Goal: Task Accomplishment & Management: Manage account settings

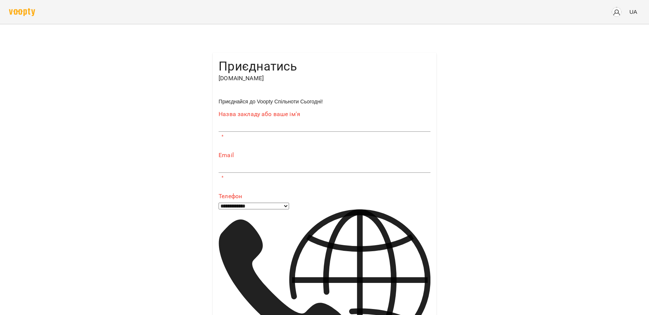
type input "**********"
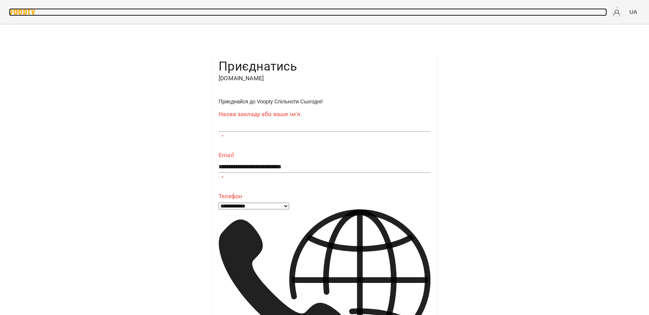
click at [14, 11] on img at bounding box center [22, 12] width 26 height 8
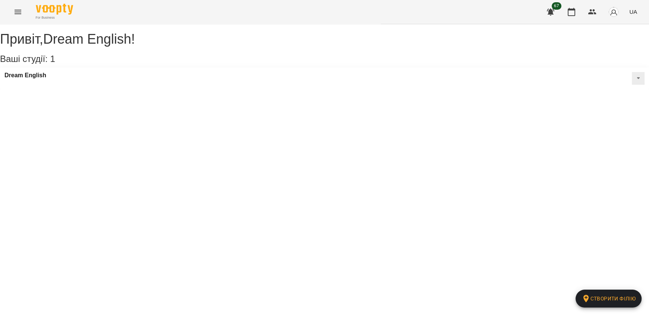
click at [12, 11] on button "Menu" at bounding box center [18, 12] width 18 height 18
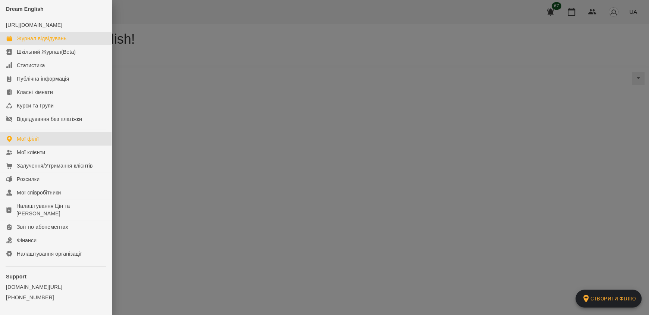
click at [41, 42] on div "Журнал відвідувань" at bounding box center [42, 38] width 50 height 7
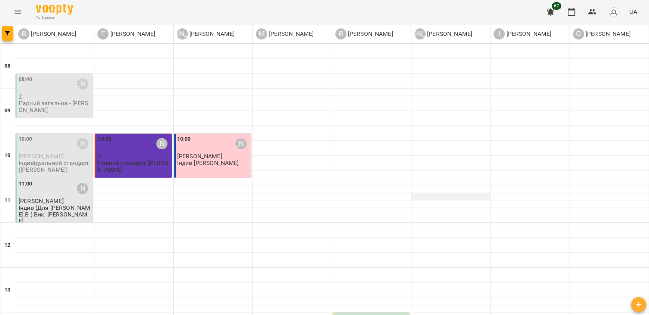
scroll to position [448, 0]
type input "**********"
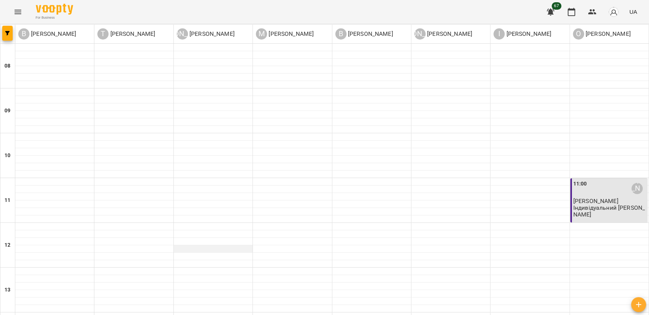
scroll to position [0, 0]
type input "**********"
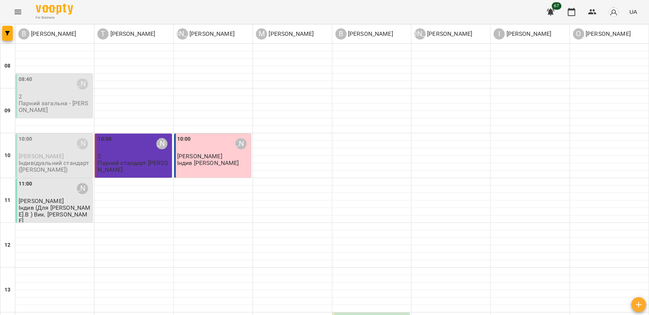
scroll to position [450, 0]
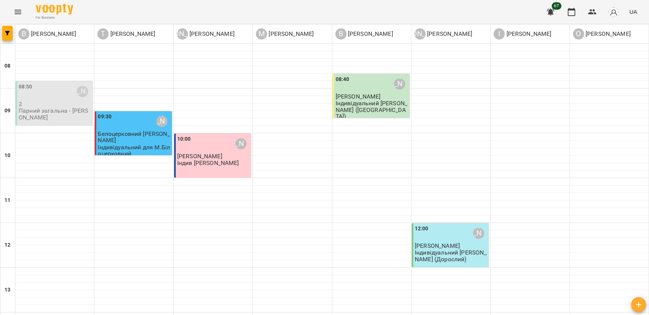
type input "**********"
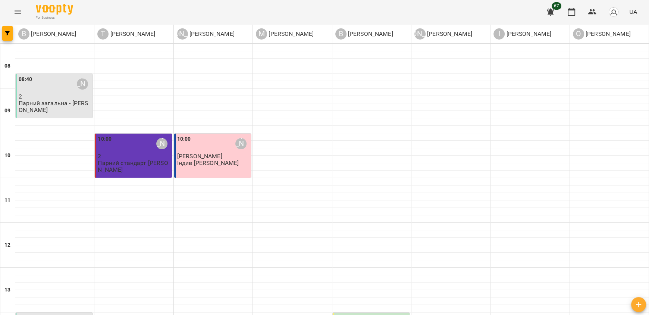
scroll to position [450, 0]
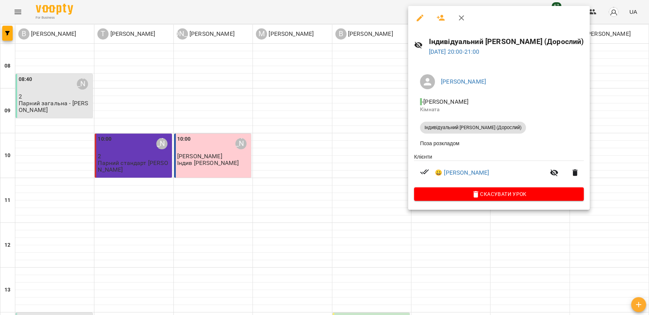
click at [449, 234] on div at bounding box center [324, 157] width 649 height 315
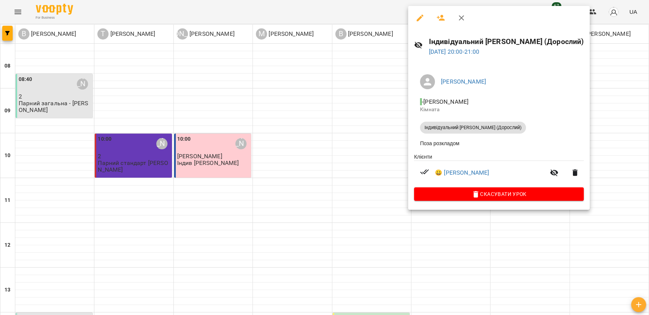
click at [290, 169] on div at bounding box center [324, 157] width 649 height 315
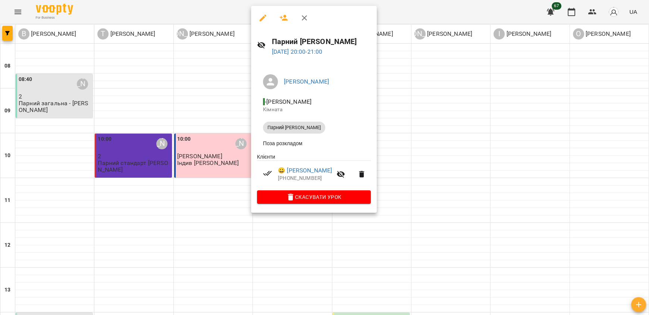
click at [171, 240] on div at bounding box center [324, 157] width 649 height 315
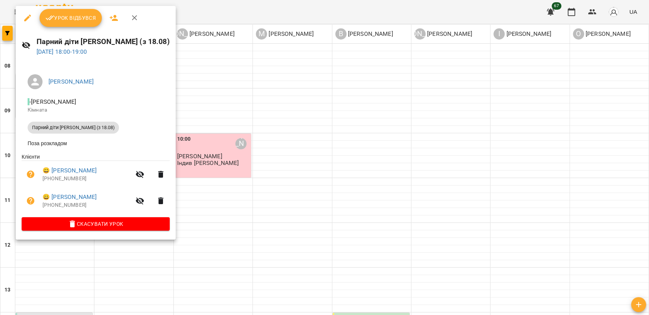
drag, startPoint x: 246, startPoint y: 219, endPoint x: 229, endPoint y: 219, distance: 17.2
click at [246, 219] on div at bounding box center [324, 157] width 649 height 315
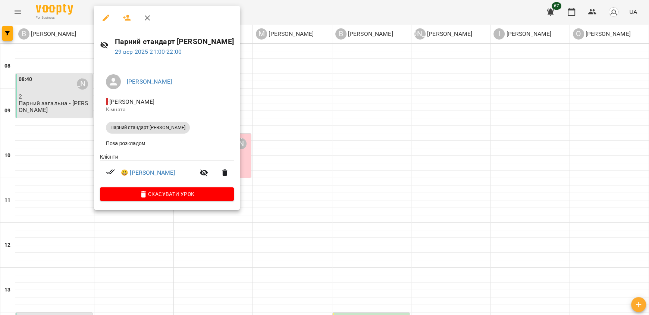
click at [290, 225] on div at bounding box center [324, 157] width 649 height 315
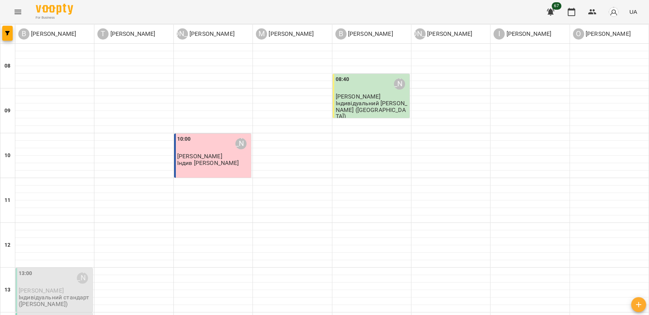
scroll to position [412, 0]
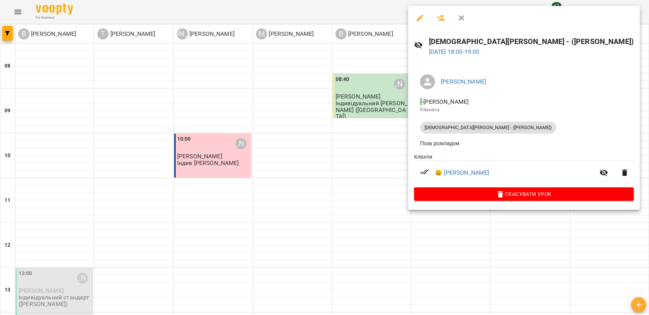
click at [367, 199] on div at bounding box center [324, 157] width 649 height 315
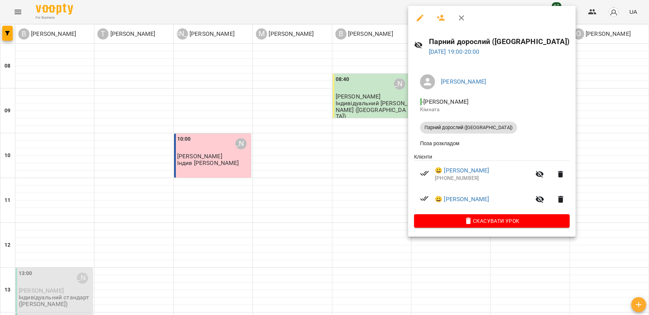
click at [355, 180] on div at bounding box center [324, 157] width 649 height 315
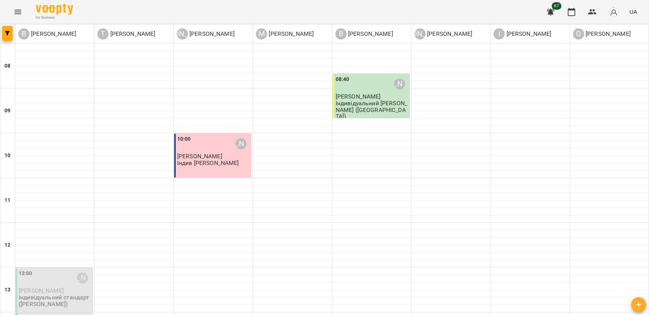
scroll to position [450, 0]
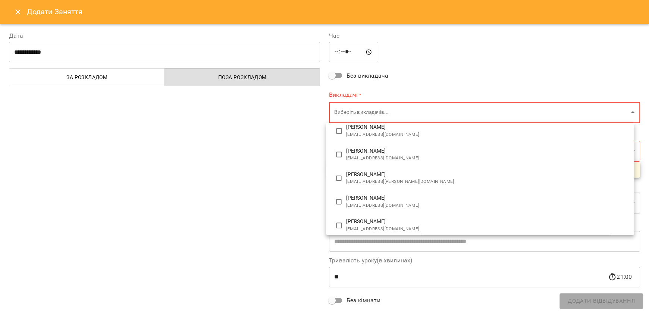
scroll to position [34, 0]
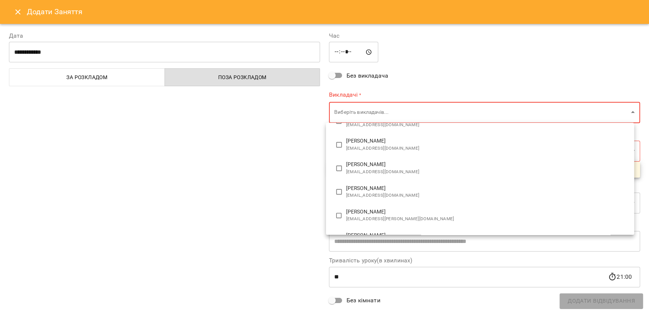
click at [374, 145] on span "[EMAIL_ADDRESS][DOMAIN_NAME]" at bounding box center [487, 148] width 282 height 7
type input "**********"
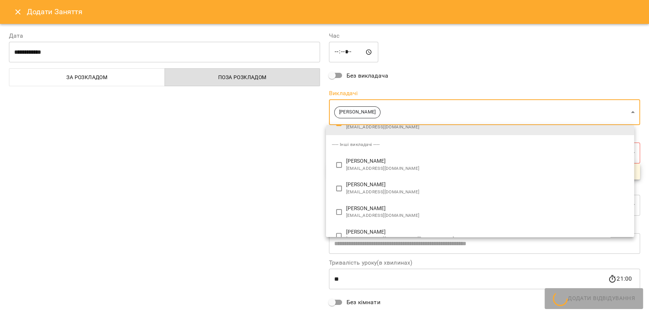
scroll to position [10, 0]
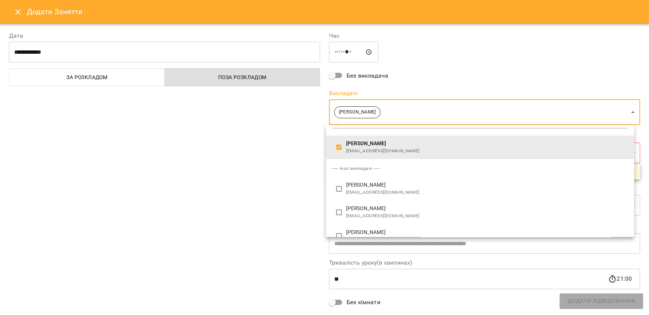
click at [270, 182] on div at bounding box center [324, 157] width 649 height 315
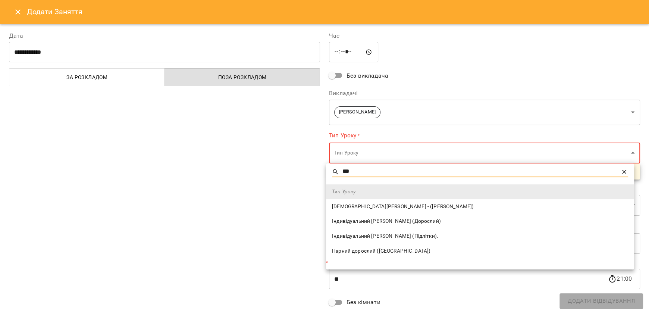
type input "***"
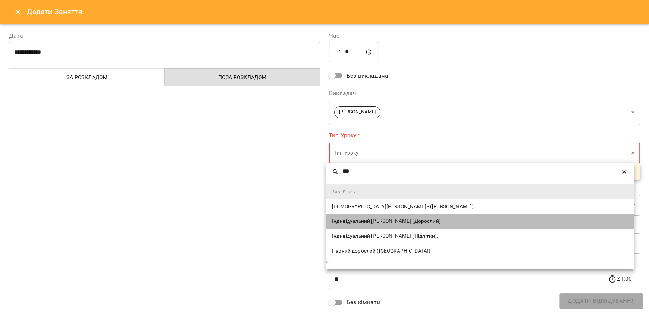
click at [425, 226] on li "Індивідуальний [PERSON_NAME] (Дорослий)" at bounding box center [480, 221] width 308 height 15
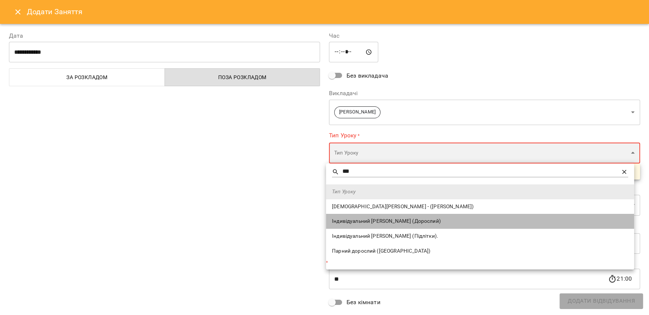
type input "**********"
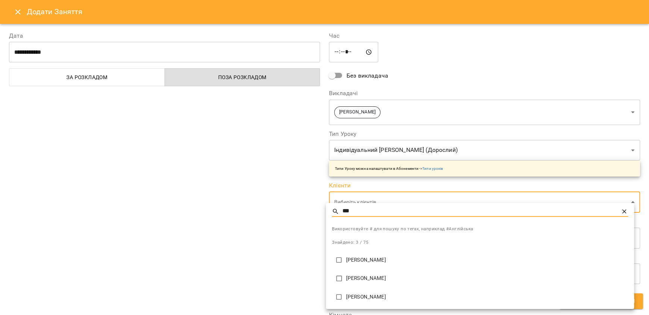
type input "***"
click at [397, 300] on p "[PERSON_NAME]" at bounding box center [487, 296] width 282 height 7
type input "**********"
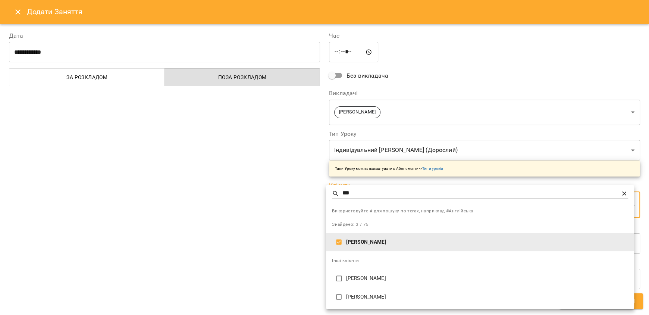
click at [279, 240] on div at bounding box center [324, 157] width 649 height 315
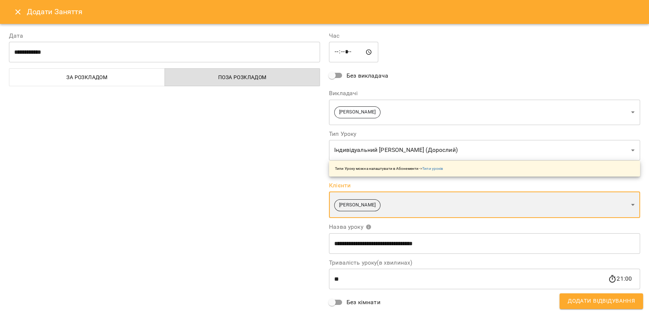
scroll to position [63, 0]
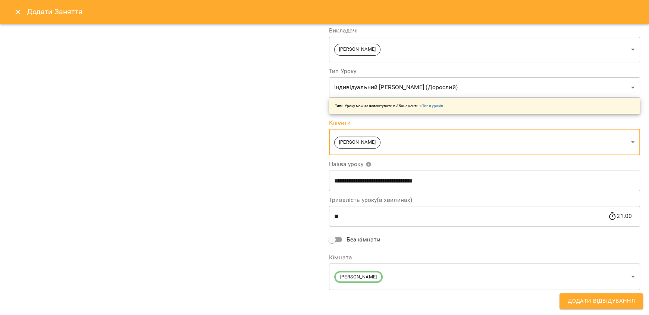
click at [631, 299] on span "Додати Відвідування" at bounding box center [601, 301] width 67 height 10
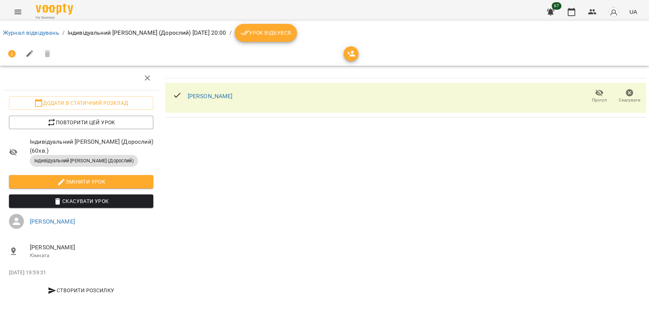
click at [278, 37] on span "Урок відбувся" at bounding box center [266, 32] width 51 height 9
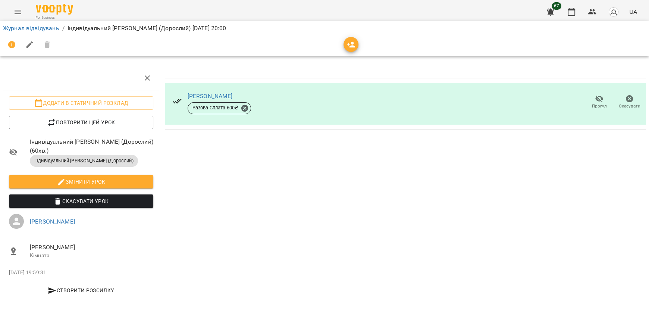
click at [12, 0] on div "For Business 67 UA" at bounding box center [324, 12] width 649 height 24
click at [14, 11] on icon "Menu" at bounding box center [17, 11] width 9 height 9
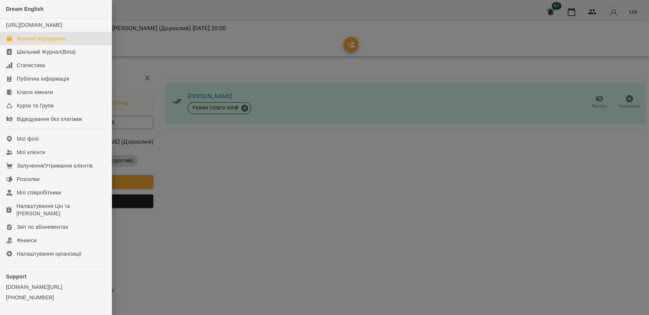
click at [54, 42] on div "Журнал відвідувань" at bounding box center [42, 38] width 50 height 7
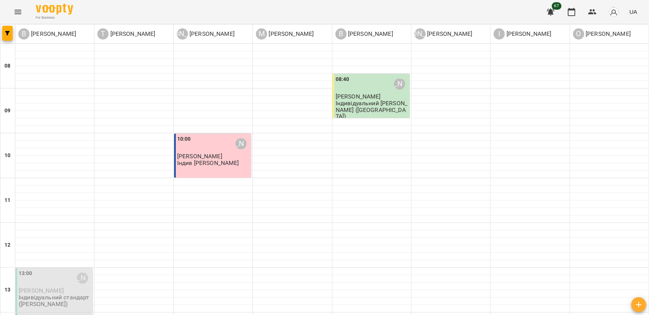
scroll to position [410, 0]
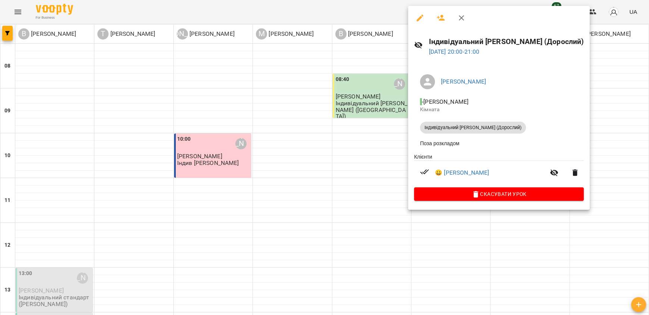
click at [450, 234] on div at bounding box center [324, 157] width 649 height 315
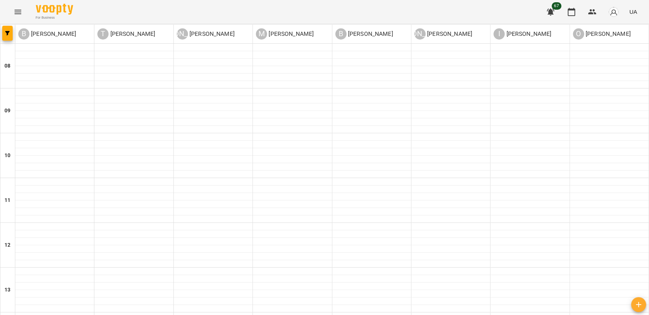
type input "**********"
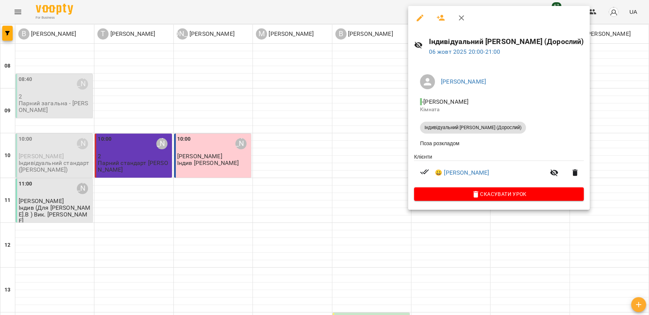
click at [604, 162] on div at bounding box center [324, 157] width 649 height 315
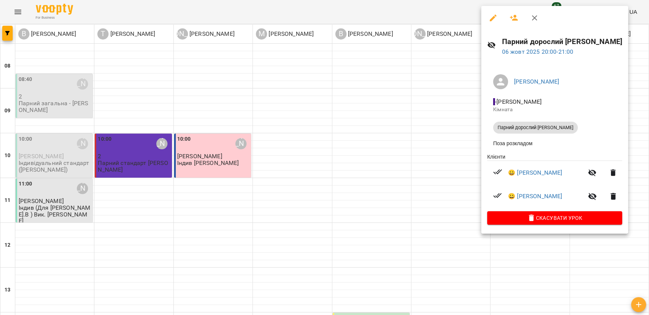
click at [385, 239] on div at bounding box center [324, 157] width 649 height 315
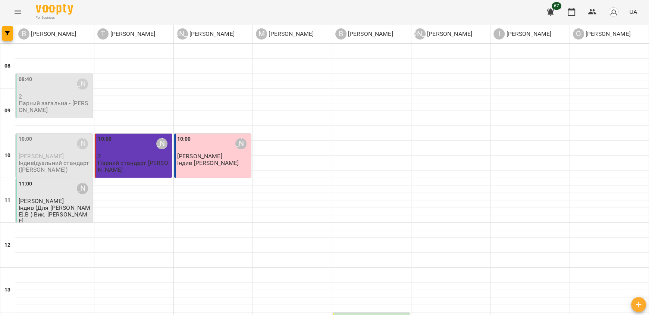
scroll to position [412, 0]
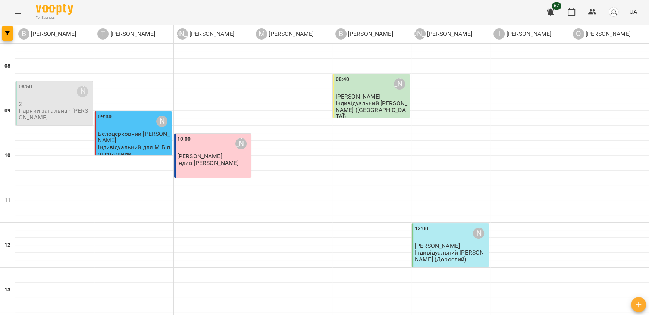
scroll to position [450, 0]
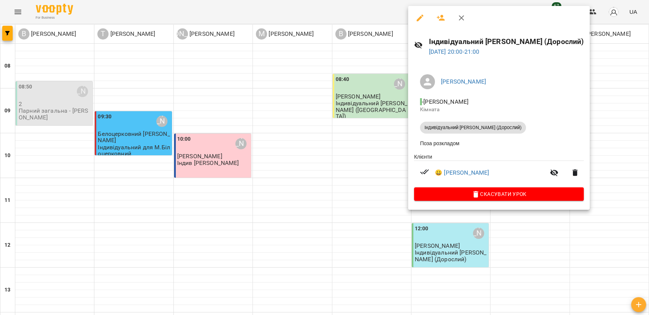
click at [435, 241] on div at bounding box center [324, 157] width 649 height 315
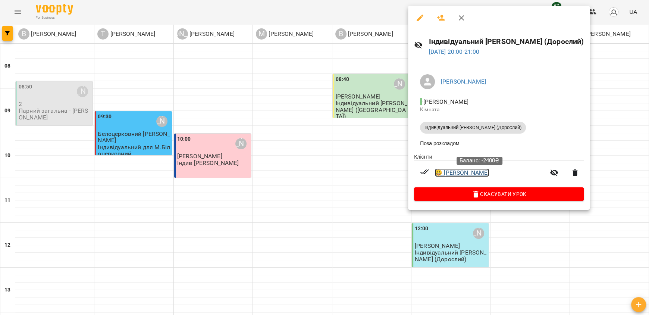
click at [468, 175] on link "😀 Мартьянова Анна Андріївна" at bounding box center [462, 172] width 54 height 9
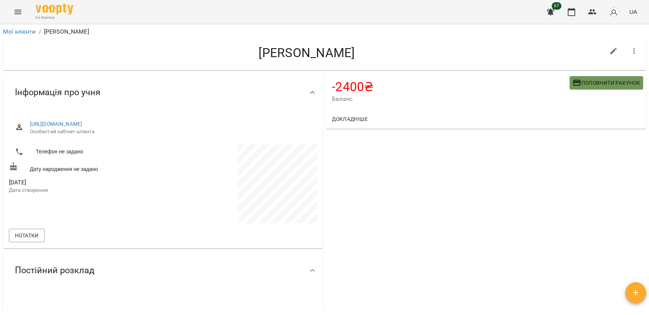
click at [611, 82] on span "Поповнити рахунок" at bounding box center [607, 82] width 68 height 9
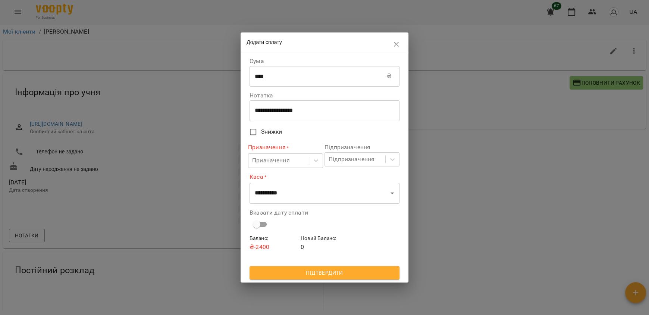
click at [398, 44] on icon "button" at bounding box center [396, 44] width 9 height 9
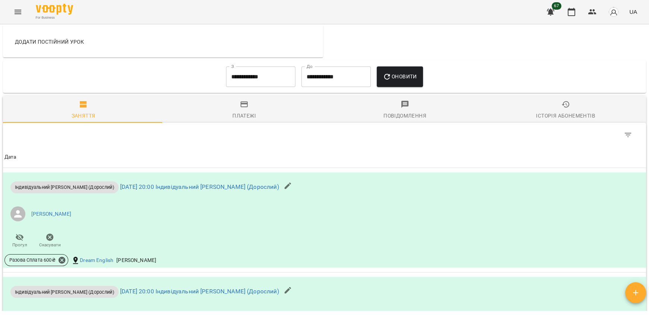
scroll to position [261, 0]
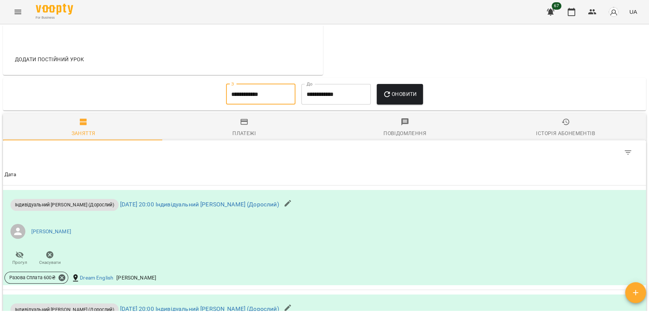
click at [277, 93] on input "**********" at bounding box center [260, 94] width 69 height 21
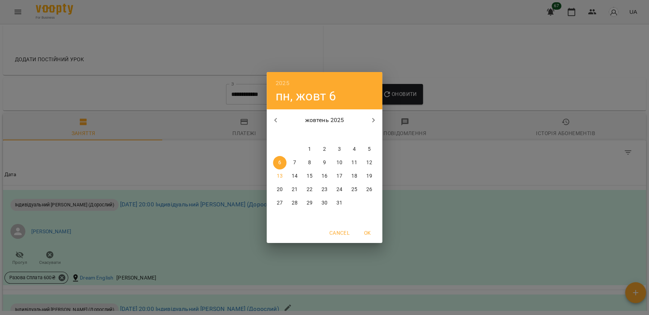
click at [275, 118] on icon "button" at bounding box center [275, 120] width 9 height 9
click at [280, 200] on p "29" at bounding box center [280, 202] width 6 height 7
type input "**********"
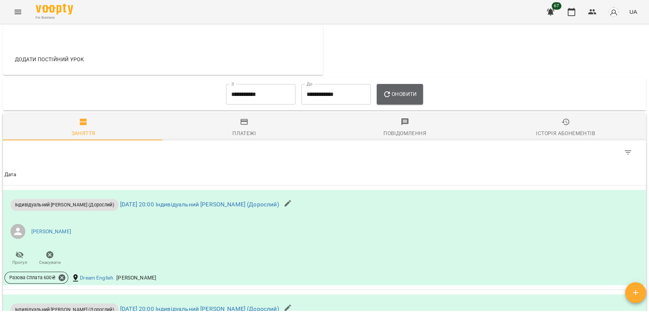
click at [400, 95] on span "Оновити" at bounding box center [400, 94] width 34 height 9
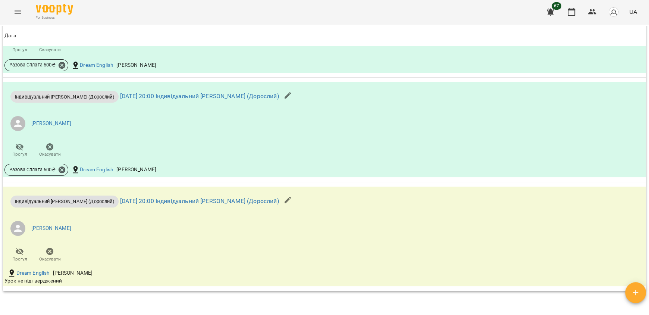
scroll to position [709, 0]
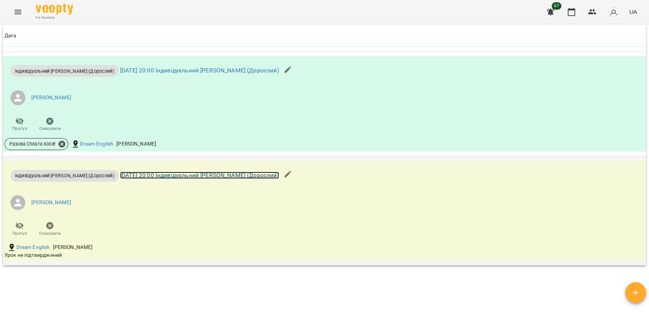
click at [247, 175] on link "[DATE] 20:00 Індивідуальний [PERSON_NAME] (Дорослий)" at bounding box center [199, 175] width 159 height 7
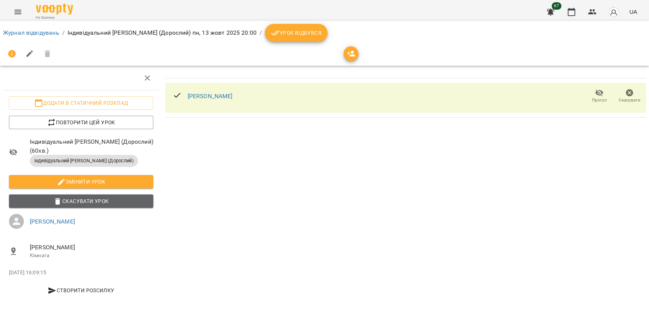
click at [112, 202] on span "Скасувати Урок" at bounding box center [81, 201] width 132 height 9
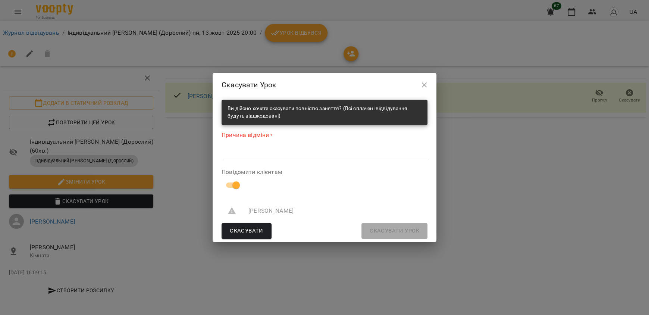
click at [269, 155] on textarea at bounding box center [325, 153] width 206 height 7
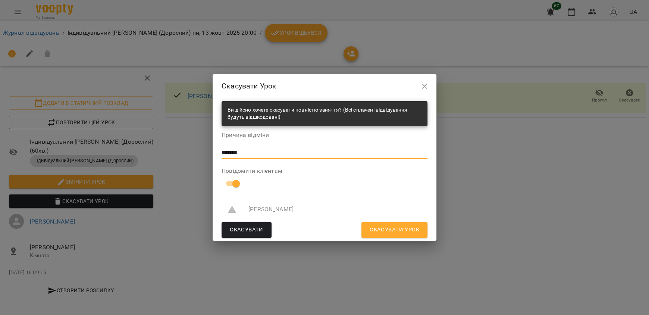
type textarea "*******"
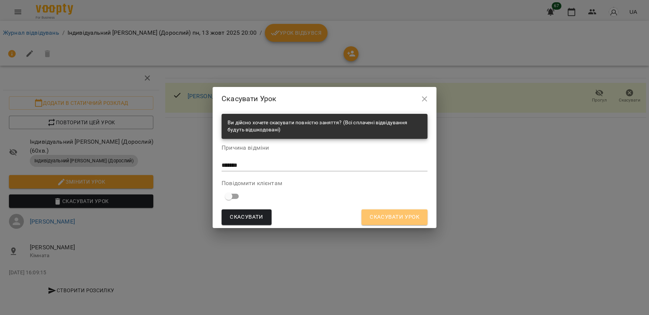
click at [386, 217] on span "Скасувати Урок" at bounding box center [395, 217] width 50 height 10
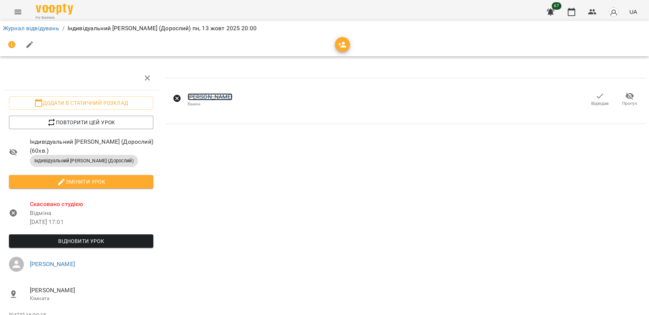
click at [227, 95] on link "[PERSON_NAME]" at bounding box center [210, 96] width 45 height 7
click at [14, 11] on icon "Menu" at bounding box center [17, 11] width 9 height 9
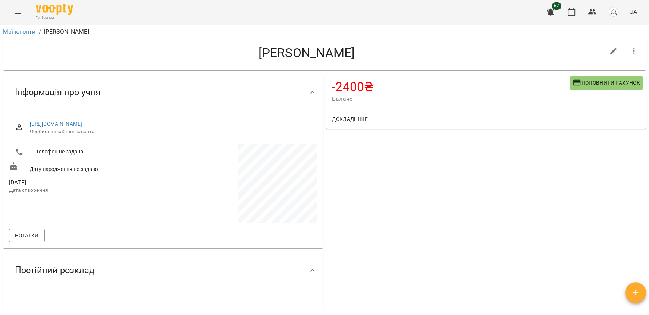
click at [586, 88] on button "Поповнити рахунок" at bounding box center [607, 82] width 74 height 13
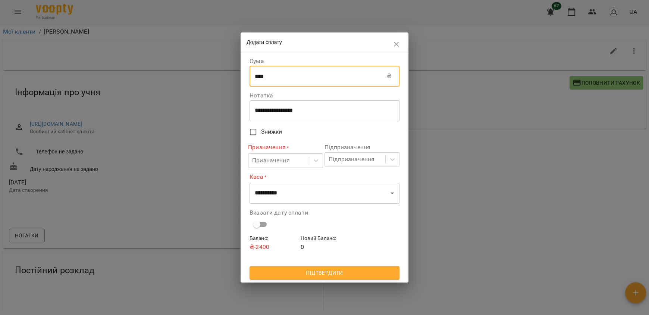
drag, startPoint x: 287, startPoint y: 74, endPoint x: 231, endPoint y: 77, distance: 55.7
click at [231, 77] on div "**********" at bounding box center [324, 157] width 649 height 315
type input "****"
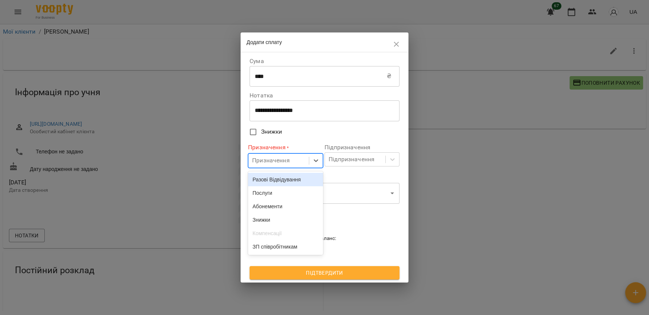
click at [291, 163] on div "Призначення" at bounding box center [279, 161] width 60 height 14
click at [295, 176] on div "Разові Відвідування" at bounding box center [285, 179] width 75 height 13
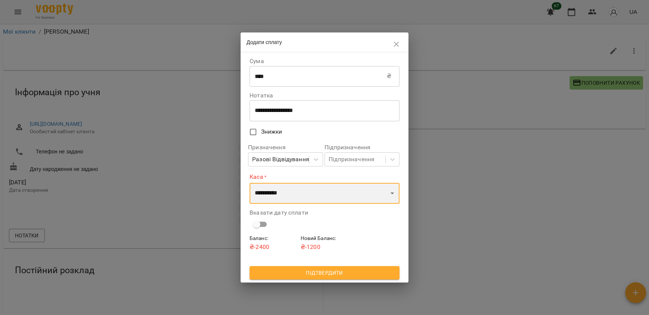
click at [296, 191] on select "**********" at bounding box center [325, 193] width 150 height 21
select select "****"
click at [250, 183] on select "**********" at bounding box center [325, 193] width 150 height 21
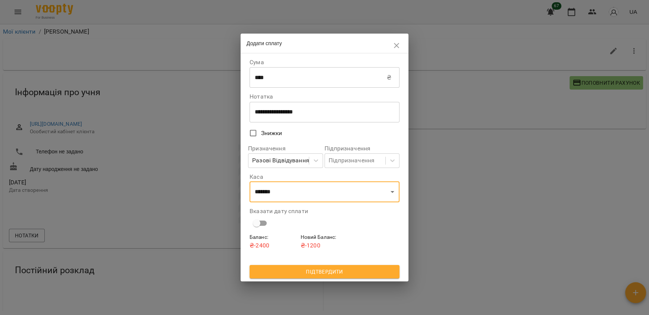
click at [325, 276] on span "Підтвердити" at bounding box center [325, 271] width 138 height 9
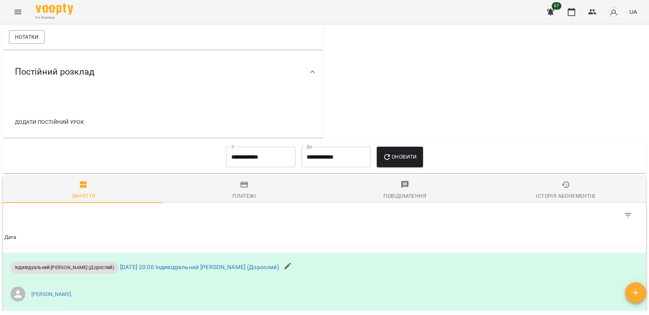
scroll to position [298, 0]
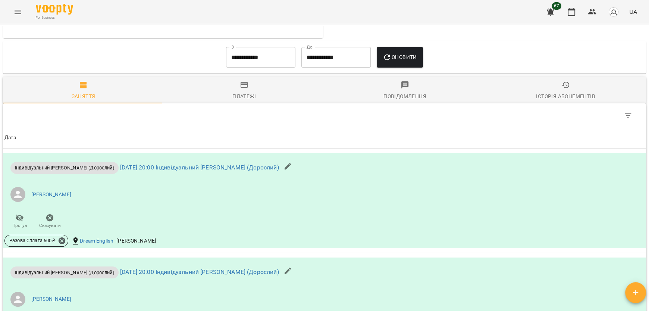
click at [289, 65] on input "**********" at bounding box center [260, 57] width 69 height 21
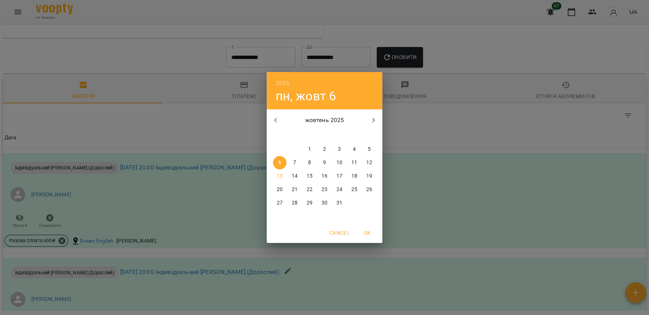
click at [276, 119] on icon "button" at bounding box center [275, 120] width 9 height 9
click at [281, 200] on p "29" at bounding box center [280, 202] width 6 height 7
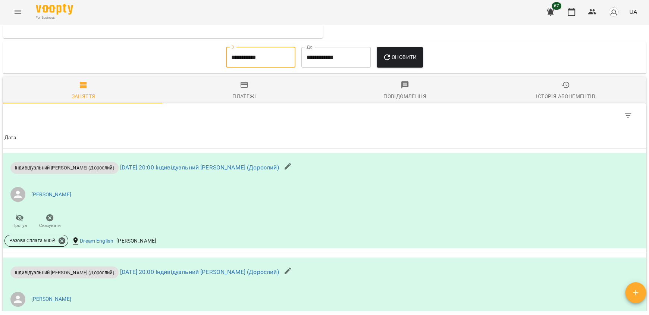
click at [400, 58] on span "Оновити" at bounding box center [400, 57] width 34 height 9
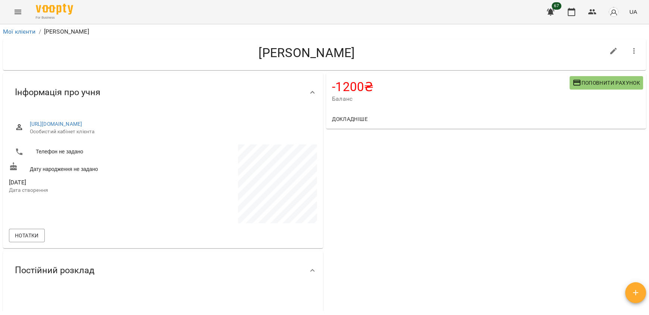
scroll to position [261, 0]
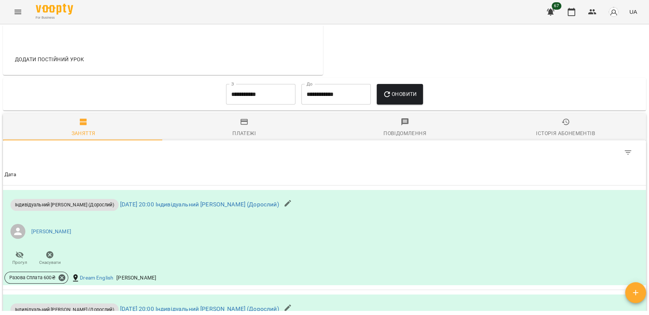
click at [278, 89] on input "**********" at bounding box center [260, 94] width 69 height 21
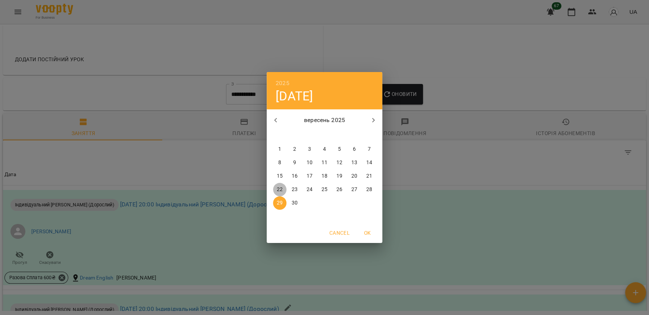
click at [283, 188] on span "22" at bounding box center [279, 189] width 13 height 7
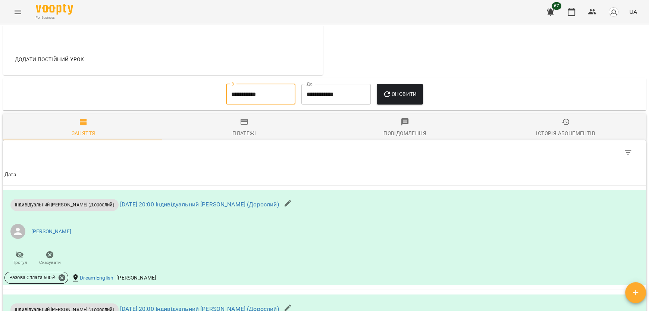
click at [394, 99] on button "Оновити" at bounding box center [400, 94] width 46 height 21
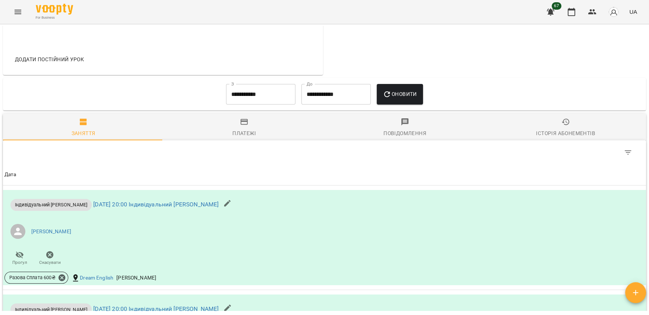
click at [276, 83] on div "**********" at bounding box center [260, 94] width 75 height 27
click at [269, 95] on input "**********" at bounding box center [260, 94] width 69 height 21
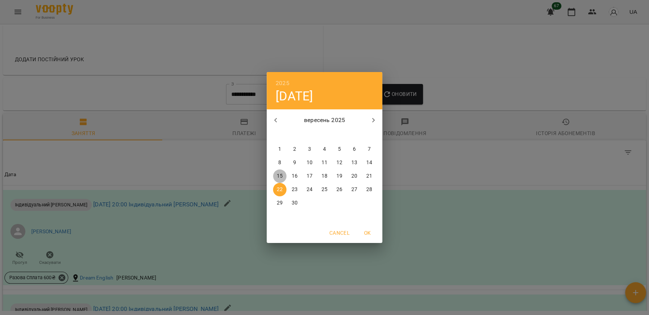
click at [282, 174] on p "15" at bounding box center [280, 175] width 6 height 7
type input "**********"
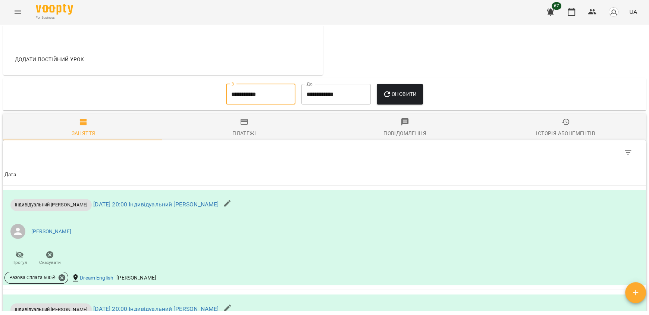
click at [393, 102] on button "Оновити" at bounding box center [400, 94] width 46 height 21
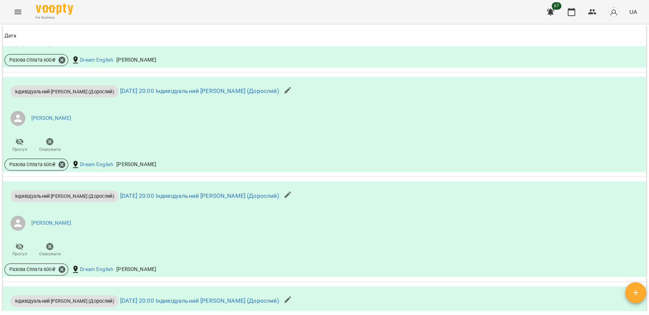
scroll to position [1082, 0]
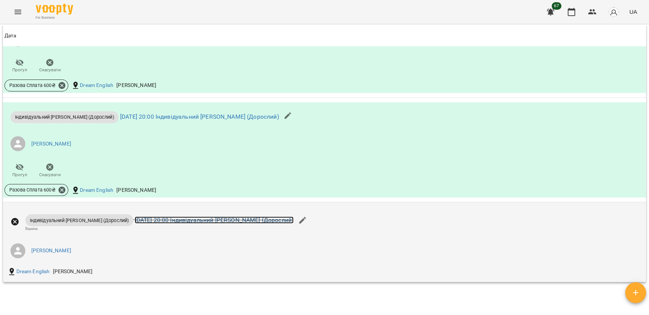
click at [221, 218] on link "[DATE] 20:00 Індивідуальний [PERSON_NAME] (Дорослий)" at bounding box center [214, 219] width 159 height 7
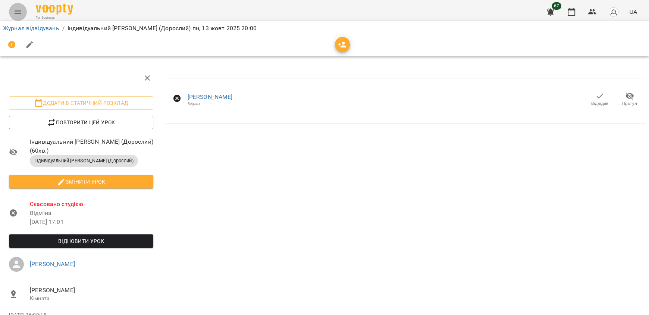
click at [16, 13] on icon "Menu" at bounding box center [18, 12] width 7 height 4
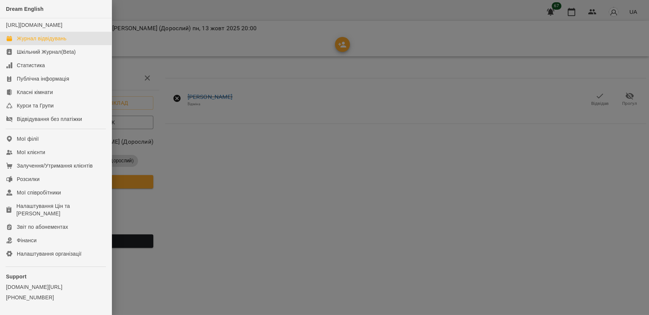
click at [43, 42] on div "Журнал відвідувань" at bounding box center [42, 38] width 50 height 7
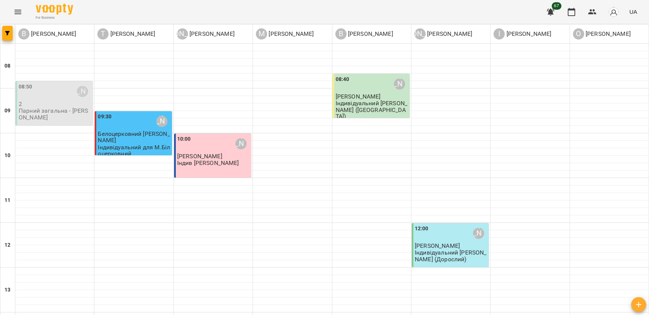
click at [152, 145] on p "Індивідуальний для М.Білоцерковний" at bounding box center [134, 150] width 72 height 13
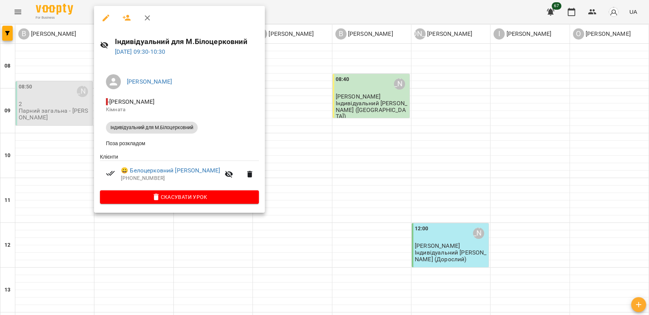
click at [415, 153] on div at bounding box center [324, 157] width 649 height 315
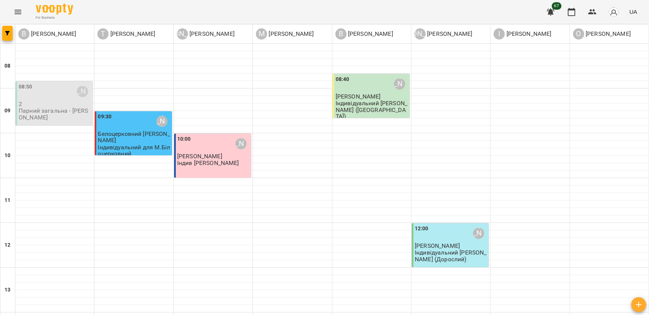
scroll to position [261, 0]
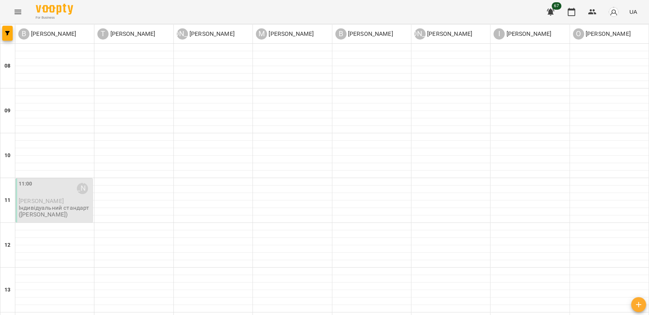
scroll to position [450, 0]
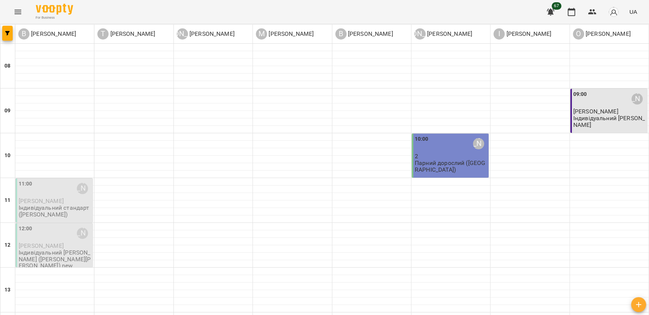
click at [602, 118] on p "Індивідуальний [PERSON_NAME]" at bounding box center [610, 121] width 72 height 13
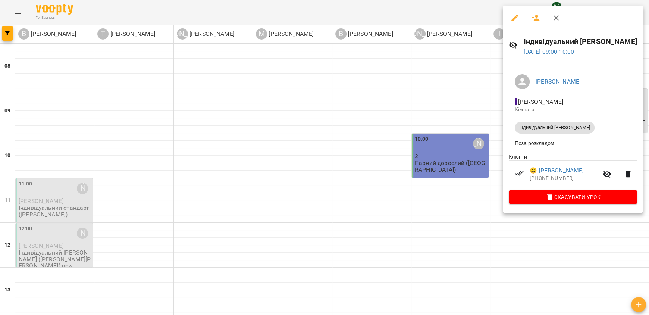
click at [468, 245] on div at bounding box center [324, 157] width 649 height 315
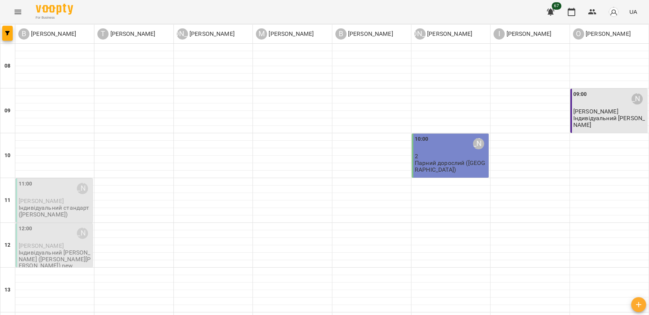
click at [619, 119] on p "Індивідуальний [PERSON_NAME]" at bounding box center [610, 121] width 72 height 13
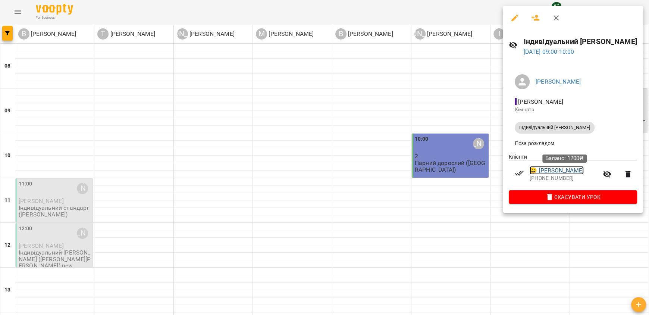
click at [561, 174] on link "😀 [PERSON_NAME]" at bounding box center [557, 170] width 54 height 9
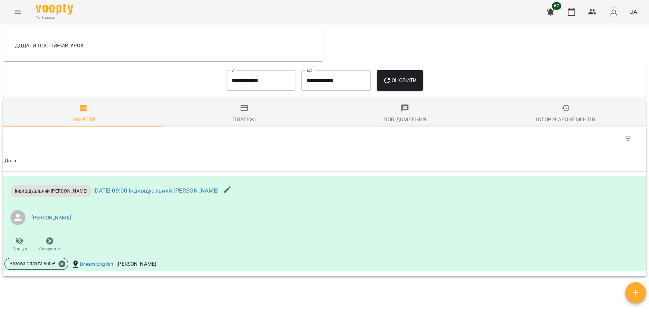
scroll to position [298, 0]
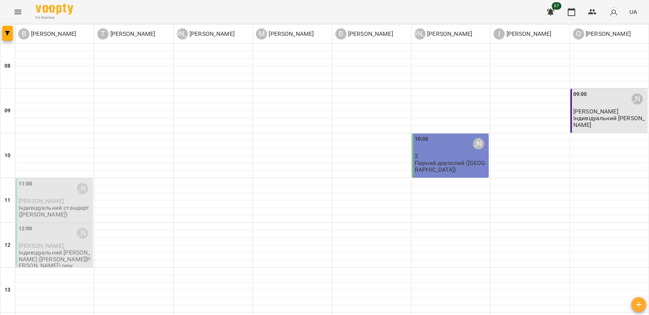
scroll to position [410, 0]
drag, startPoint x: 389, startPoint y: 273, endPoint x: 401, endPoint y: 273, distance: 12.3
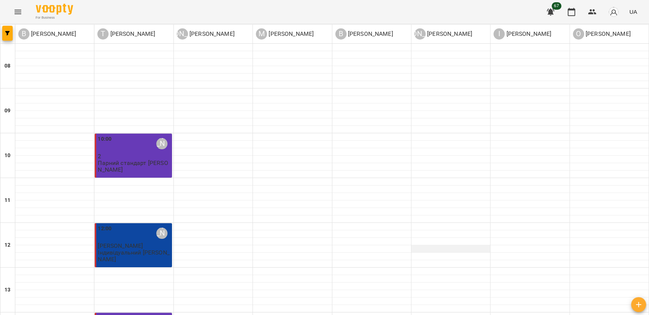
scroll to position [450, 0]
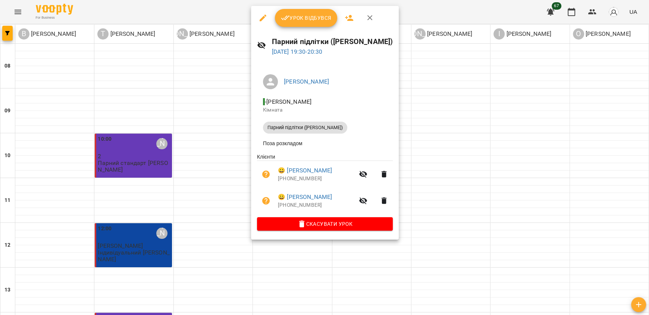
click at [405, 191] on div at bounding box center [324, 157] width 649 height 315
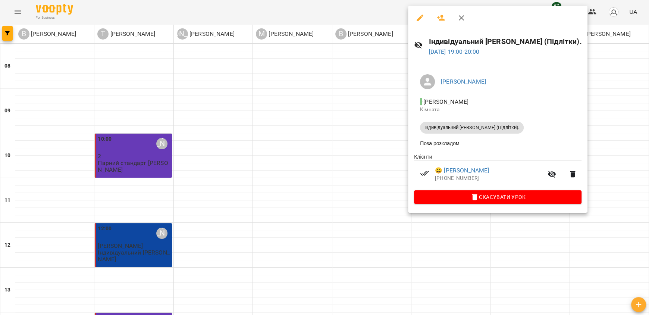
click at [456, 222] on div at bounding box center [324, 157] width 649 height 315
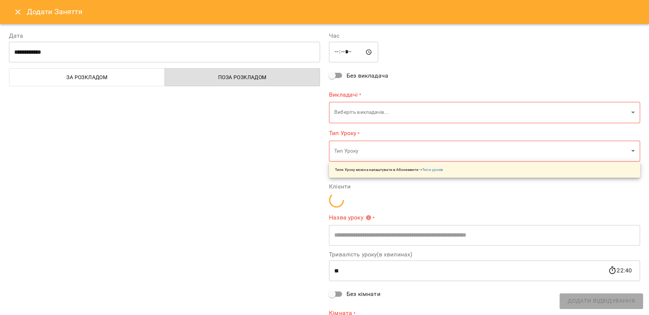
type input "**********"
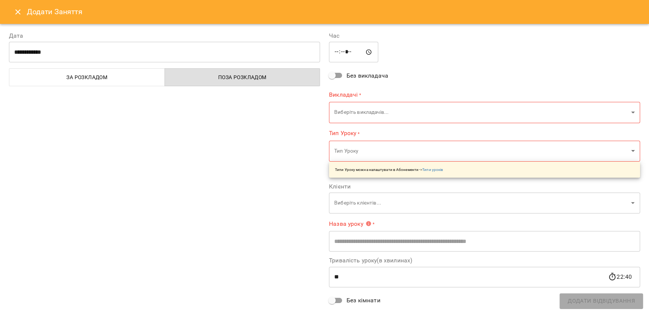
scroll to position [61, 0]
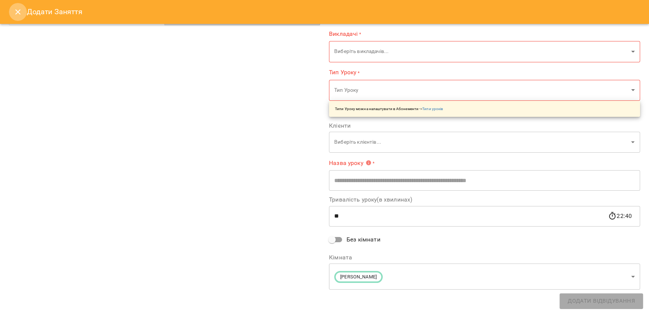
click at [17, 10] on icon "Close" at bounding box center [17, 11] width 9 height 9
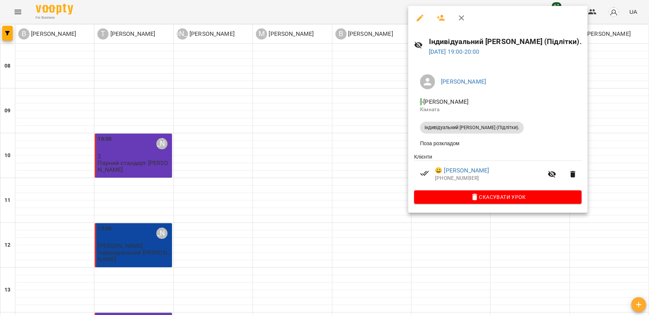
click at [374, 193] on div at bounding box center [324, 157] width 649 height 315
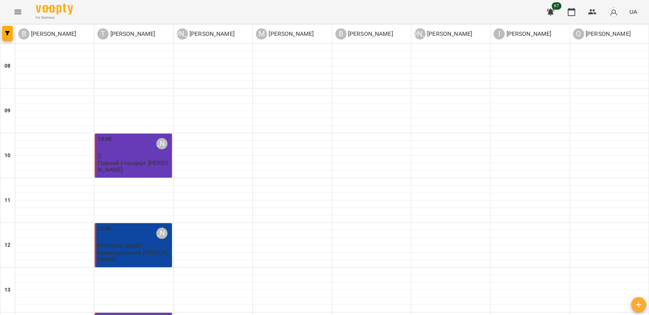
scroll to position [226, 0]
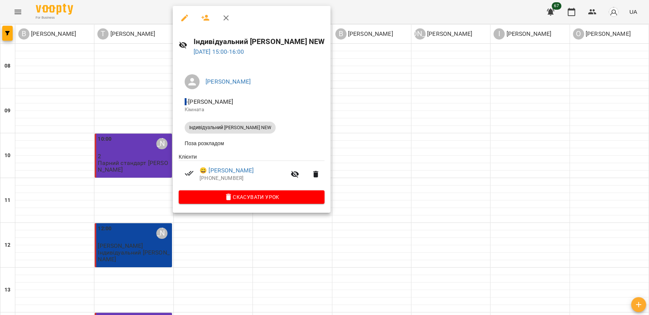
click at [150, 249] on div at bounding box center [324, 157] width 649 height 315
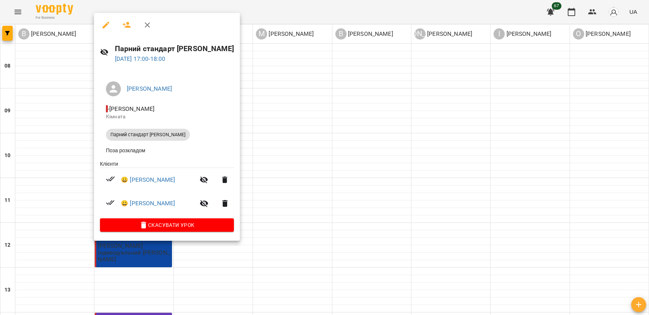
click at [258, 249] on div at bounding box center [324, 157] width 649 height 315
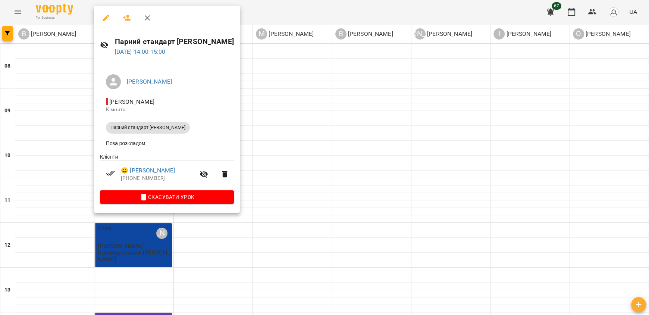
click at [295, 157] on div at bounding box center [324, 157] width 649 height 315
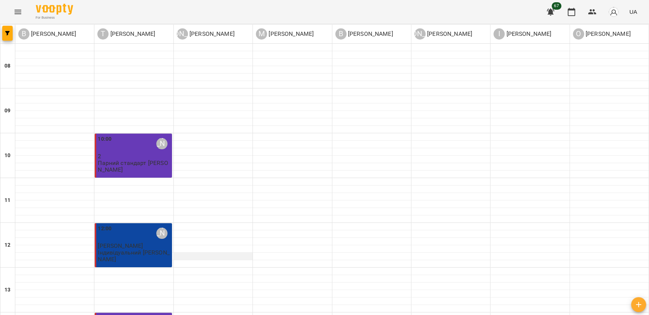
scroll to position [114, 0]
click at [133, 249] on p "Індивідуальний [PERSON_NAME]" at bounding box center [134, 255] width 72 height 13
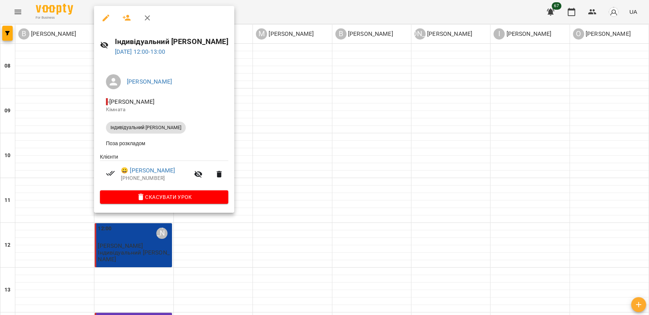
click at [314, 154] on div at bounding box center [324, 157] width 649 height 315
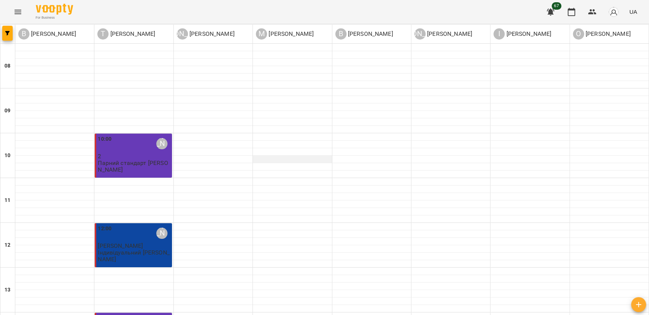
scroll to position [2, 0]
click at [129, 156] on p "2" at bounding box center [134, 156] width 72 height 6
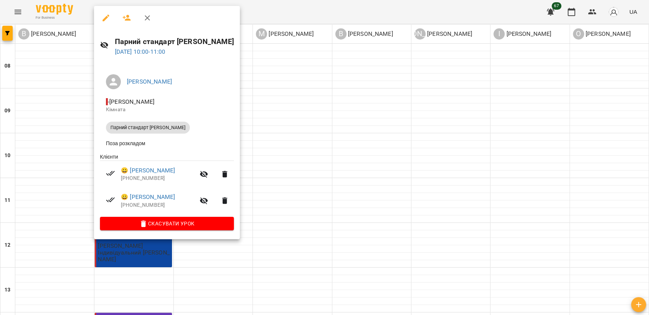
click at [281, 151] on div at bounding box center [324, 157] width 649 height 315
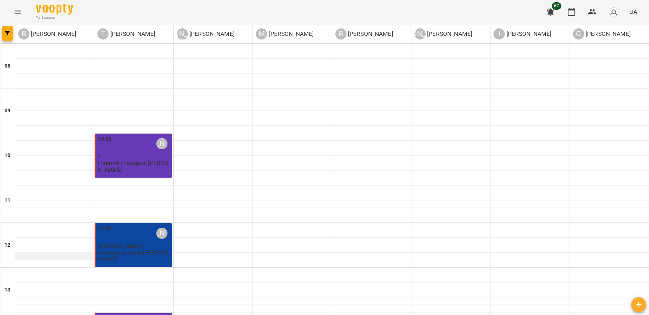
scroll to position [336, 0]
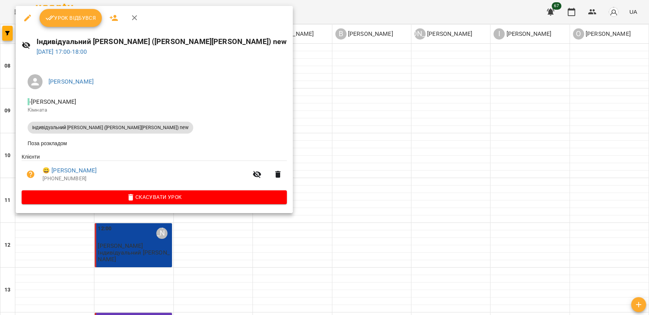
click at [293, 132] on div at bounding box center [324, 157] width 649 height 315
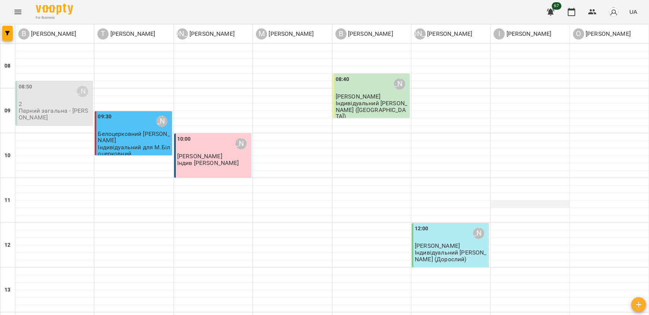
scroll to position [450, 0]
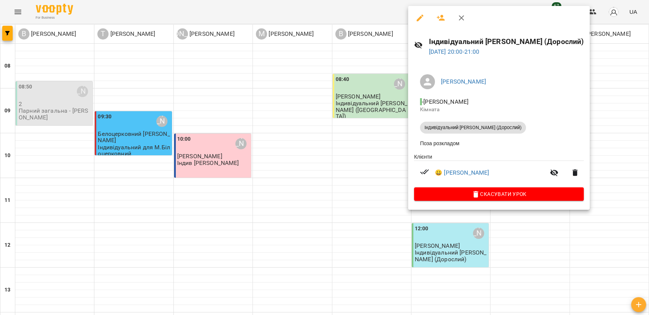
click at [468, 253] on div at bounding box center [324, 157] width 649 height 315
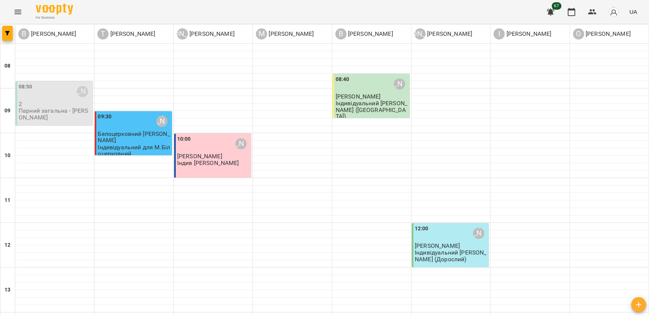
scroll to position [412, 0]
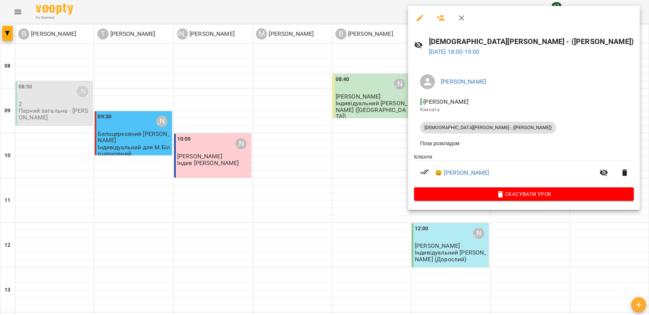
click at [592, 159] on div at bounding box center [324, 157] width 649 height 315
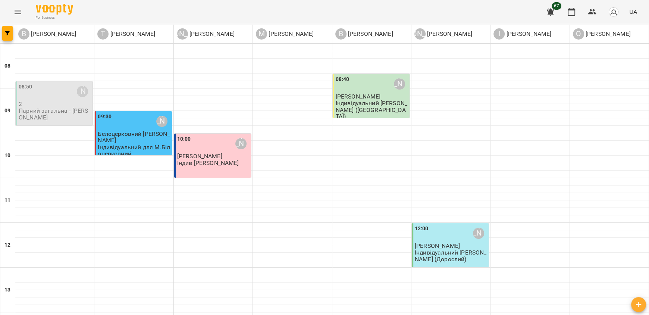
scroll to position [114, 0]
click at [456, 249] on p "Індивідуальний [PERSON_NAME] (Дорослий)" at bounding box center [451, 255] width 72 height 13
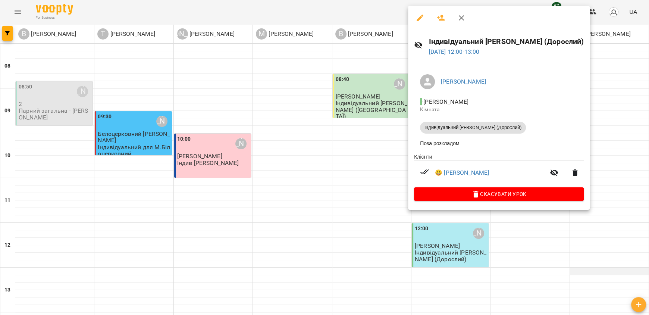
click at [606, 160] on div at bounding box center [324, 157] width 649 height 315
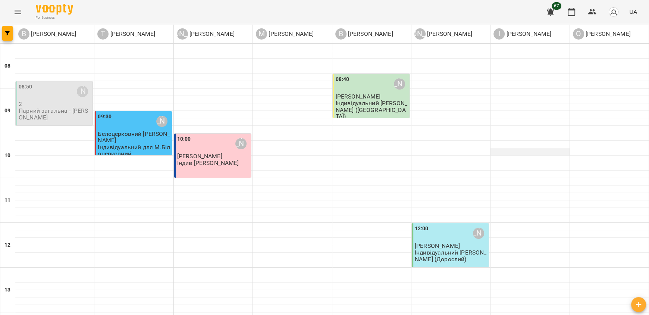
scroll to position [0, 0]
click at [384, 106] on div "08:40 [PERSON_NAME] [PERSON_NAME] [PERSON_NAME] ([GEOGRAPHIC_DATA])" at bounding box center [372, 97] width 72 height 44
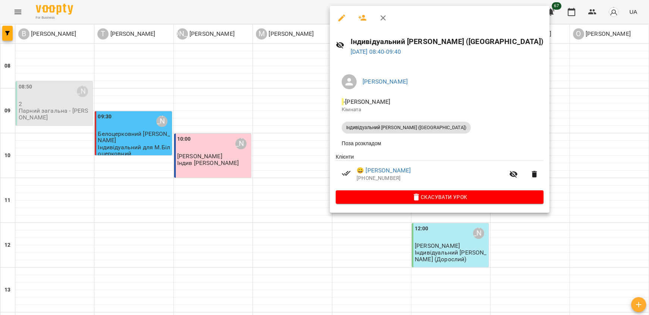
click at [556, 150] on div at bounding box center [324, 157] width 649 height 315
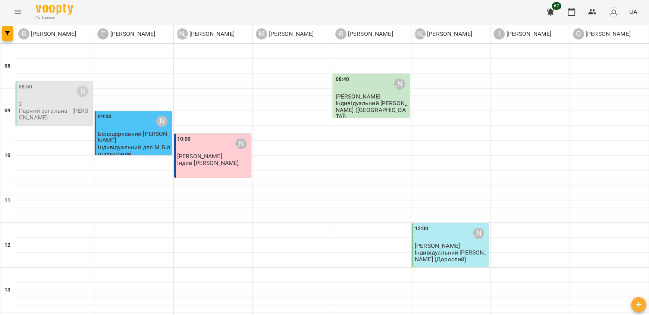
scroll to position [261, 0]
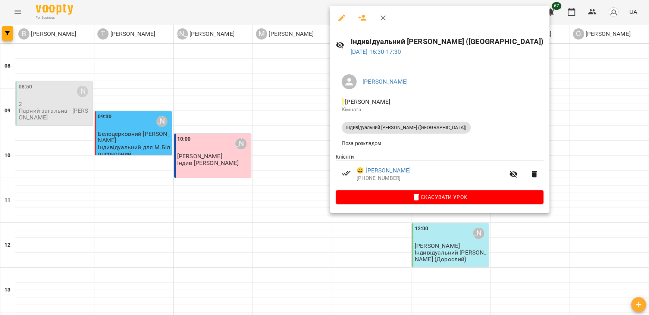
click at [560, 187] on div at bounding box center [324, 157] width 649 height 315
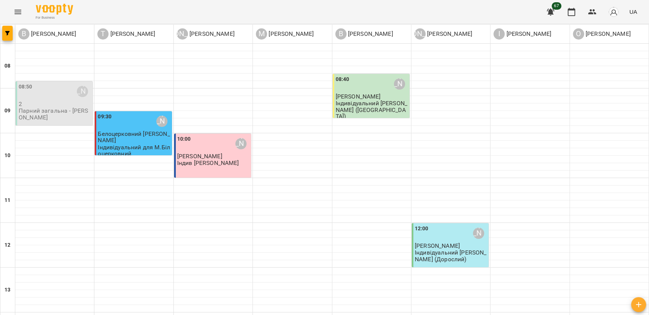
scroll to position [450, 0]
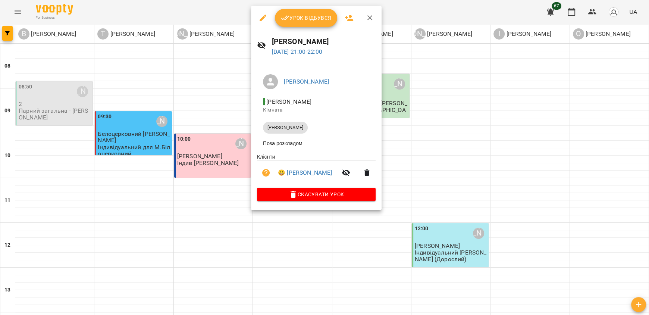
click at [209, 225] on div at bounding box center [324, 157] width 649 height 315
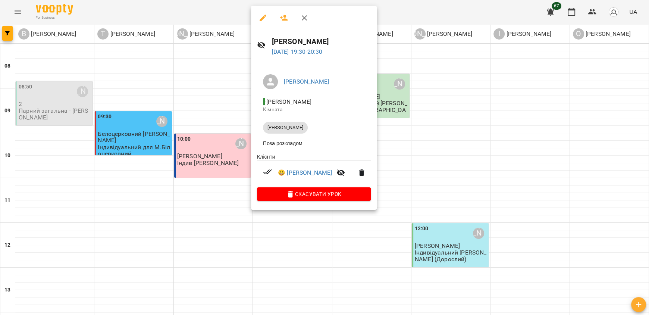
click at [381, 239] on div at bounding box center [324, 157] width 649 height 315
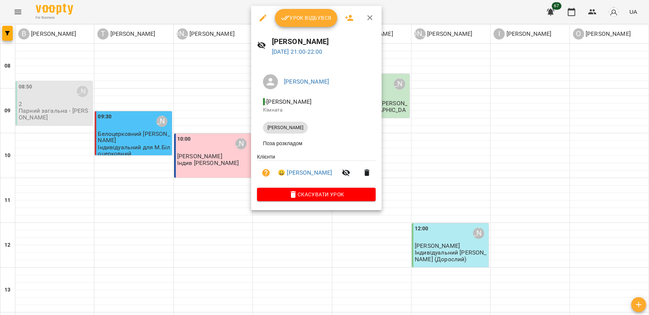
click at [352, 254] on div at bounding box center [324, 157] width 649 height 315
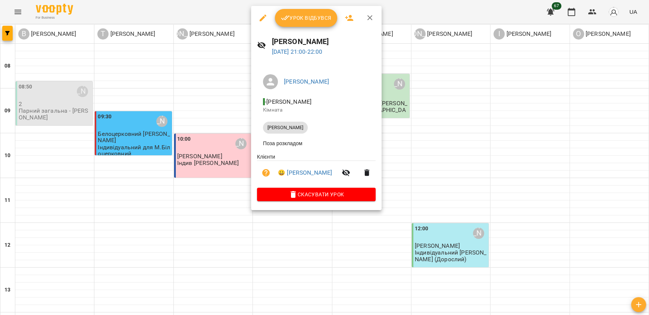
click at [424, 230] on div at bounding box center [324, 157] width 649 height 315
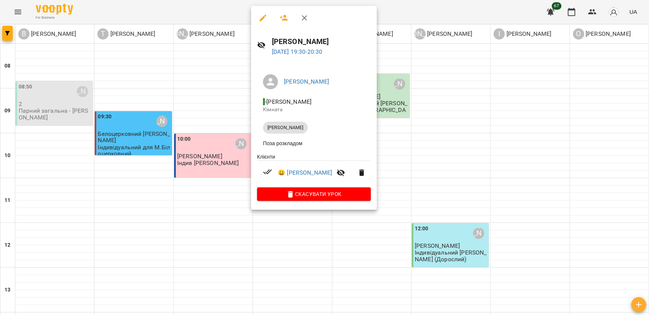
click at [404, 235] on div at bounding box center [324, 157] width 649 height 315
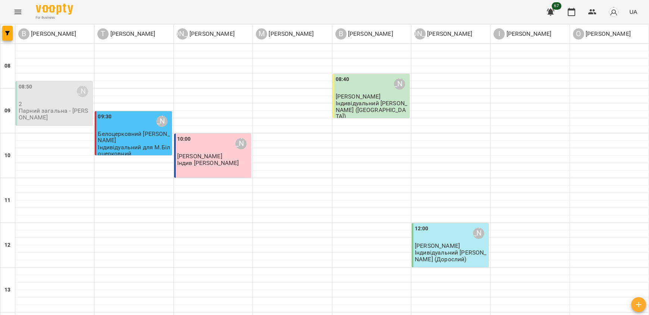
scroll to position [0, 0]
click at [211, 170] on div "10:00 [PERSON_NAME] [PERSON_NAME] Індив дорослий [PERSON_NAME]" at bounding box center [212, 156] width 77 height 44
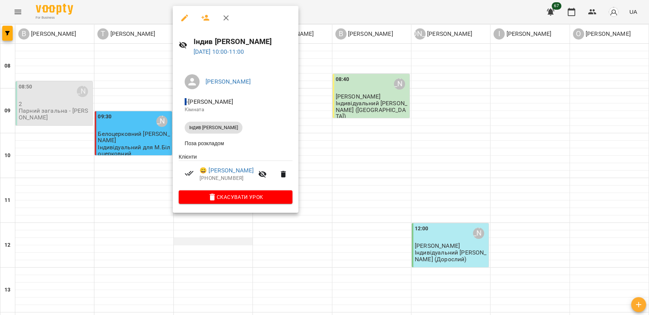
click at [223, 241] on div at bounding box center [324, 157] width 649 height 315
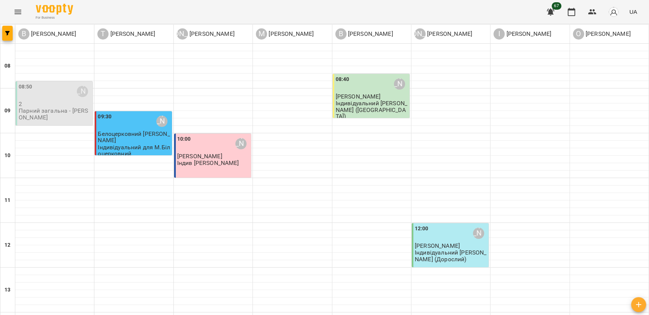
scroll to position [186, 0]
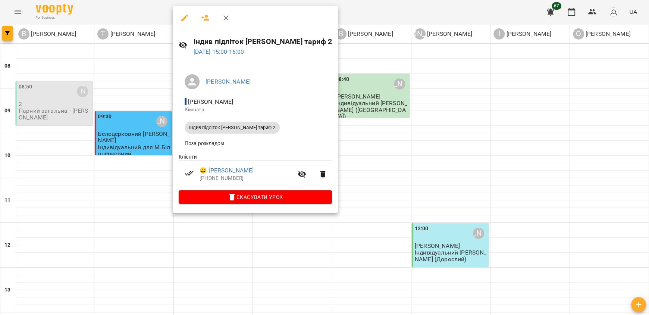
click at [352, 176] on div at bounding box center [324, 157] width 649 height 315
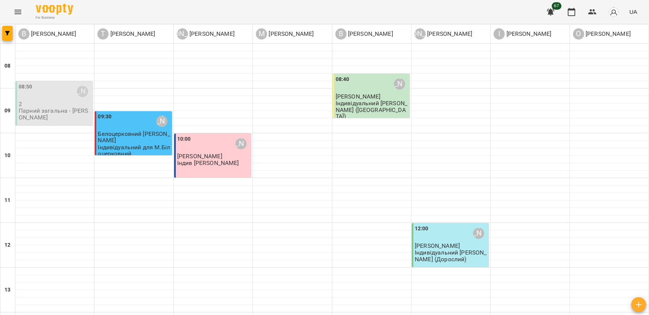
scroll to position [450, 0]
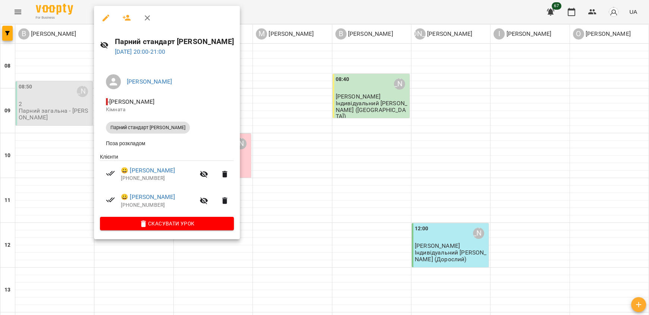
click at [222, 250] on div at bounding box center [324, 157] width 649 height 315
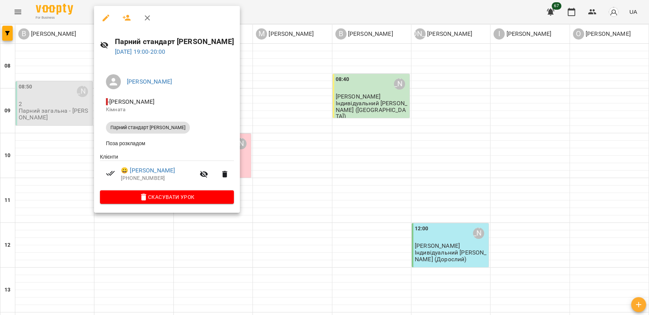
click at [174, 227] on div at bounding box center [324, 157] width 649 height 315
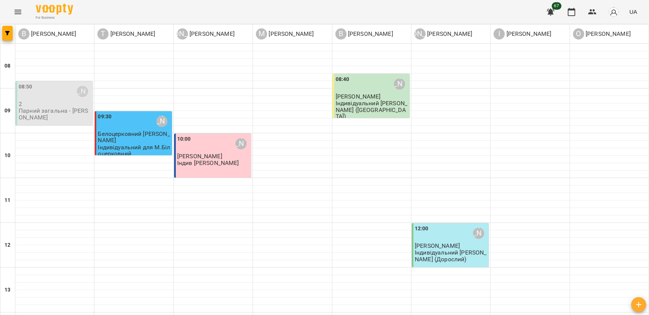
scroll to position [412, 0]
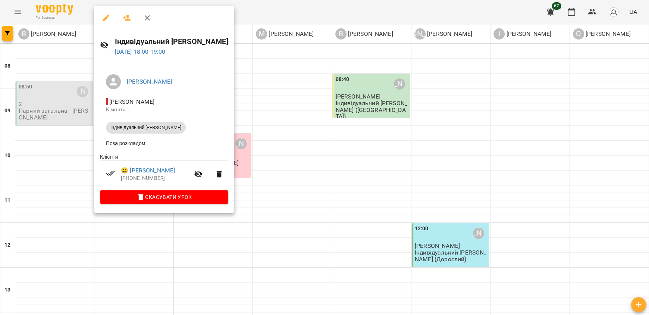
click at [247, 80] on div at bounding box center [324, 157] width 649 height 315
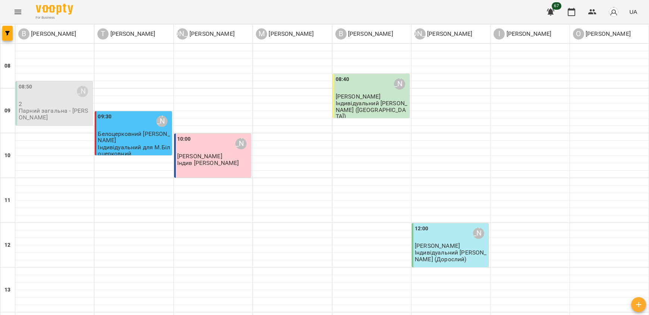
scroll to position [2, 0]
click at [140, 144] on p "Індивідуальний для М.Білоцерковний" at bounding box center [134, 150] width 72 height 13
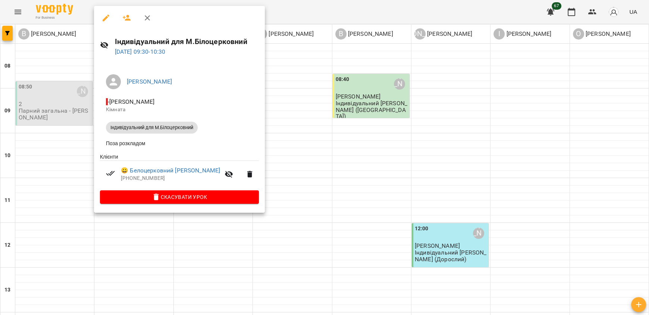
click at [276, 194] on div at bounding box center [324, 157] width 649 height 315
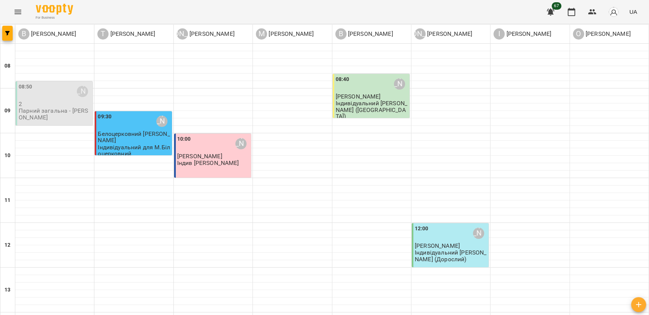
scroll to position [0, 0]
click at [77, 118] on p "Парний загальна - [PERSON_NAME]" at bounding box center [55, 113] width 72 height 13
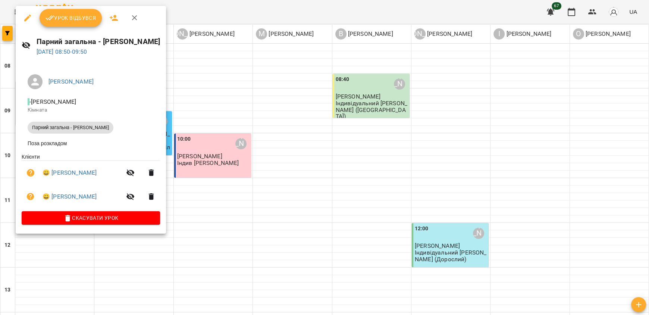
click at [252, 200] on div at bounding box center [324, 157] width 649 height 315
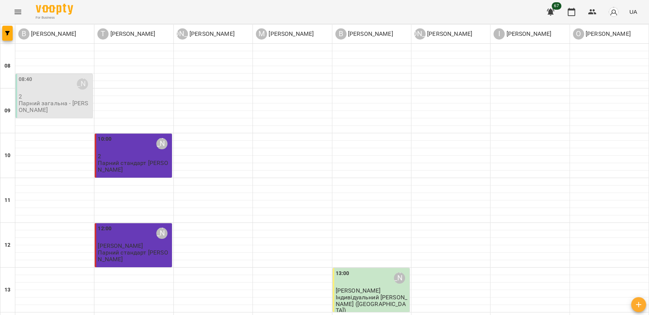
scroll to position [450, 0]
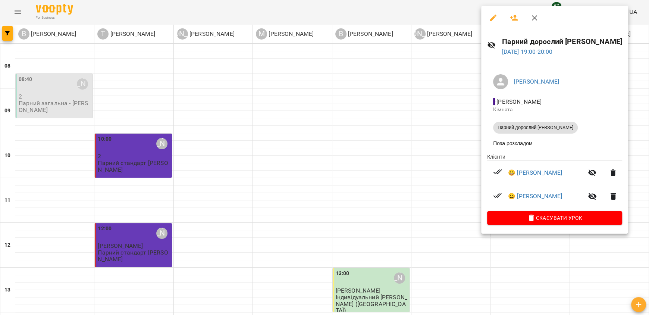
drag, startPoint x: 435, startPoint y: 196, endPoint x: 437, endPoint y: 184, distance: 12.1
click at [435, 194] on div at bounding box center [324, 157] width 649 height 315
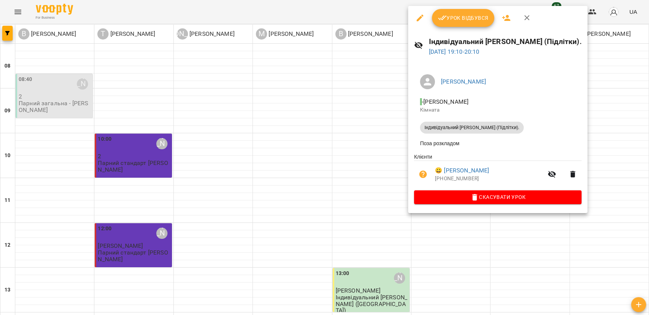
click at [306, 207] on div at bounding box center [324, 157] width 649 height 315
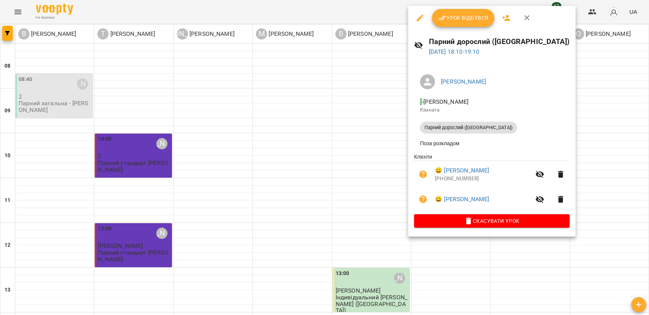
click at [340, 237] on div at bounding box center [324, 157] width 649 height 315
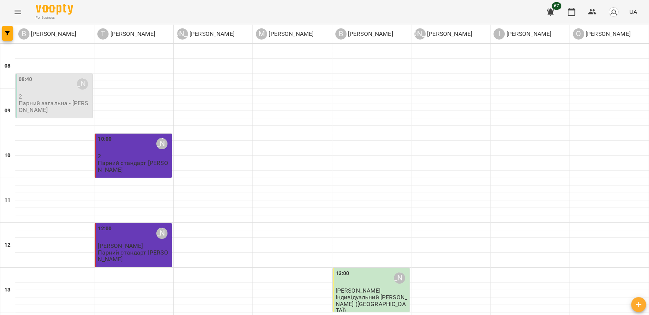
scroll to position [300, 0]
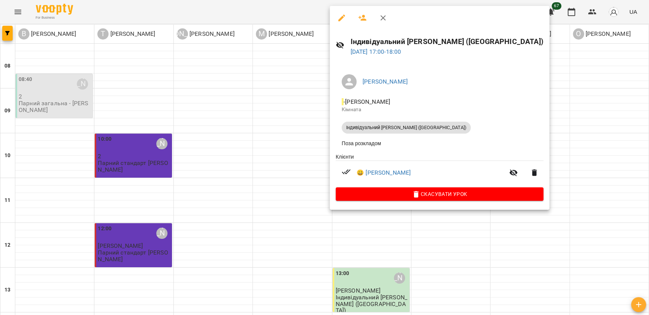
click at [281, 154] on div at bounding box center [324, 157] width 649 height 315
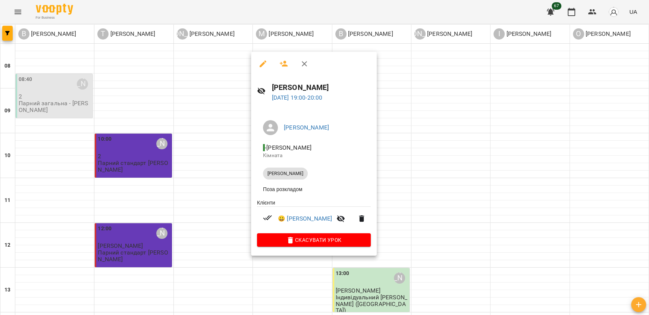
click at [218, 222] on div at bounding box center [324, 157] width 649 height 315
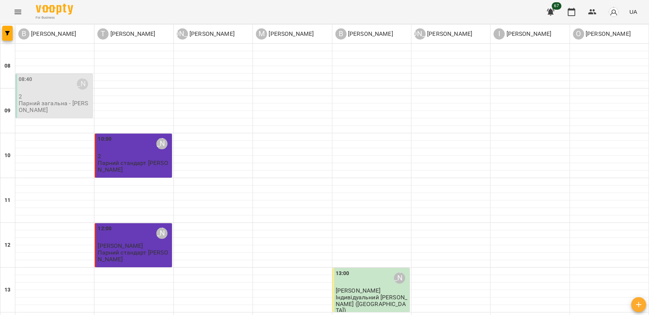
scroll to position [338, 0]
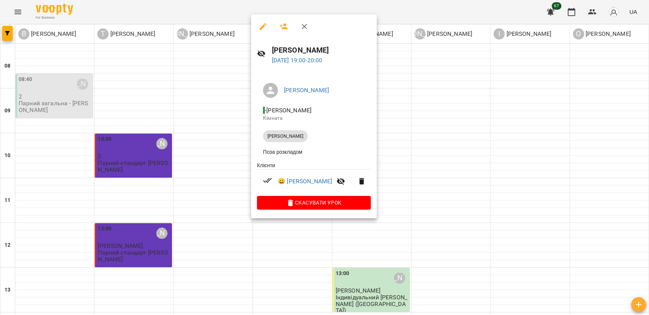
drag, startPoint x: 198, startPoint y: 219, endPoint x: 206, endPoint y: 222, distance: 8.5
click at [199, 219] on div at bounding box center [324, 157] width 649 height 315
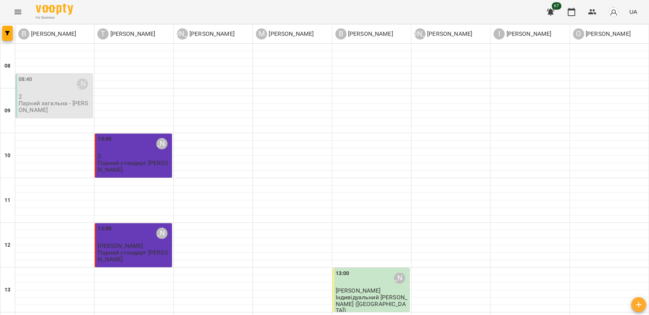
scroll to position [76, 0]
click at [141, 249] on p "Парний стандарт [PERSON_NAME]" at bounding box center [134, 255] width 72 height 13
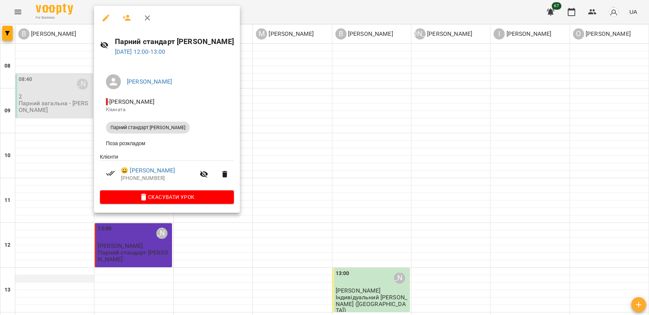
drag, startPoint x: 52, startPoint y: 200, endPoint x: 57, endPoint y: 199, distance: 5.1
click at [53, 200] on div at bounding box center [324, 157] width 649 height 315
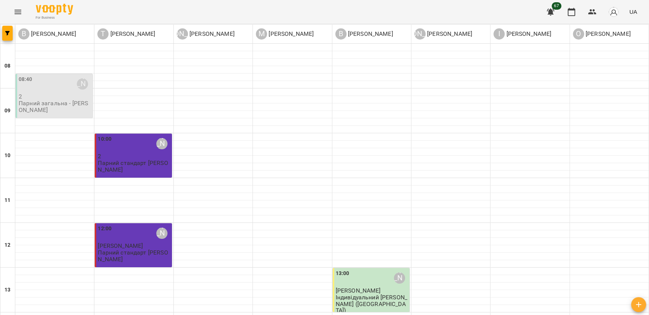
scroll to position [2, 0]
click at [131, 164] on div "10:00 [PERSON_NAME] 2 Парний стандарт [PERSON_NAME]" at bounding box center [133, 156] width 77 height 44
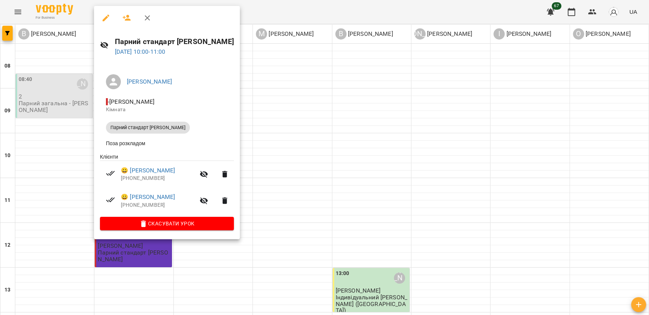
click at [292, 156] on div at bounding box center [324, 157] width 649 height 315
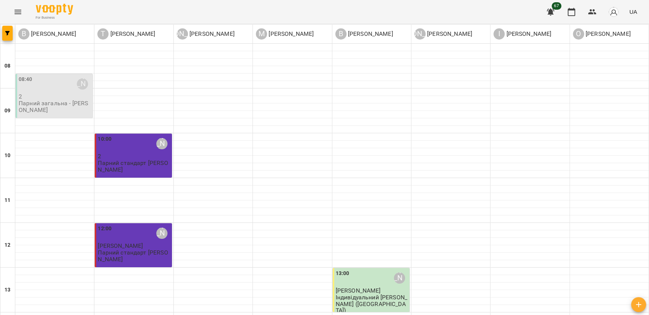
scroll to position [450, 0]
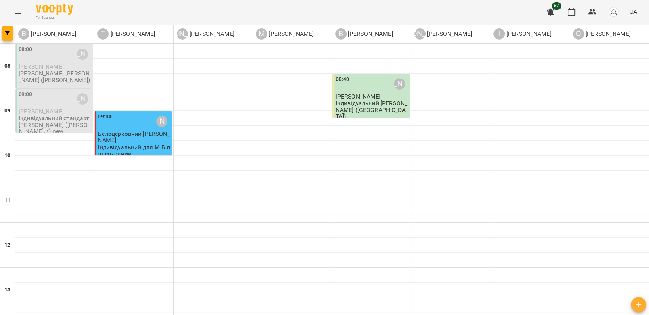
scroll to position [263, 0]
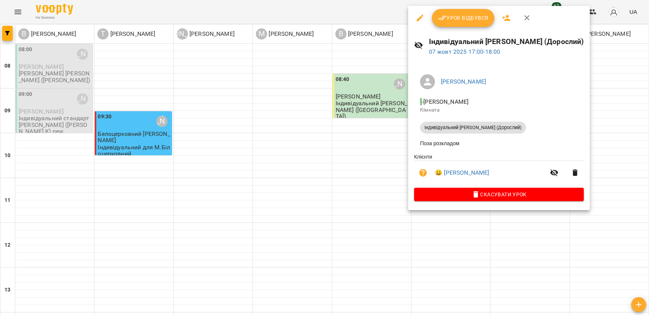
click at [363, 216] on div at bounding box center [324, 157] width 649 height 315
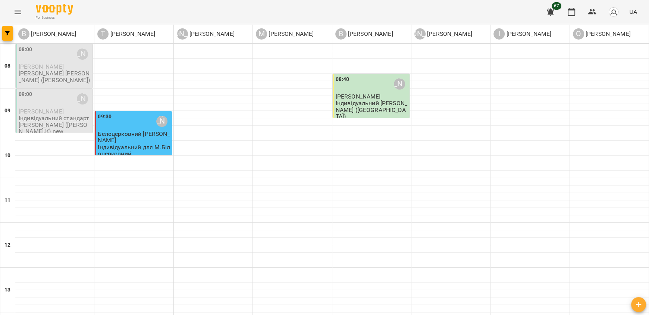
scroll to position [375, 0]
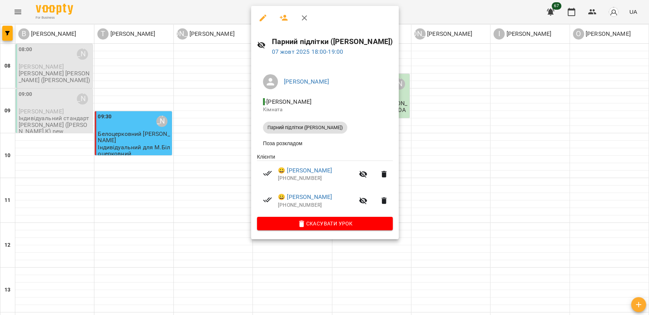
click at [221, 209] on div at bounding box center [324, 157] width 649 height 315
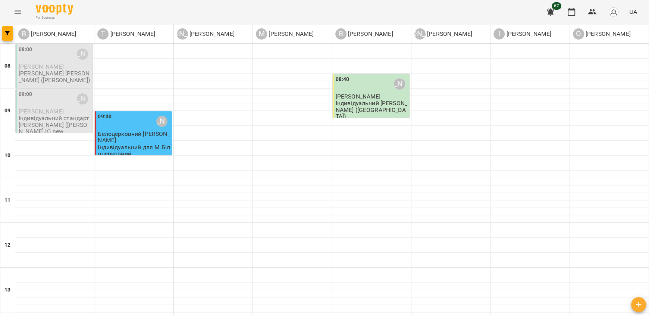
scroll to position [0, 0]
click at [373, 93] on span "[PERSON_NAME]" at bounding box center [358, 96] width 45 height 7
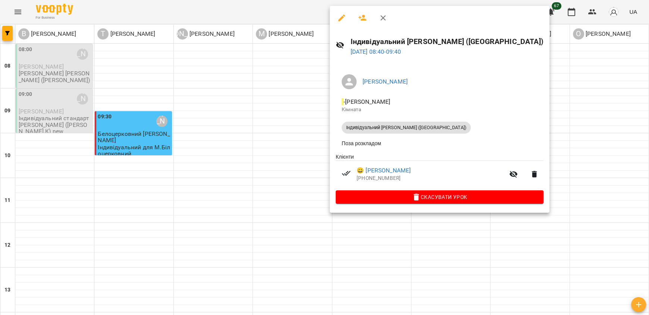
click at [256, 159] on div at bounding box center [324, 157] width 649 height 315
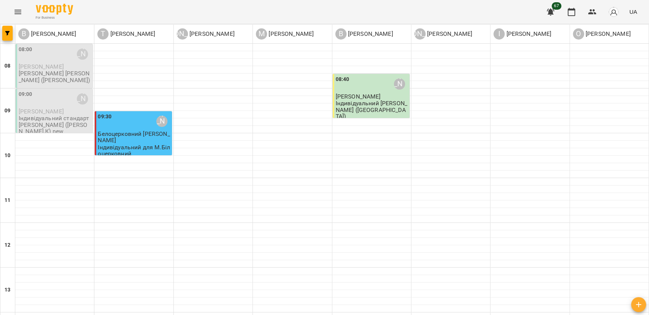
scroll to position [336, 0]
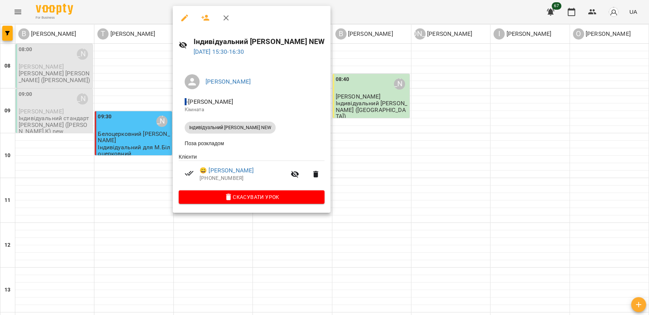
click at [204, 235] on div at bounding box center [324, 157] width 649 height 315
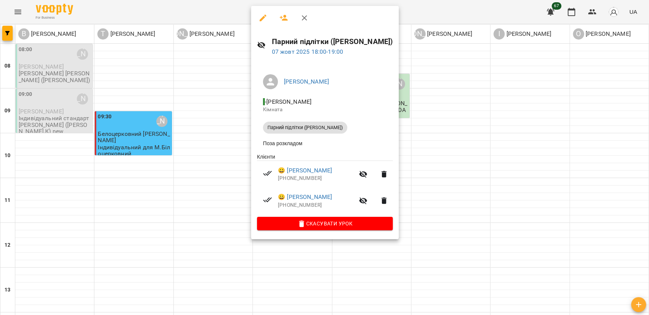
click at [201, 214] on div at bounding box center [324, 157] width 649 height 315
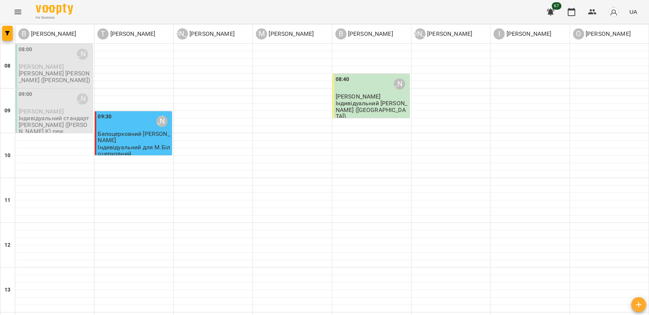
scroll to position [450, 0]
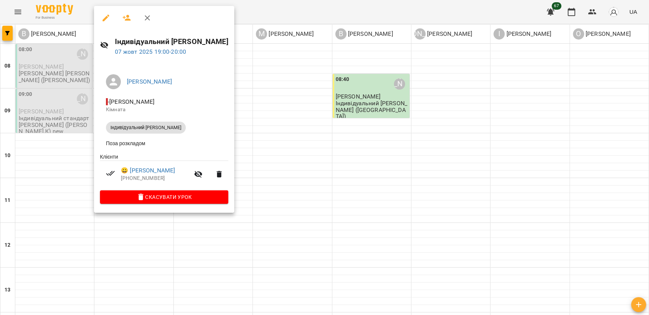
click at [107, 236] on div at bounding box center [324, 157] width 649 height 315
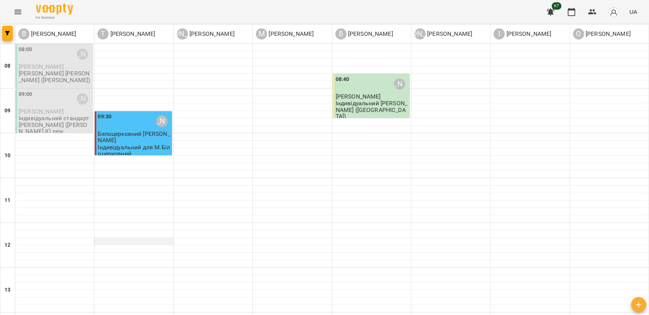
scroll to position [0, 0]
click at [125, 145] on p "Індивідуальний для М.Білоцерковний" at bounding box center [134, 150] width 72 height 13
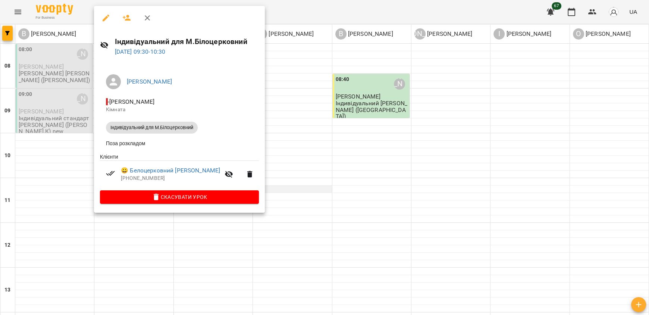
click at [314, 186] on div at bounding box center [324, 157] width 649 height 315
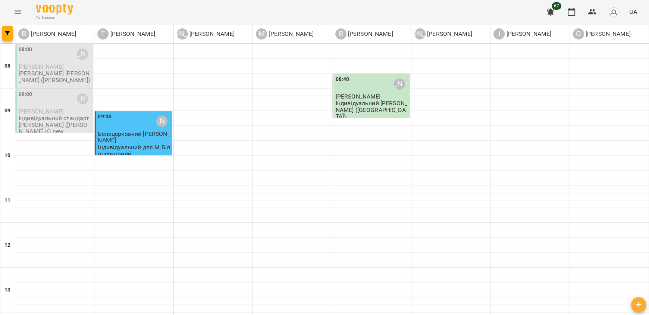
click at [65, 122] on p "Індивідуальний стандарт [PERSON_NAME] ([PERSON_NAME].К) new" at bounding box center [55, 124] width 72 height 19
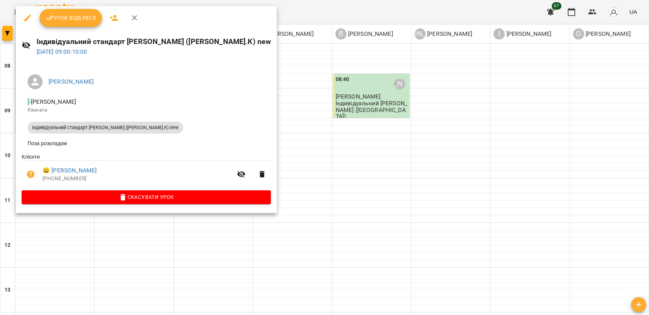
click at [271, 183] on div at bounding box center [324, 157] width 649 height 315
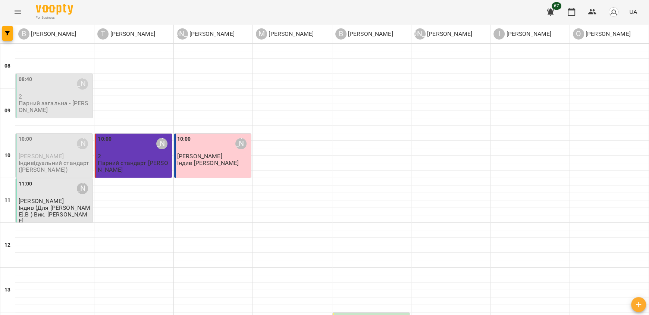
scroll to position [450, 0]
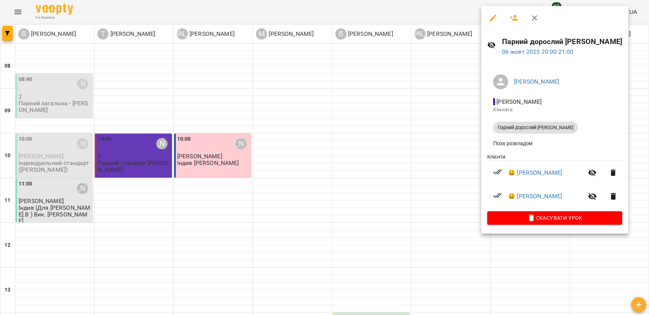
drag, startPoint x: 419, startPoint y: 232, endPoint x: 425, endPoint y: 203, distance: 30.2
click at [419, 232] on div at bounding box center [324, 157] width 649 height 315
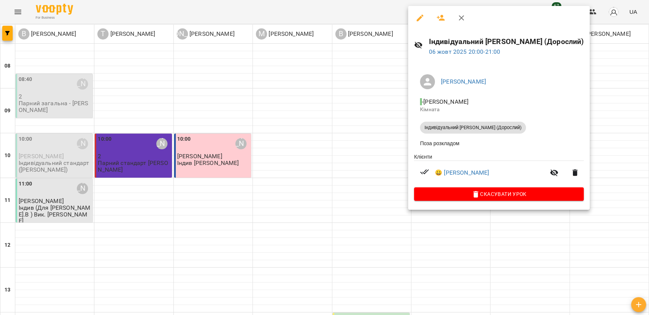
click at [349, 214] on div at bounding box center [324, 157] width 649 height 315
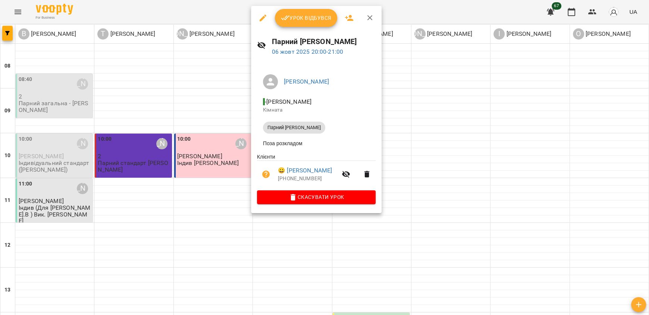
click at [382, 236] on div at bounding box center [324, 157] width 649 height 315
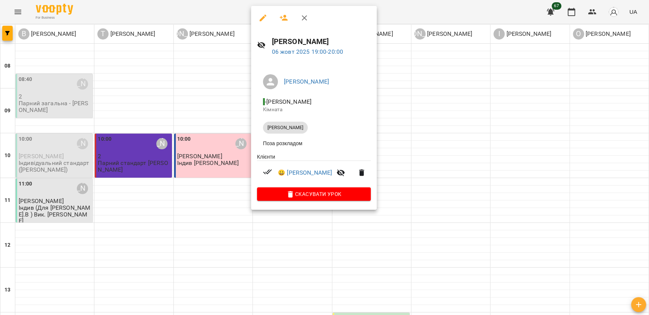
click at [205, 172] on div at bounding box center [324, 157] width 649 height 315
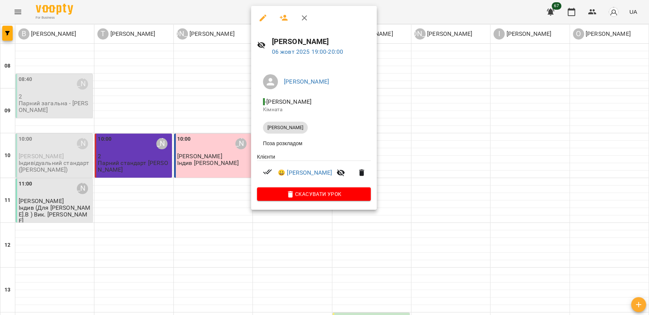
click at [227, 194] on div at bounding box center [324, 157] width 649 height 315
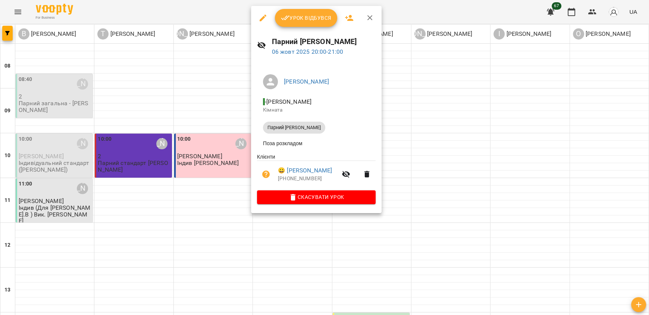
click at [212, 199] on div at bounding box center [324, 157] width 649 height 315
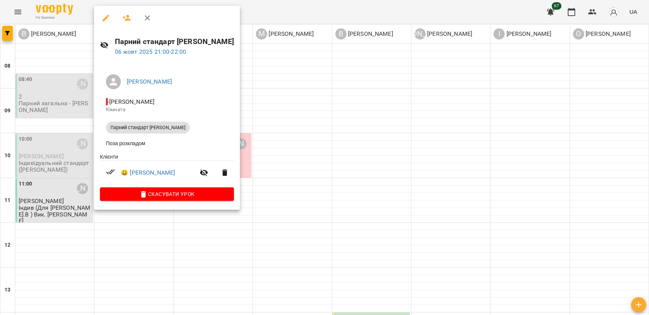
drag, startPoint x: 247, startPoint y: 250, endPoint x: 225, endPoint y: 229, distance: 30.9
click at [247, 250] on div at bounding box center [324, 157] width 649 height 315
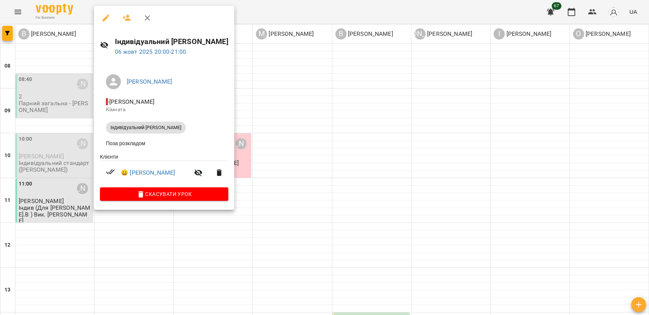
click at [240, 229] on div at bounding box center [324, 157] width 649 height 315
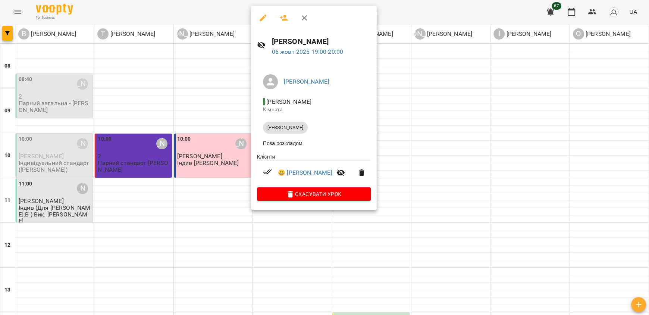
click at [227, 225] on div at bounding box center [324, 157] width 649 height 315
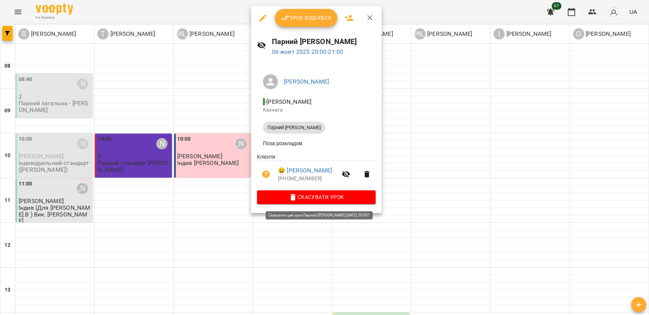
click at [296, 199] on icon "button" at bounding box center [293, 197] width 9 height 9
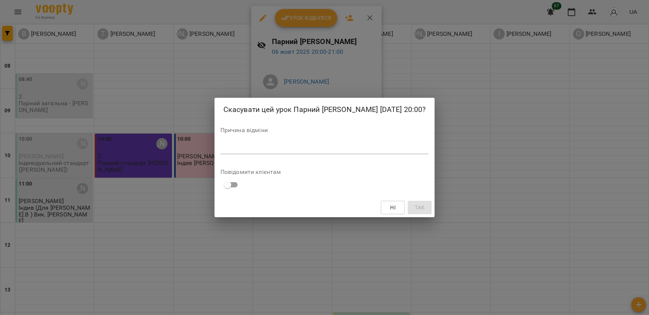
click at [247, 148] on textarea at bounding box center [325, 147] width 209 height 7
type textarea "*******"
click at [408, 212] on button "Так" at bounding box center [420, 207] width 24 height 13
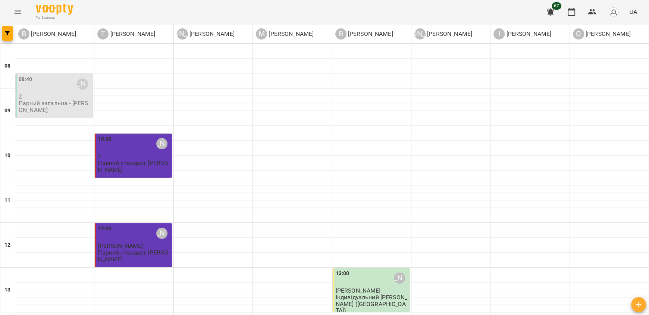
scroll to position [412, 0]
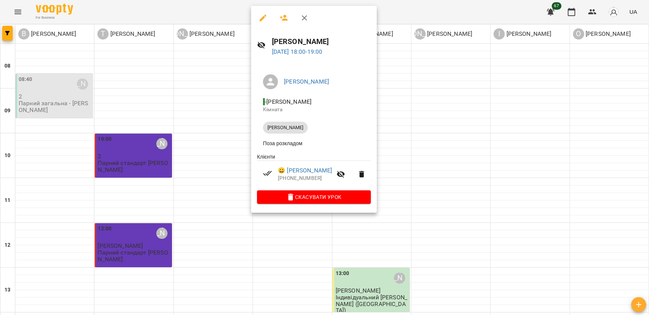
click at [231, 160] on div at bounding box center [324, 157] width 649 height 315
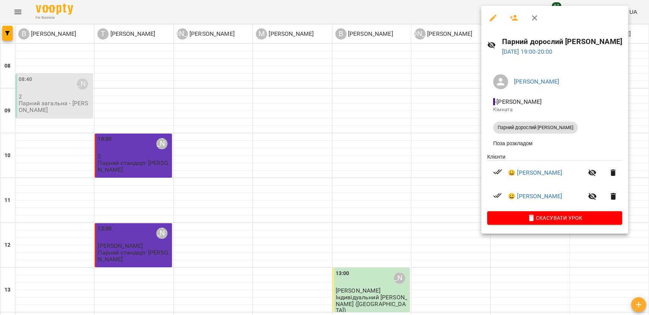
click at [386, 224] on div at bounding box center [324, 157] width 649 height 315
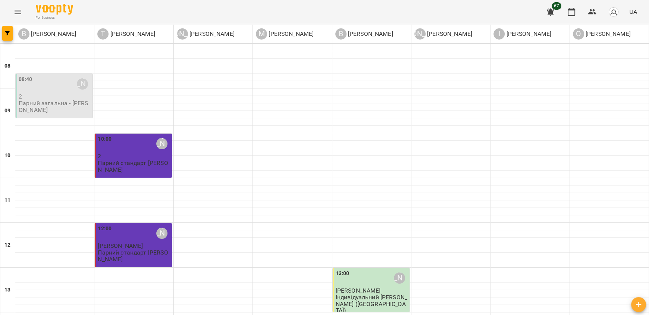
scroll to position [450, 0]
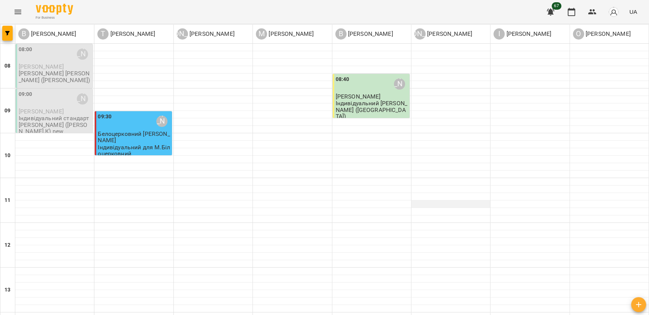
scroll to position [336, 0]
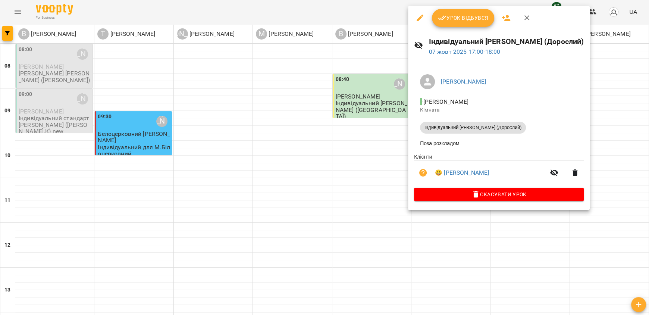
click at [398, 232] on div at bounding box center [324, 157] width 649 height 315
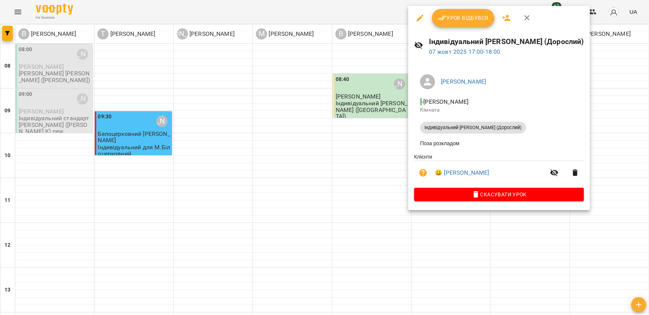
click at [364, 171] on div at bounding box center [324, 157] width 649 height 315
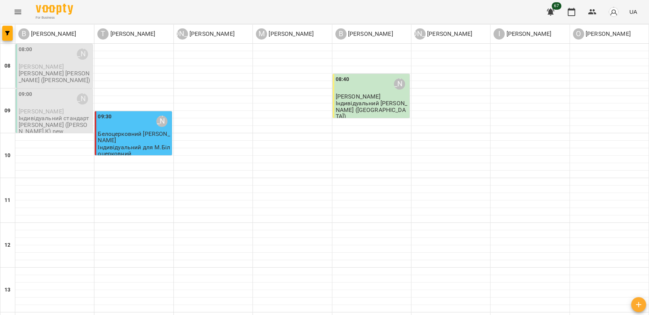
scroll to position [0, 0]
click at [375, 108] on p "Індивідуальний [PERSON_NAME] ([GEOGRAPHIC_DATA])" at bounding box center [372, 109] width 72 height 19
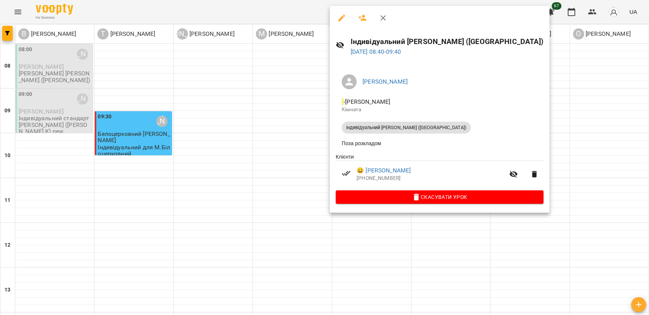
click at [297, 178] on div at bounding box center [324, 157] width 649 height 315
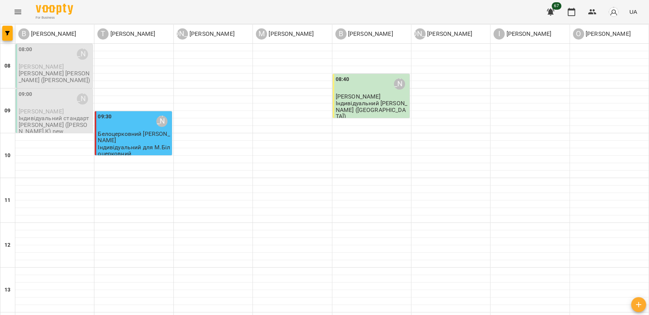
scroll to position [412, 0]
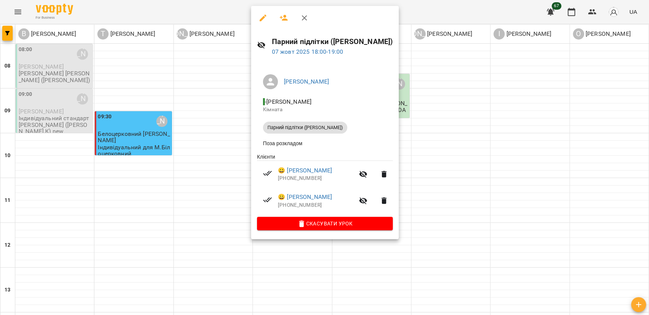
click at [209, 187] on div at bounding box center [324, 157] width 649 height 315
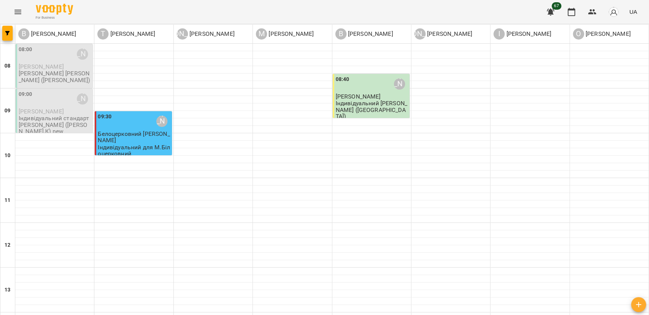
scroll to position [263, 0]
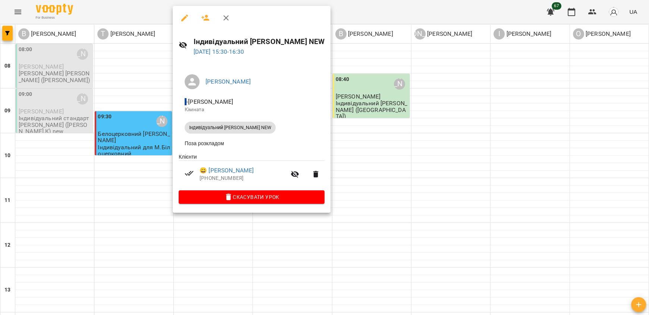
click at [130, 222] on div at bounding box center [324, 157] width 649 height 315
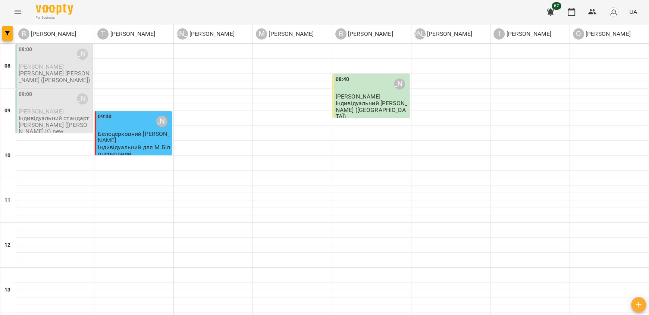
scroll to position [2, 0]
click at [129, 144] on p "Індивідуальний для М.Білоцерковний" at bounding box center [134, 150] width 72 height 13
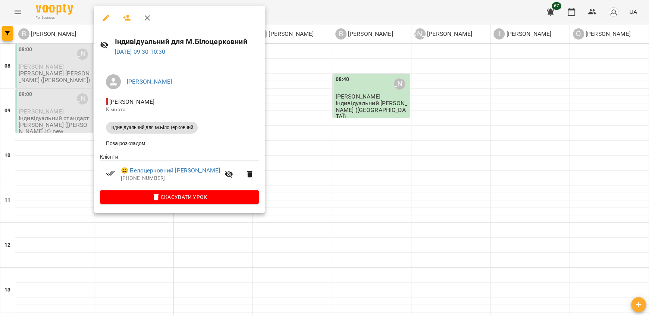
click at [315, 193] on div at bounding box center [324, 157] width 649 height 315
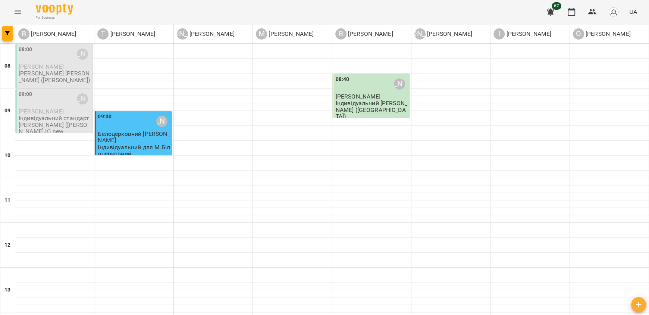
scroll to position [450, 0]
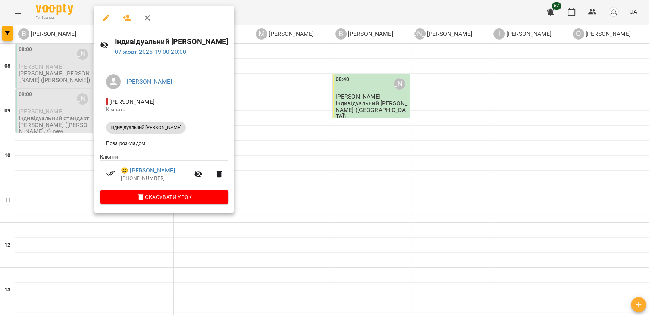
click at [274, 175] on div at bounding box center [324, 157] width 649 height 315
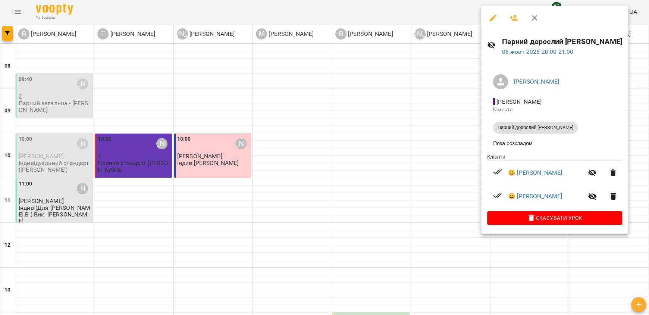
click at [455, 240] on div at bounding box center [324, 157] width 649 height 315
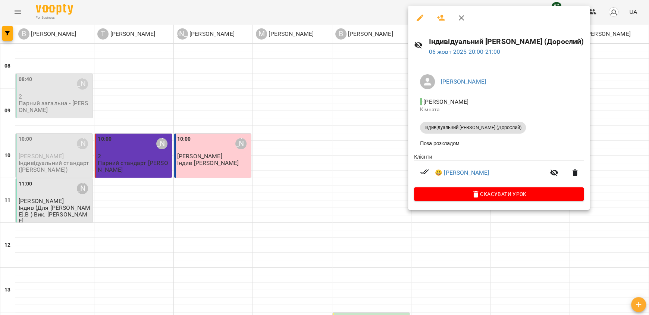
click at [363, 198] on div at bounding box center [324, 157] width 649 height 315
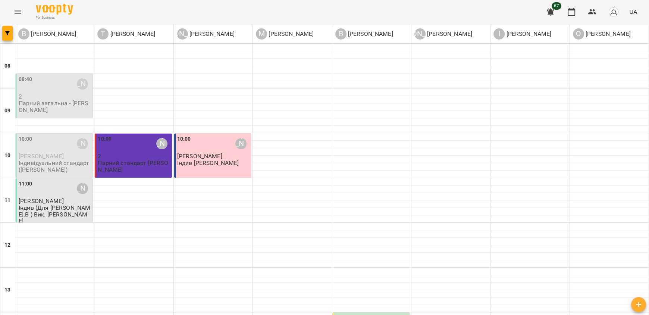
scroll to position [188, 0]
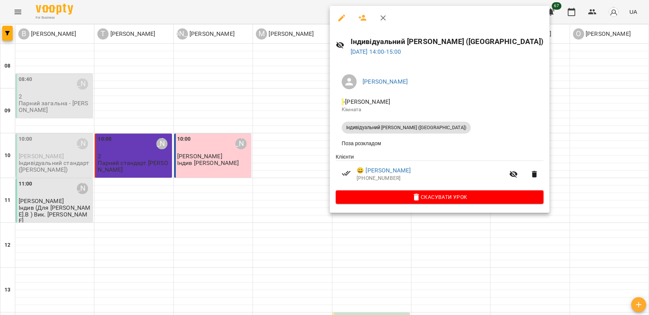
click at [292, 197] on div at bounding box center [324, 157] width 649 height 315
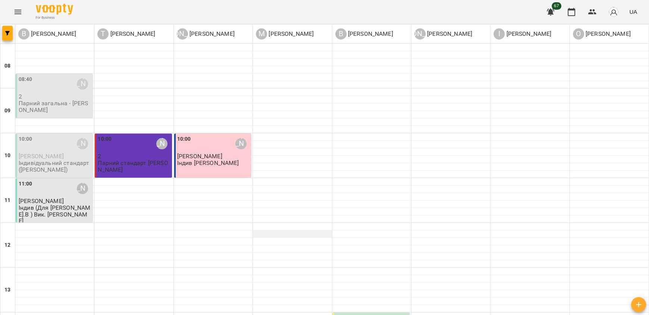
scroll to position [0, 0]
click at [227, 166] on p "Індив [PERSON_NAME]" at bounding box center [208, 163] width 62 height 6
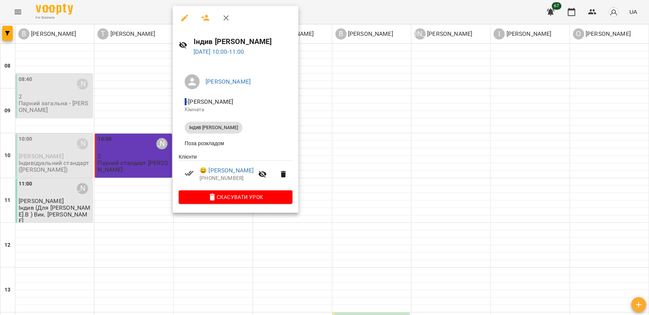
click at [389, 167] on div at bounding box center [324, 157] width 649 height 315
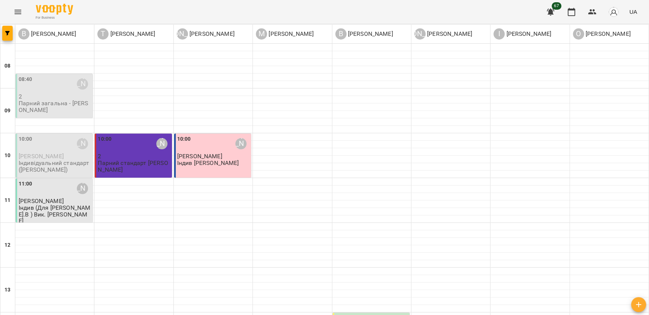
scroll to position [186, 0]
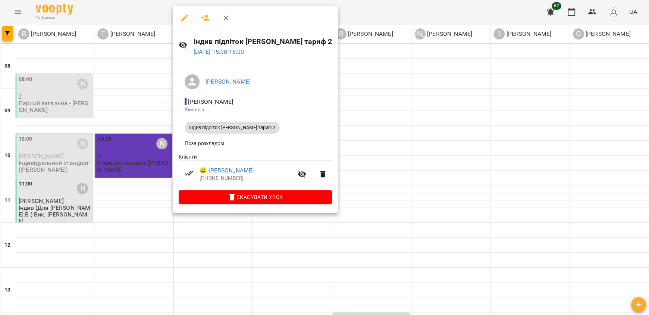
click at [340, 227] on div at bounding box center [324, 157] width 649 height 315
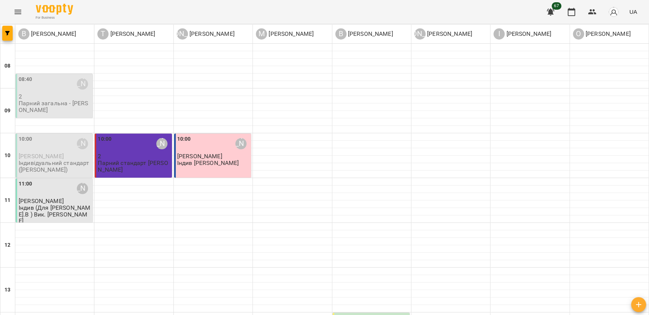
scroll to position [448, 0]
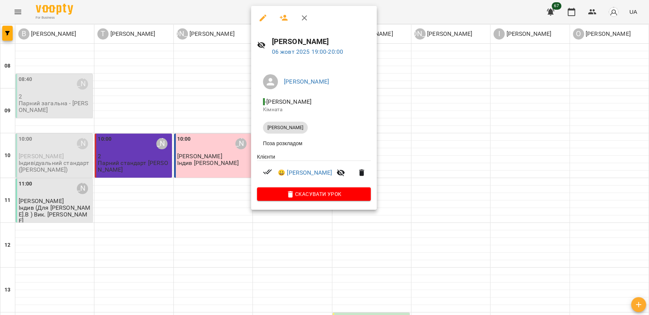
drag, startPoint x: 219, startPoint y: 167, endPoint x: 179, endPoint y: 199, distance: 50.5
click at [219, 168] on div at bounding box center [324, 157] width 649 height 315
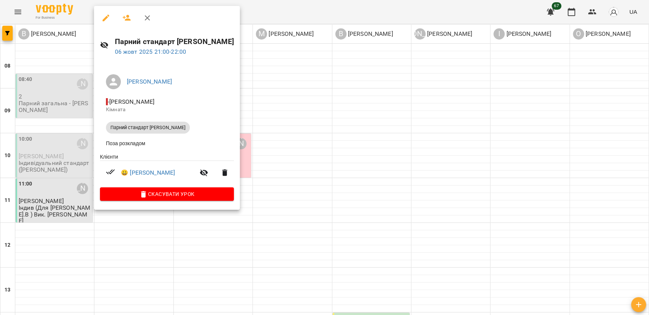
drag, startPoint x: 280, startPoint y: 220, endPoint x: 221, endPoint y: 212, distance: 59.2
click at [280, 220] on div at bounding box center [324, 157] width 649 height 315
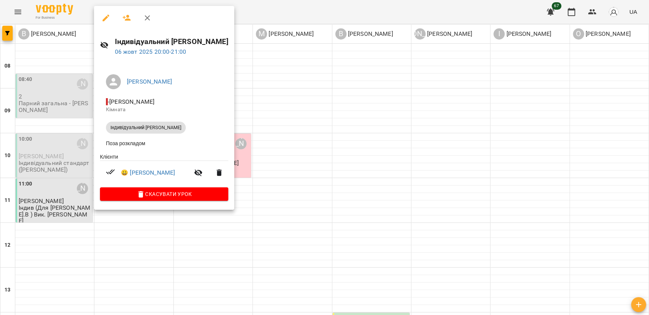
click at [293, 231] on div at bounding box center [324, 157] width 649 height 315
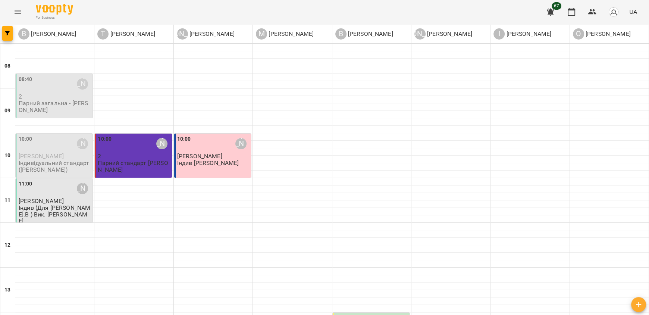
scroll to position [0, 0]
type input "**********"
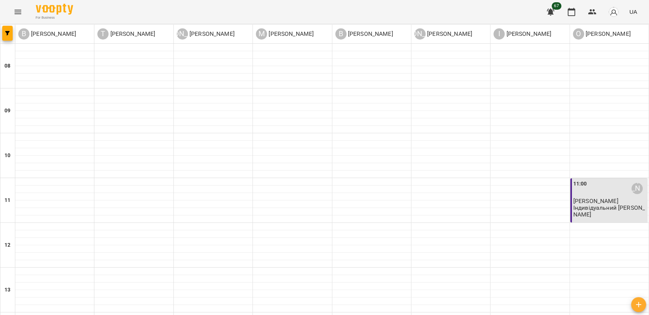
click at [608, 213] on p "Індивідуальний [PERSON_NAME]" at bounding box center [610, 210] width 72 height 13
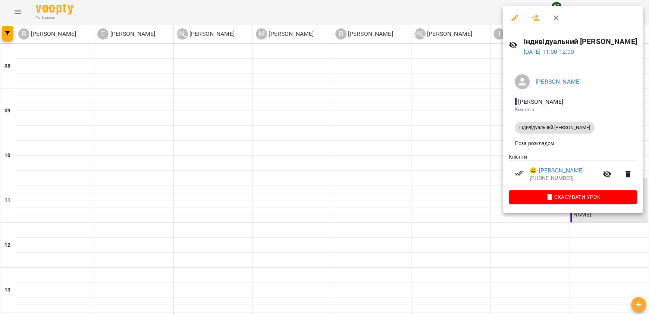
click at [499, 229] on div at bounding box center [324, 157] width 649 height 315
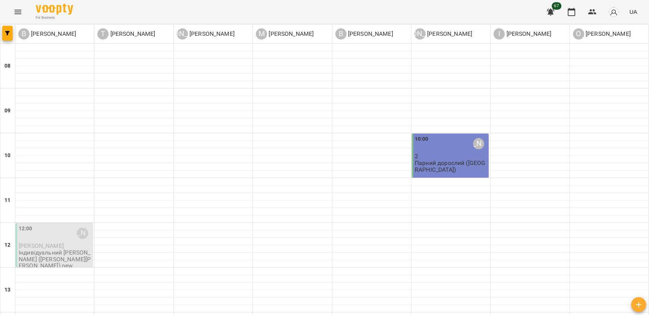
click at [452, 160] on p "Парний дорослий ([GEOGRAPHIC_DATA])" at bounding box center [451, 166] width 72 height 13
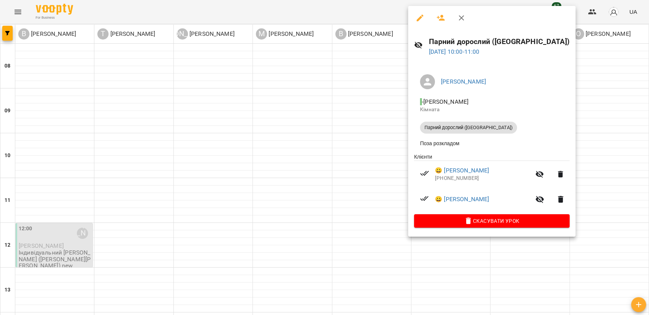
click at [349, 183] on div at bounding box center [324, 157] width 649 height 315
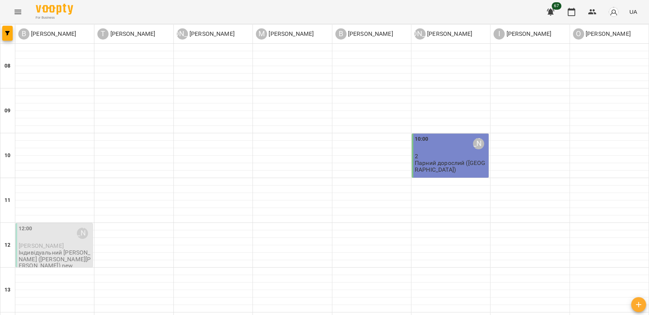
scroll to position [448, 0]
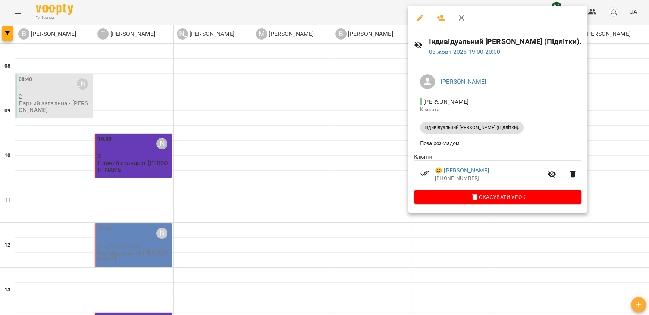
click at [378, 177] on div at bounding box center [324, 157] width 649 height 315
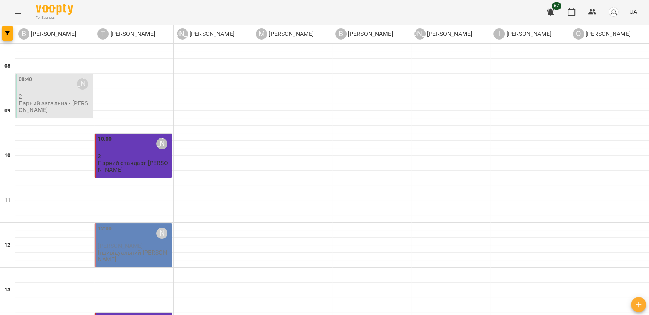
scroll to position [450, 0]
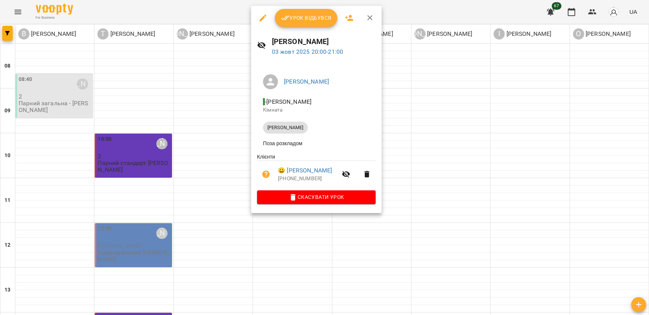
click at [409, 240] on div at bounding box center [324, 157] width 649 height 315
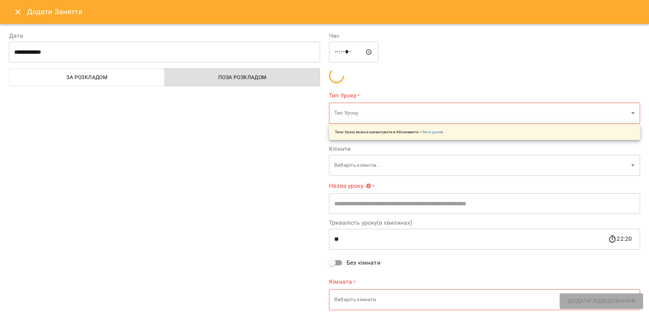
type input "**********"
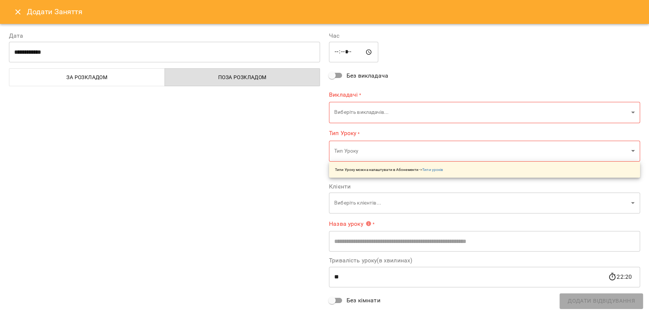
click at [3, 13] on div "Додати Заняття" at bounding box center [324, 12] width 649 height 24
click at [12, 15] on button "Close" at bounding box center [18, 12] width 18 height 18
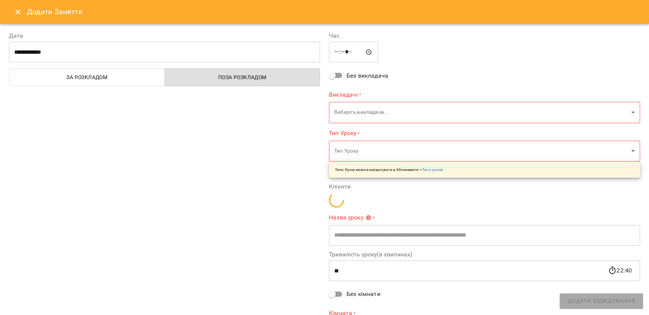
type input "**********"
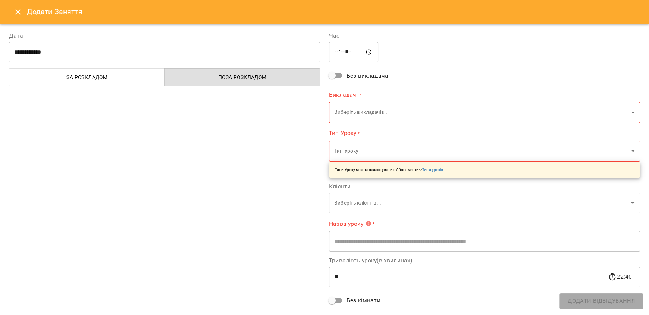
click at [18, 16] on button "Close" at bounding box center [18, 12] width 18 height 18
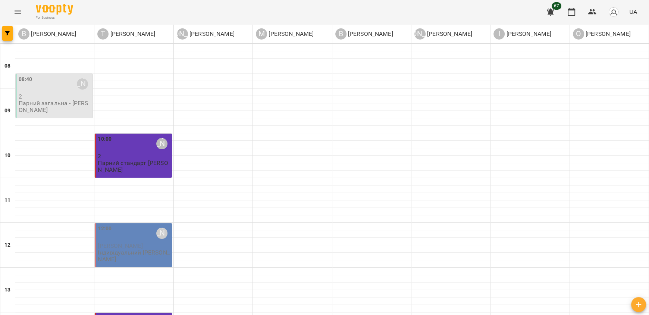
scroll to position [188, 0]
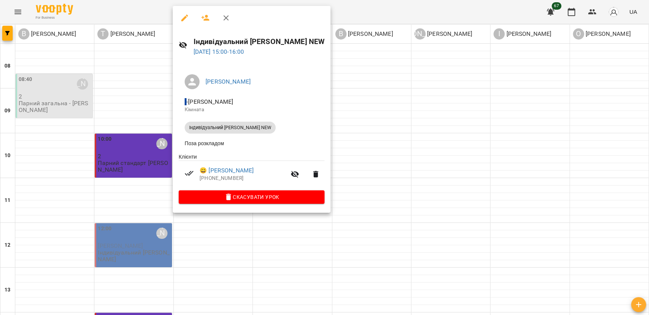
click at [351, 193] on div at bounding box center [324, 157] width 649 height 315
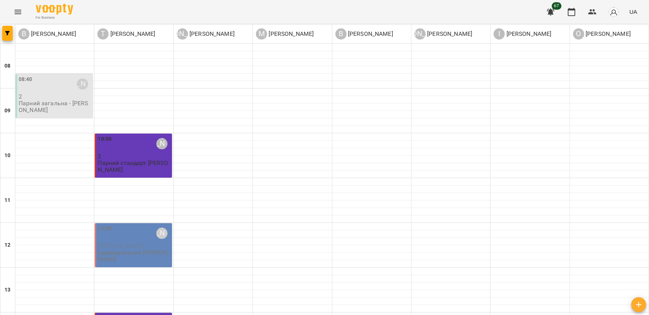
scroll to position [450, 0]
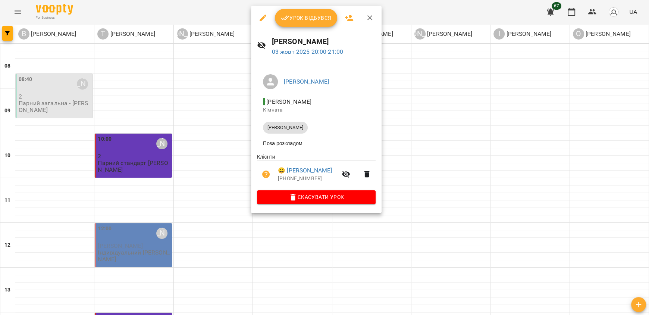
click at [300, 17] on span "Урок відбувся" at bounding box center [306, 17] width 51 height 9
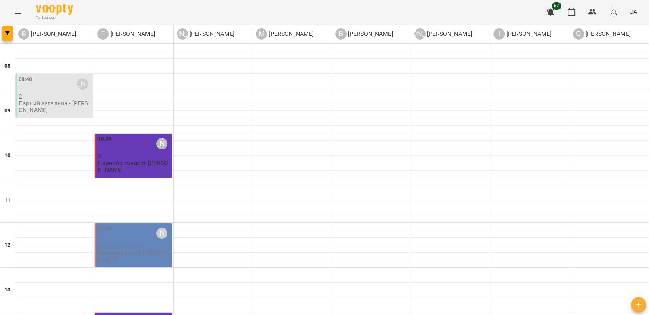
scroll to position [450, 0]
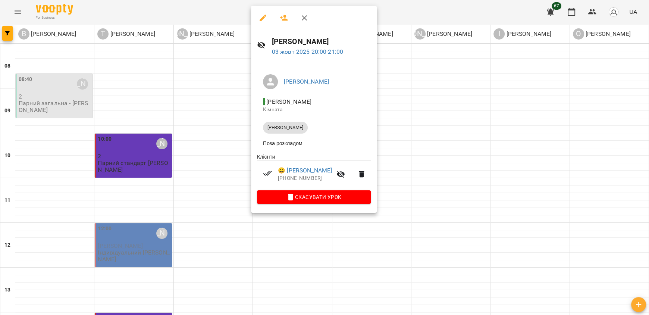
click at [401, 207] on div at bounding box center [324, 157] width 649 height 315
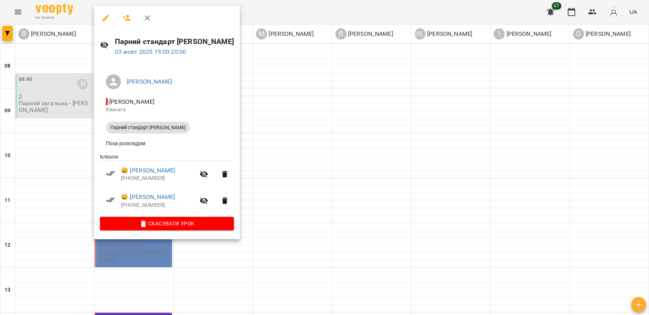
drag, startPoint x: 313, startPoint y: 207, endPoint x: 301, endPoint y: 208, distance: 12.0
click at [313, 207] on div at bounding box center [324, 157] width 649 height 315
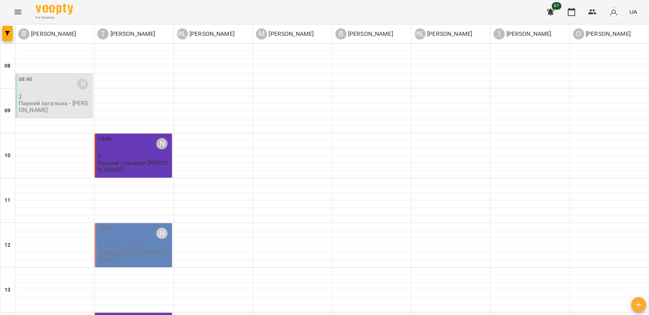
scroll to position [151, 0]
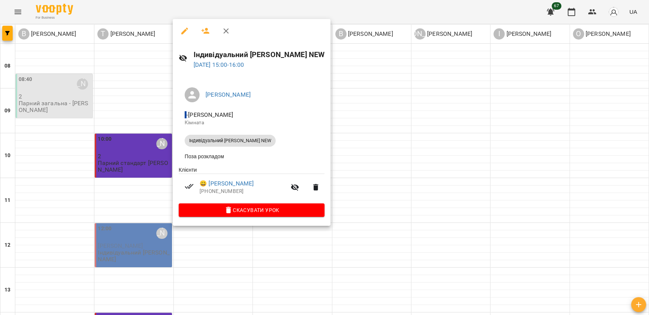
drag, startPoint x: 379, startPoint y: 184, endPoint x: 302, endPoint y: 182, distance: 77.7
click at [379, 184] on div at bounding box center [324, 157] width 649 height 315
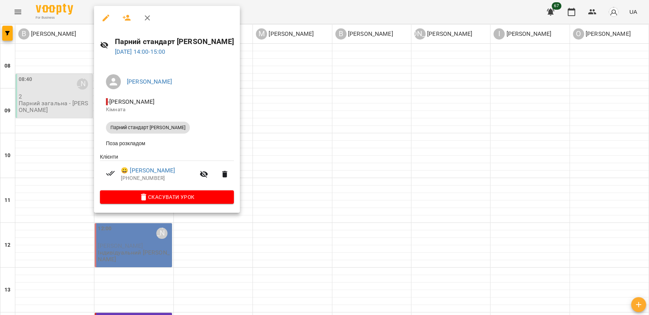
click at [386, 138] on div at bounding box center [324, 157] width 649 height 315
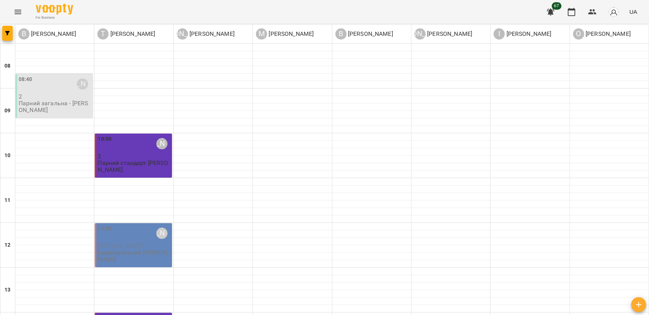
scroll to position [114, 0]
click at [130, 242] on span "[PERSON_NAME]" at bounding box center [120, 245] width 45 height 7
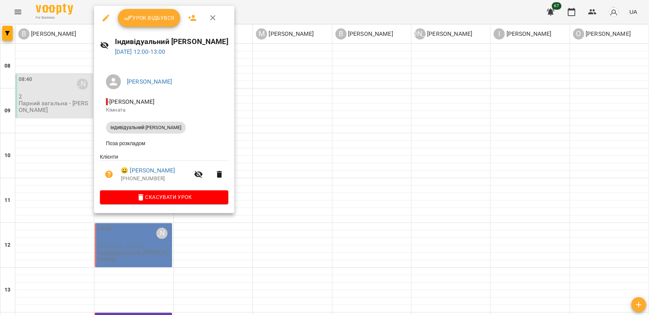
click at [326, 143] on div at bounding box center [324, 157] width 649 height 315
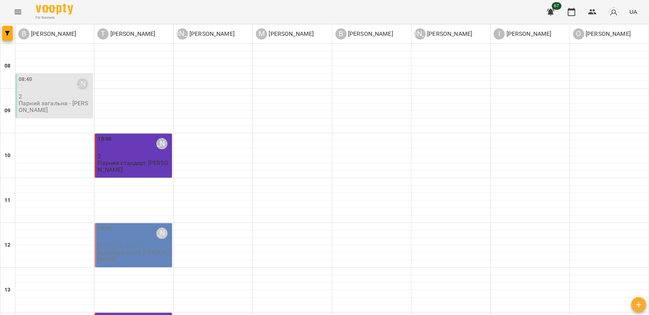
click at [127, 249] on p "Індивідуальний [PERSON_NAME]" at bounding box center [134, 255] width 72 height 13
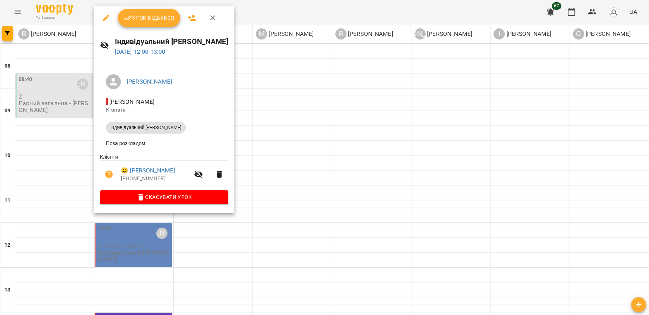
click at [315, 184] on div at bounding box center [324, 157] width 649 height 315
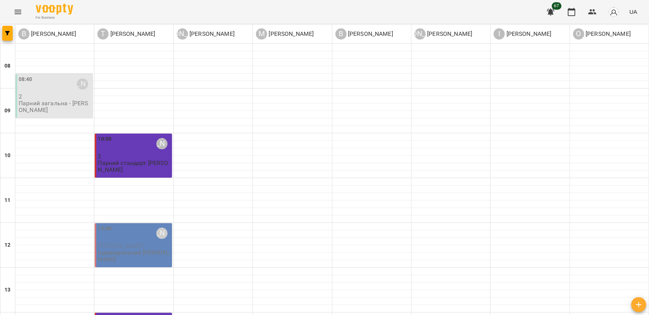
click at [132, 223] on div "12:00 [PERSON_NAME] [PERSON_NAME] Індивідуальний [PERSON_NAME]" at bounding box center [133, 245] width 77 height 44
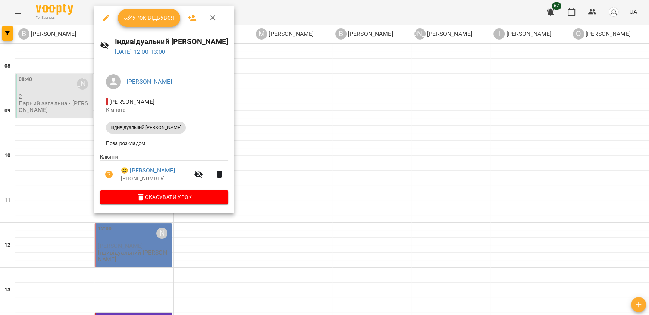
click at [298, 165] on div at bounding box center [324, 157] width 649 height 315
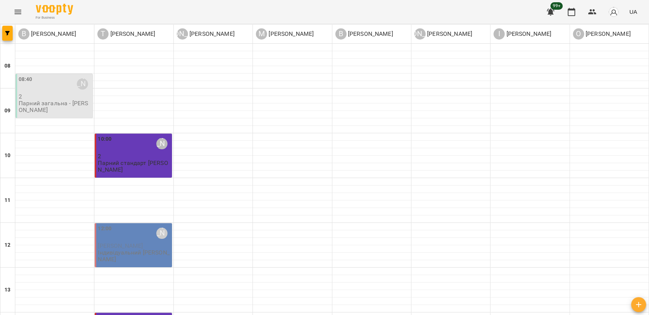
click at [130, 160] on p "Парний стандарт [PERSON_NAME]" at bounding box center [134, 166] width 72 height 13
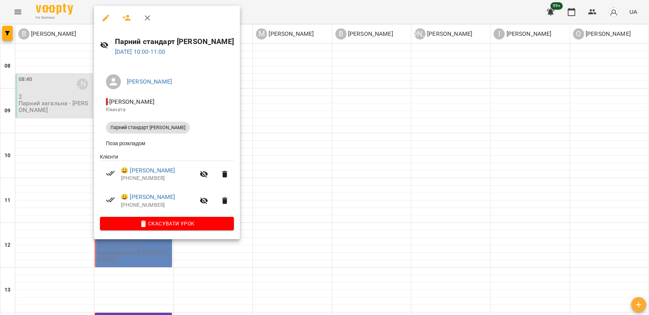
click at [326, 152] on div at bounding box center [324, 157] width 649 height 315
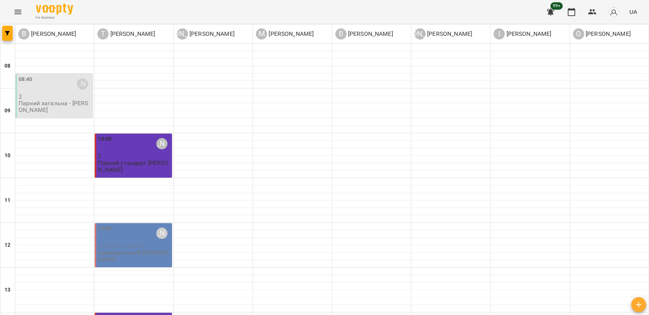
scroll to position [151, 0]
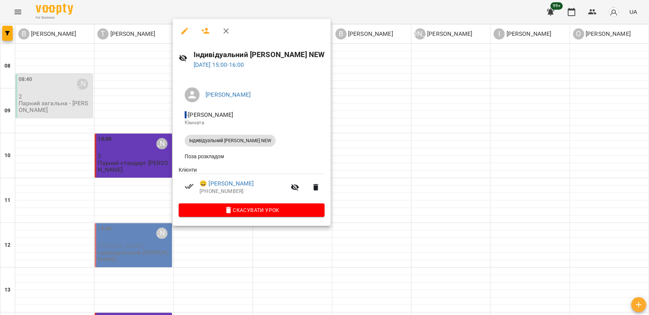
click at [373, 195] on div at bounding box center [324, 157] width 649 height 315
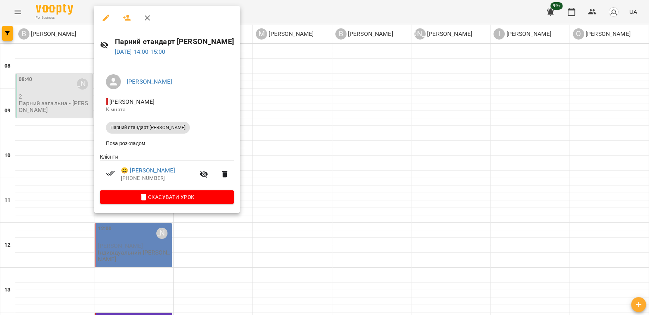
click at [335, 179] on div at bounding box center [324, 157] width 649 height 315
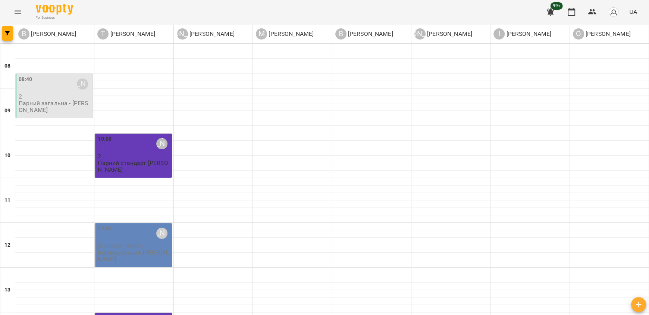
scroll to position [375, 0]
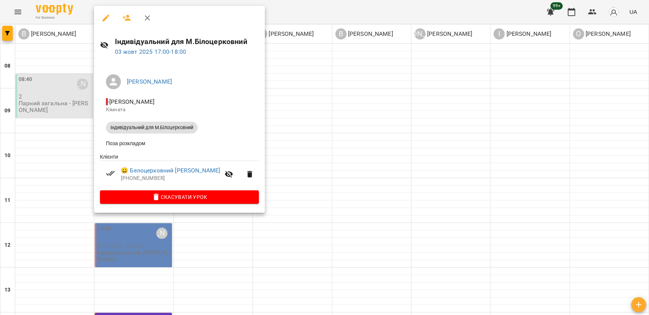
drag, startPoint x: 143, startPoint y: 251, endPoint x: 142, endPoint y: 237, distance: 14.6
click at [143, 251] on div at bounding box center [324, 157] width 649 height 315
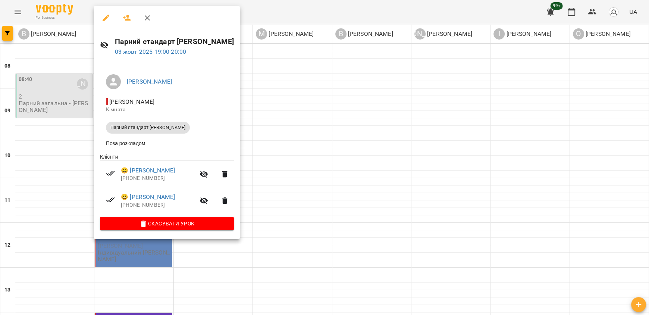
click at [298, 145] on div at bounding box center [324, 157] width 649 height 315
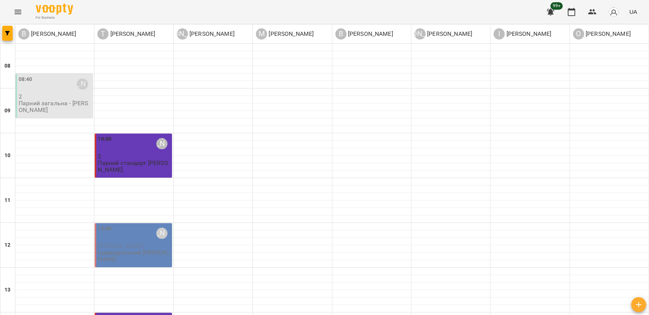
scroll to position [450, 0]
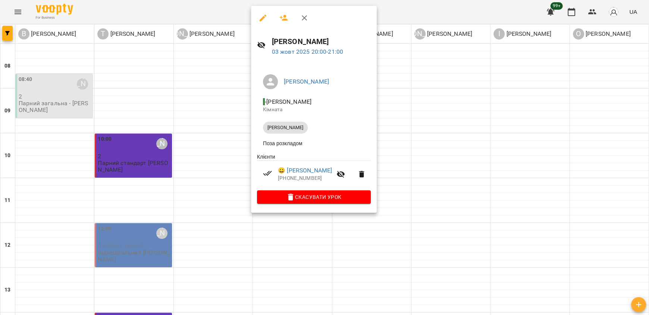
click at [194, 203] on div at bounding box center [324, 157] width 649 height 315
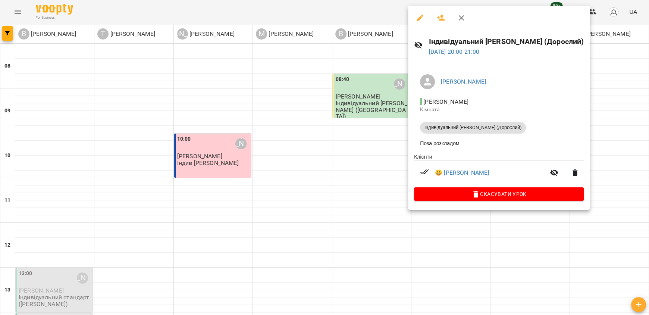
click at [363, 192] on div at bounding box center [324, 157] width 649 height 315
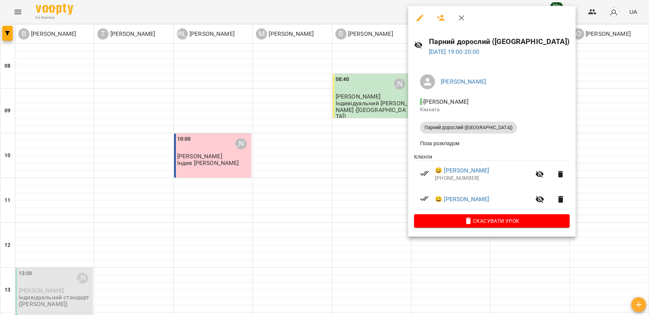
click at [376, 165] on div at bounding box center [324, 157] width 649 height 315
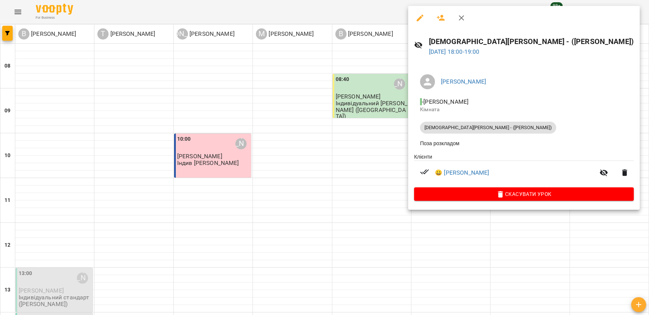
click at [361, 135] on div at bounding box center [324, 157] width 649 height 315
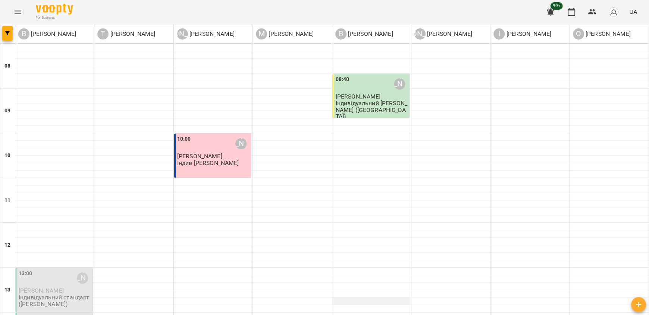
scroll to position [0, 0]
click at [365, 107] on p "Індивідуальний [PERSON_NAME] ([GEOGRAPHIC_DATA])" at bounding box center [372, 109] width 72 height 19
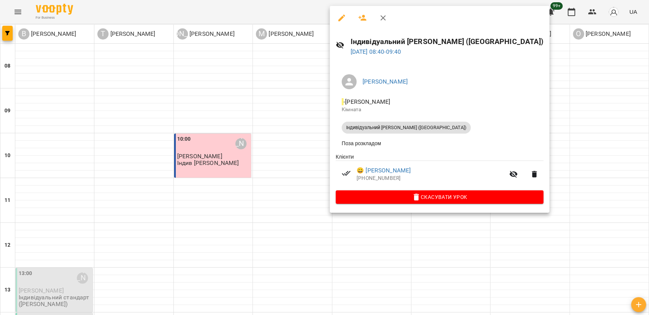
click at [512, 146] on div at bounding box center [324, 157] width 649 height 315
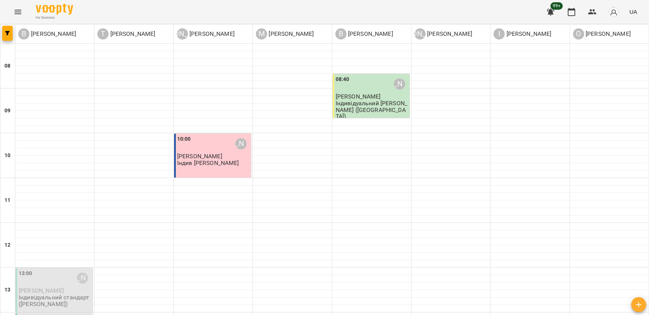
scroll to position [450, 0]
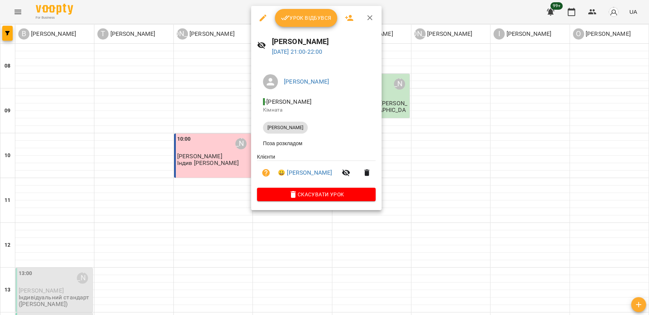
click at [284, 246] on div at bounding box center [324, 157] width 649 height 315
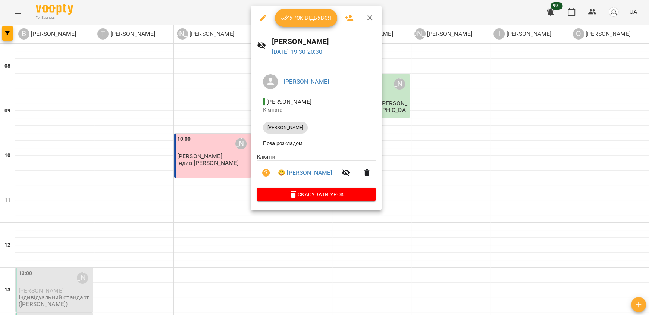
click at [211, 157] on div at bounding box center [324, 157] width 649 height 315
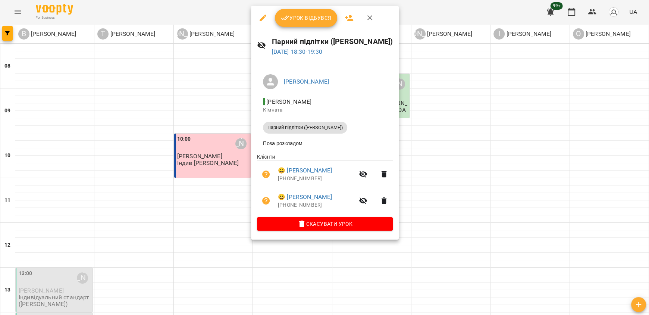
click at [210, 142] on div at bounding box center [324, 157] width 649 height 315
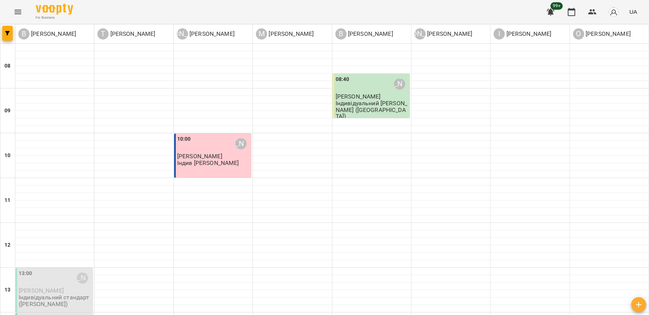
scroll to position [300, 0]
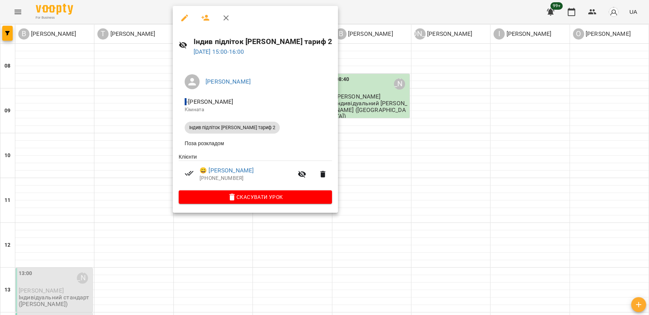
click at [332, 107] on div at bounding box center [324, 157] width 649 height 315
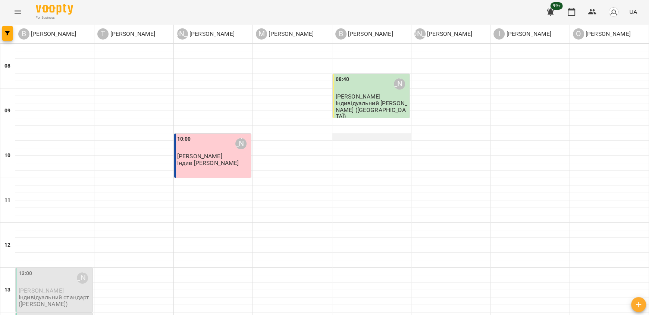
scroll to position [0, 0]
click at [213, 162] on p "Індив [PERSON_NAME]" at bounding box center [208, 163] width 62 height 6
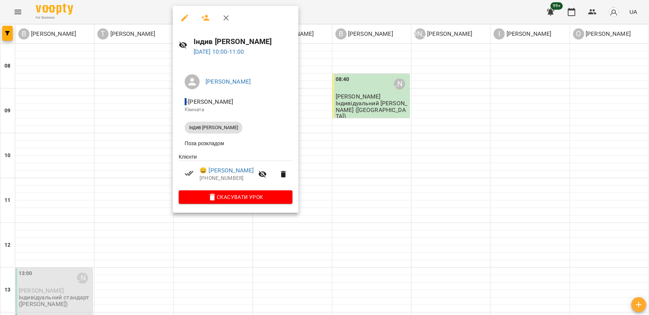
click at [388, 188] on div at bounding box center [324, 157] width 649 height 315
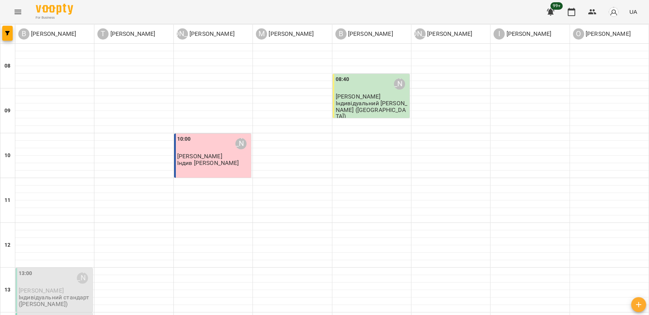
scroll to position [450, 0]
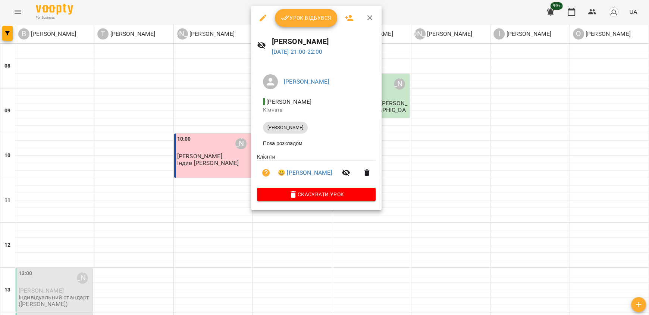
click at [200, 209] on div at bounding box center [324, 157] width 649 height 315
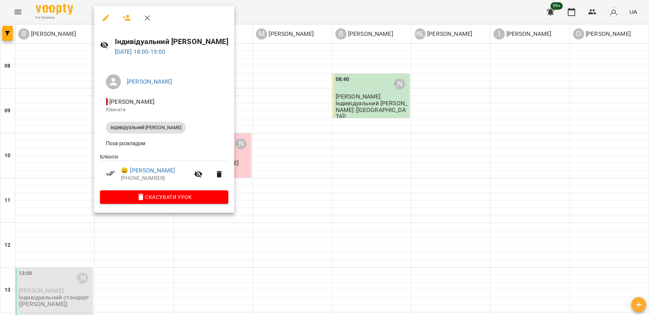
click at [191, 233] on div at bounding box center [324, 157] width 649 height 315
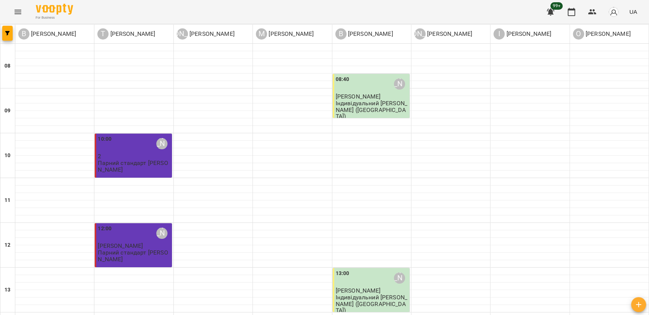
click at [377, 100] on p "[PERSON_NAME]" at bounding box center [372, 96] width 72 height 6
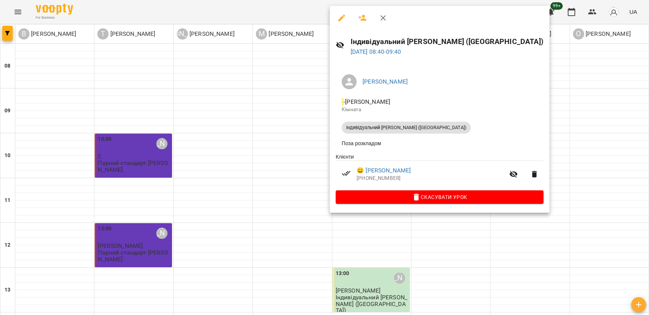
click at [580, 197] on div at bounding box center [324, 157] width 649 height 315
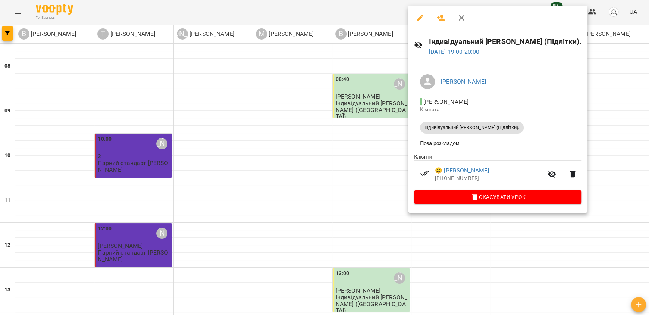
click at [371, 199] on div at bounding box center [324, 157] width 649 height 315
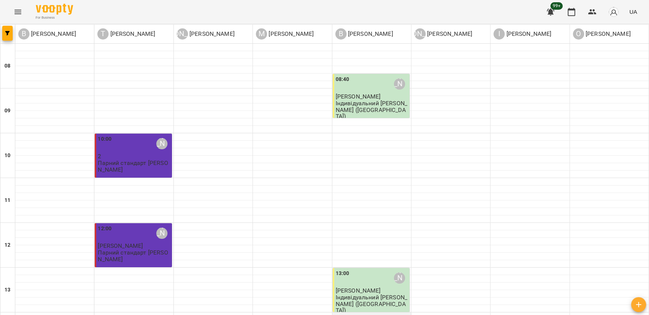
scroll to position [225, 0]
click at [365, 294] on p "Індивідуальний [PERSON_NAME] ([GEOGRAPHIC_DATA])" at bounding box center [372, 303] width 72 height 19
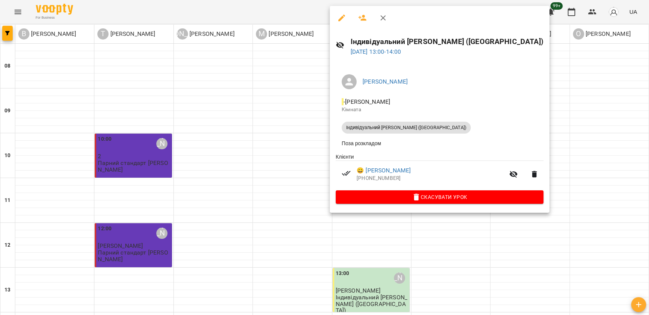
click at [275, 153] on div at bounding box center [324, 157] width 649 height 315
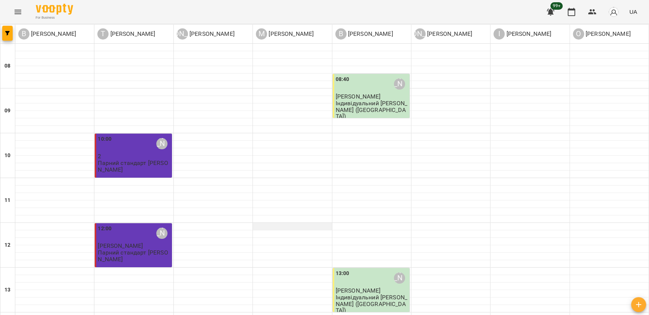
scroll to position [0, 0]
click at [142, 161] on p "Парний стандарт [PERSON_NAME]" at bounding box center [134, 166] width 72 height 13
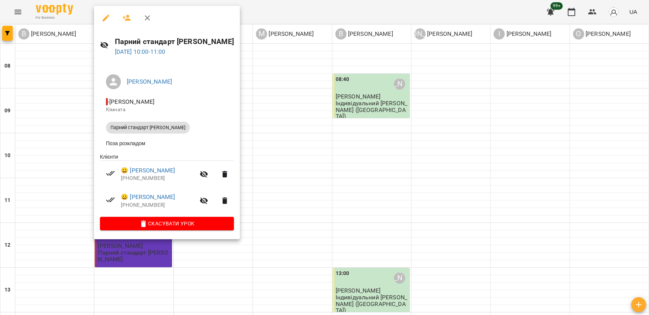
click at [315, 200] on div at bounding box center [324, 157] width 649 height 315
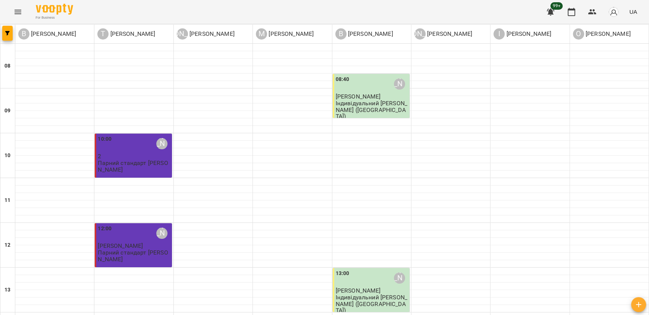
click at [144, 253] on p "Парний стандарт [PERSON_NAME]" at bounding box center [134, 255] width 72 height 13
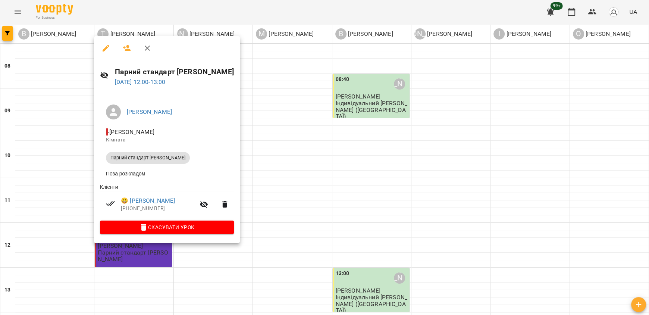
click at [315, 196] on div at bounding box center [324, 157] width 649 height 315
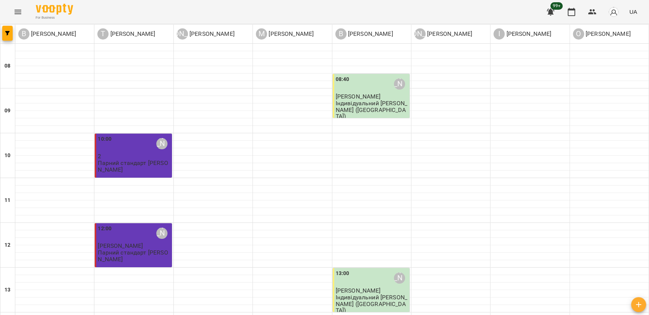
scroll to position [336, 0]
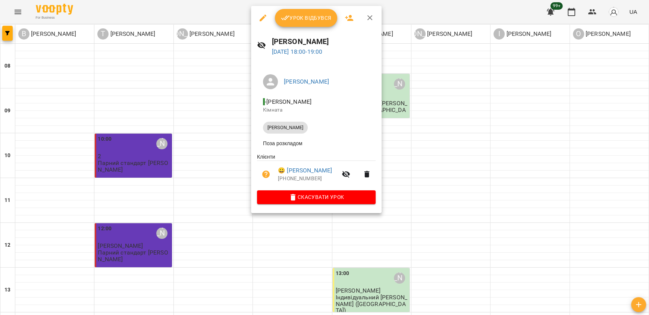
click at [214, 212] on div at bounding box center [324, 157] width 649 height 315
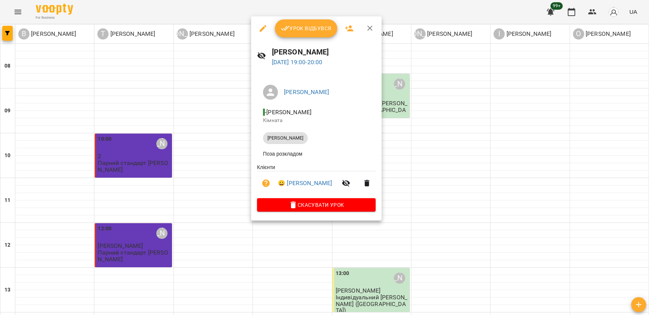
click at [353, 245] on div at bounding box center [324, 157] width 649 height 315
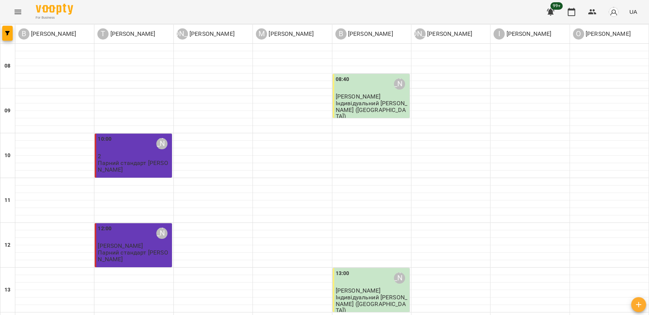
scroll to position [448, 0]
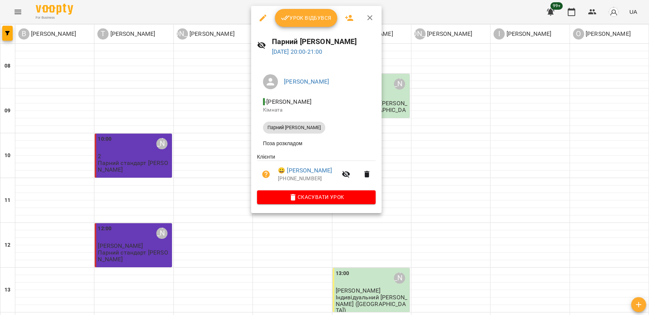
click at [410, 215] on div at bounding box center [324, 157] width 649 height 315
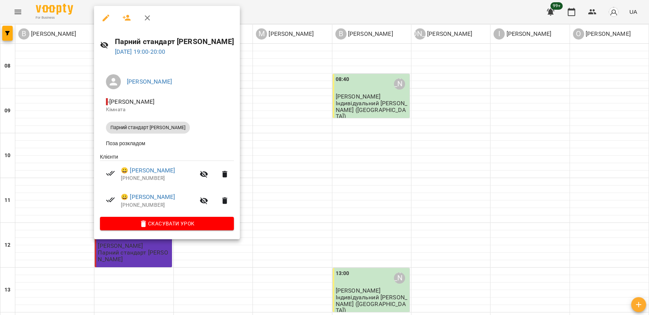
click at [258, 247] on div at bounding box center [324, 157] width 649 height 315
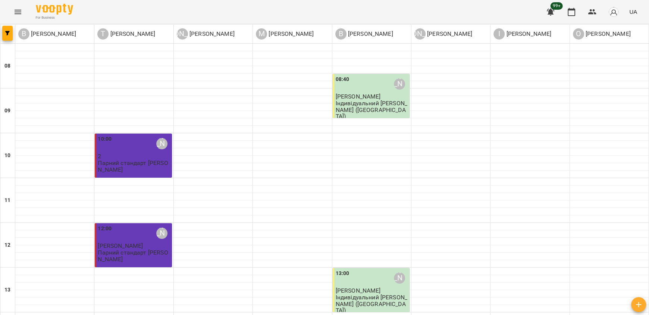
scroll to position [37, 0]
click at [161, 243] on p "[PERSON_NAME]" at bounding box center [134, 246] width 72 height 6
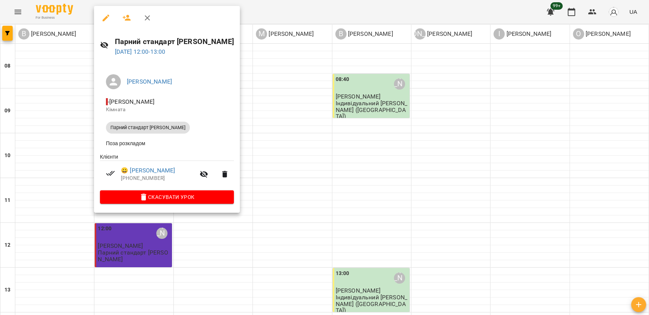
click at [285, 147] on div at bounding box center [324, 157] width 649 height 315
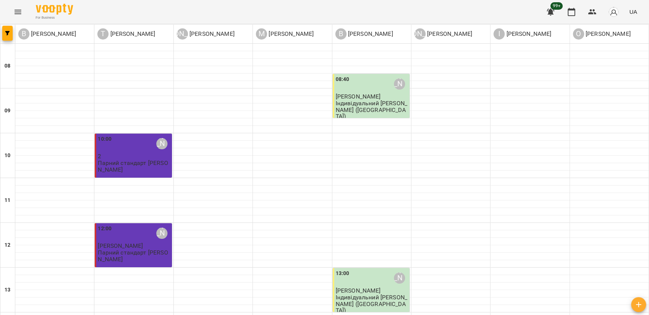
click at [151, 135] on div "10:00 [PERSON_NAME]" at bounding box center [134, 143] width 72 height 17
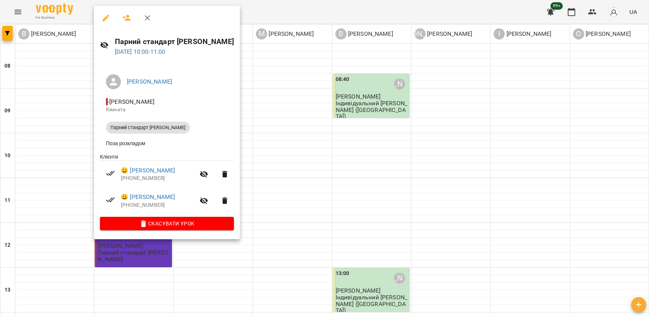
click at [272, 139] on div at bounding box center [324, 157] width 649 height 315
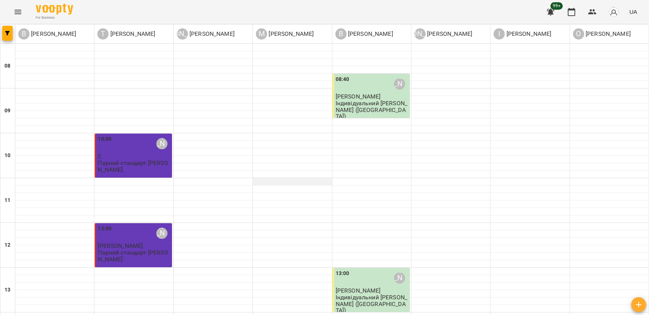
scroll to position [450, 0]
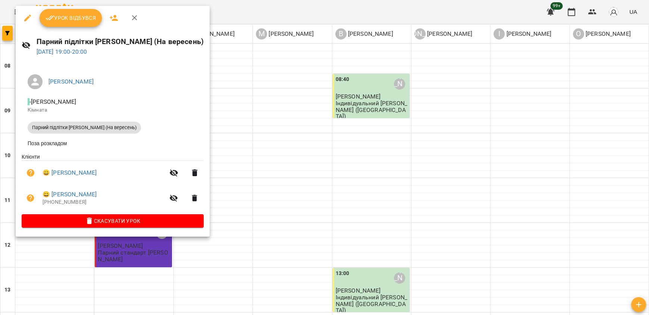
click at [228, 219] on div at bounding box center [324, 157] width 649 height 315
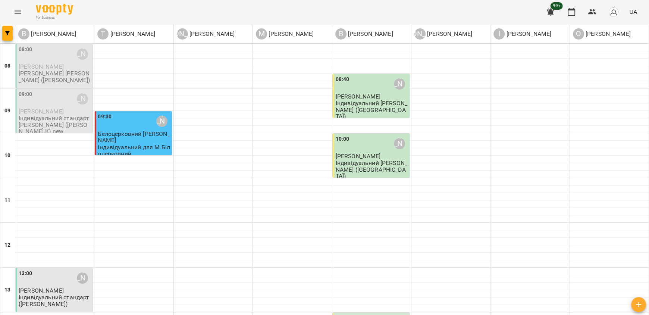
click at [130, 144] on p "Індивідуальний для М.Білоцерковний" at bounding box center [134, 150] width 72 height 13
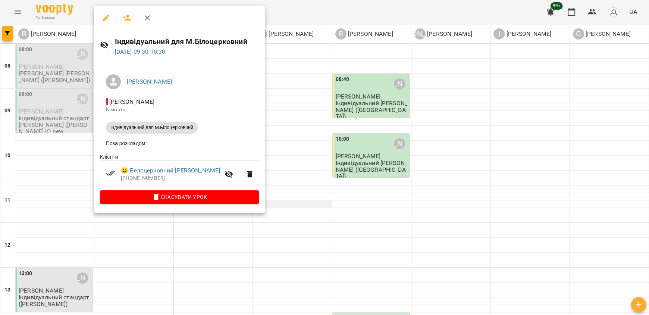
drag, startPoint x: 293, startPoint y: 207, endPoint x: 290, endPoint y: 204, distance: 4.5
click at [294, 207] on div at bounding box center [324, 157] width 649 height 315
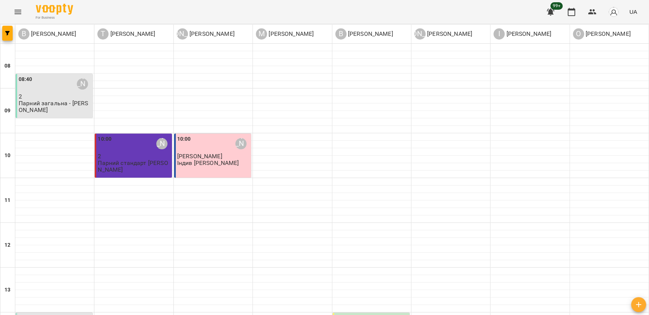
click at [134, 161] on p "Парний стандарт [PERSON_NAME]" at bounding box center [134, 166] width 72 height 13
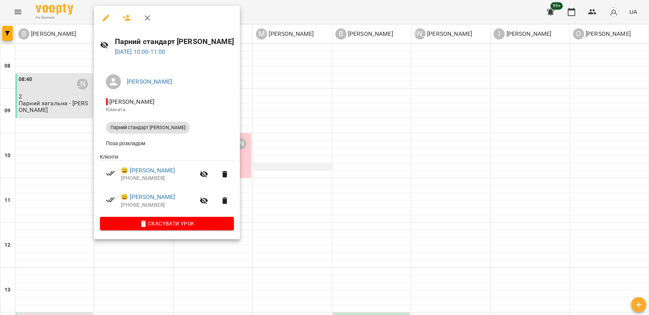
click at [318, 168] on div at bounding box center [324, 157] width 649 height 315
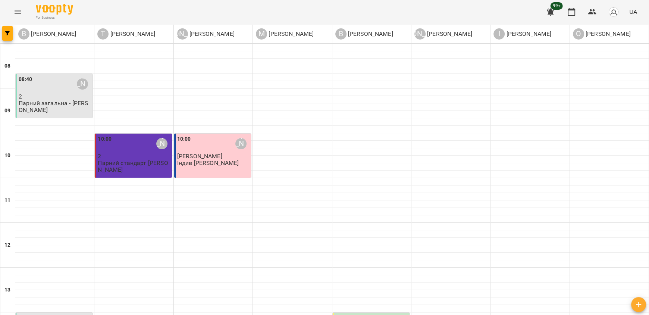
click at [224, 168] on div "10:00 [PERSON_NAME] [PERSON_NAME] Індив дорослий [PERSON_NAME]" at bounding box center [212, 156] width 77 height 44
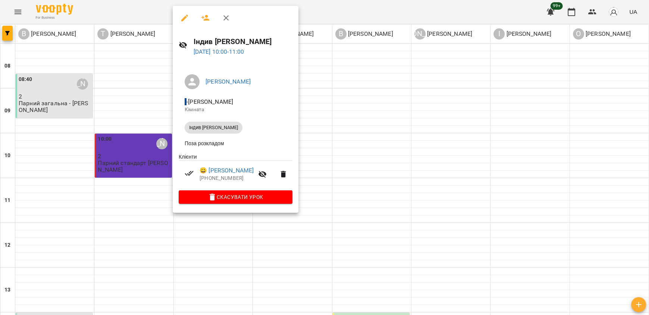
click at [355, 170] on div at bounding box center [324, 157] width 649 height 315
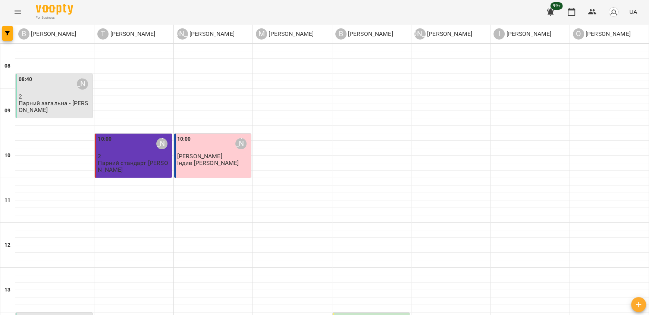
scroll to position [261, 0]
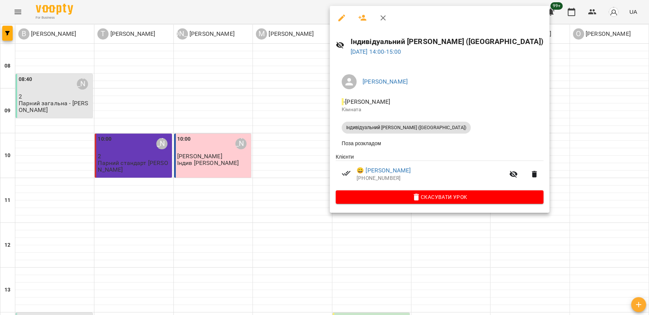
click at [547, 169] on div at bounding box center [324, 157] width 649 height 315
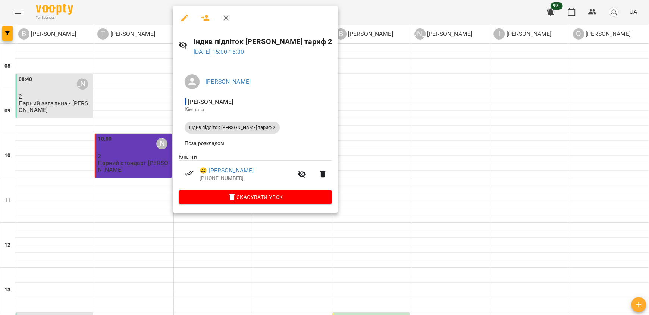
click at [333, 207] on div at bounding box center [324, 157] width 649 height 315
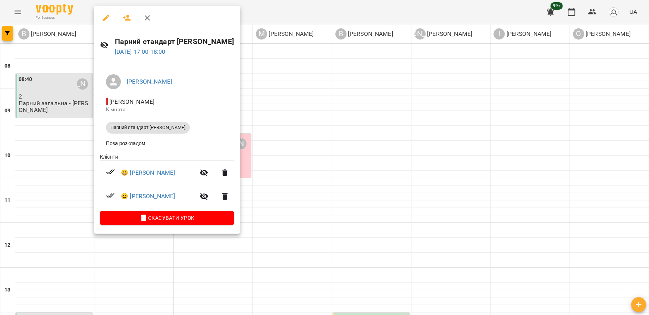
click at [322, 195] on div at bounding box center [324, 157] width 649 height 315
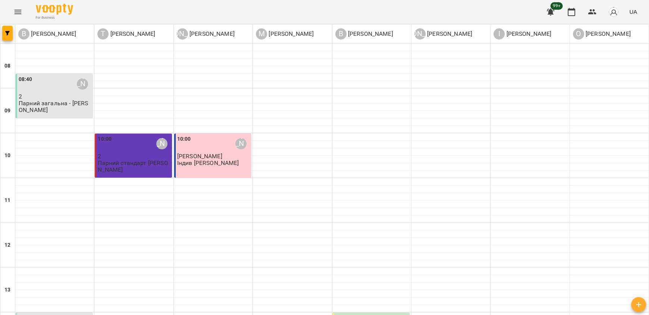
scroll to position [448, 0]
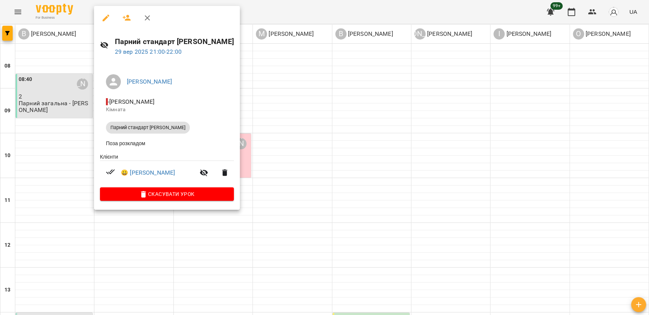
click at [263, 223] on div at bounding box center [324, 157] width 649 height 315
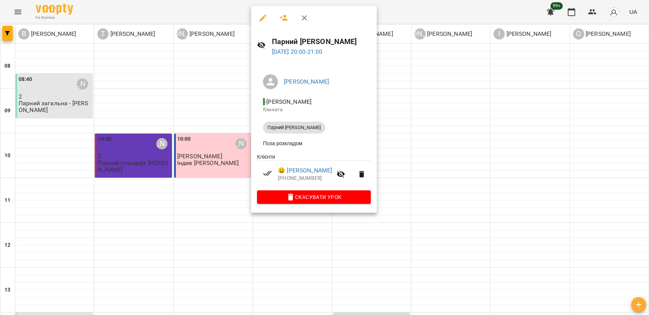
drag, startPoint x: 308, startPoint y: 240, endPoint x: 308, endPoint y: 207, distance: 32.5
click at [308, 238] on div at bounding box center [324, 157] width 649 height 315
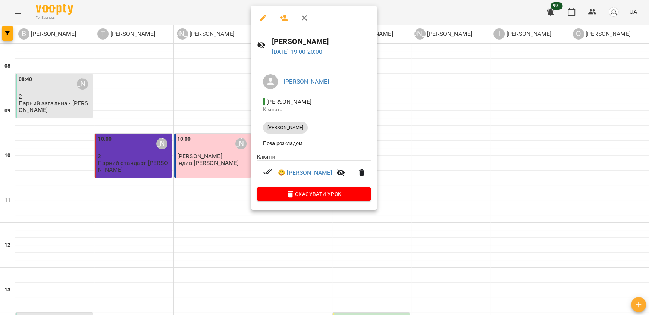
click at [313, 234] on div at bounding box center [324, 157] width 649 height 315
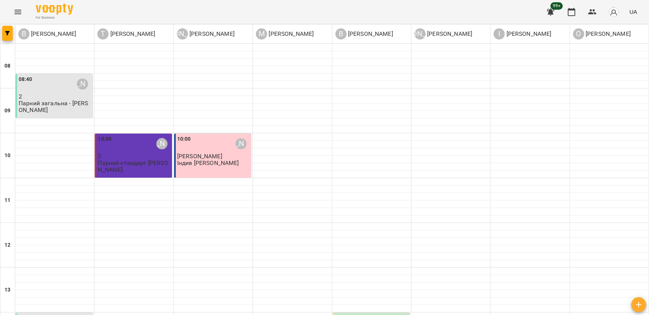
scroll to position [450, 0]
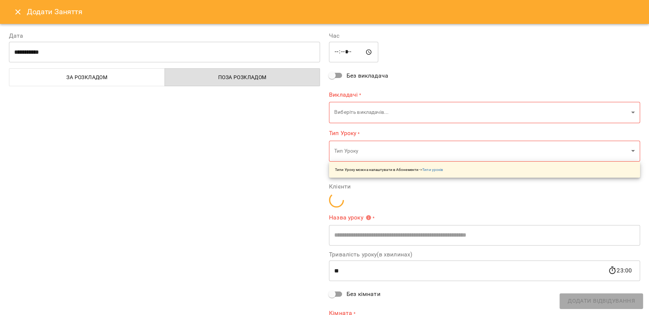
type input "**********"
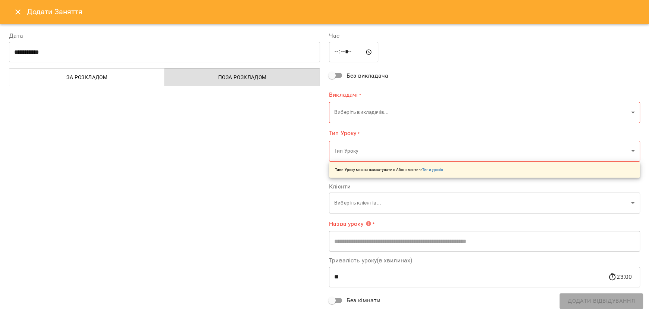
click at [20, 12] on icon "Close" at bounding box center [17, 11] width 9 height 9
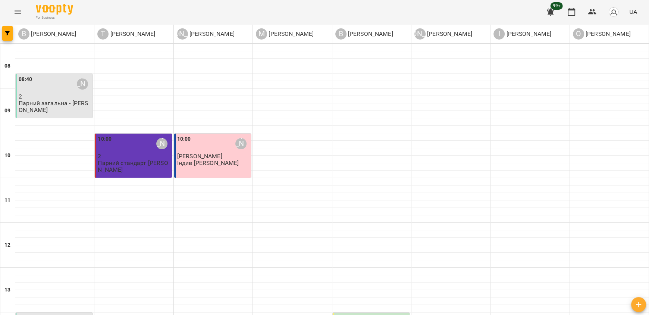
scroll to position [0, 0]
click at [16, 11] on icon "Menu" at bounding box center [17, 11] width 9 height 9
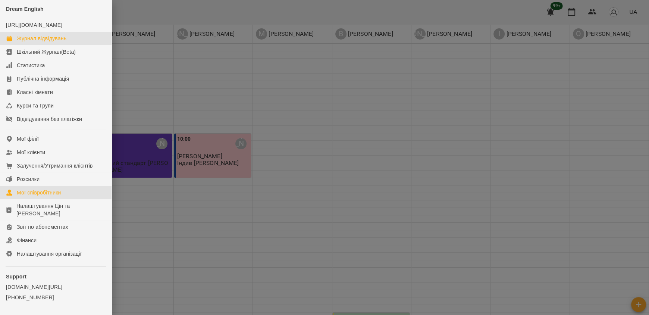
click at [68, 199] on link "Мої співробітники" at bounding box center [56, 192] width 112 height 13
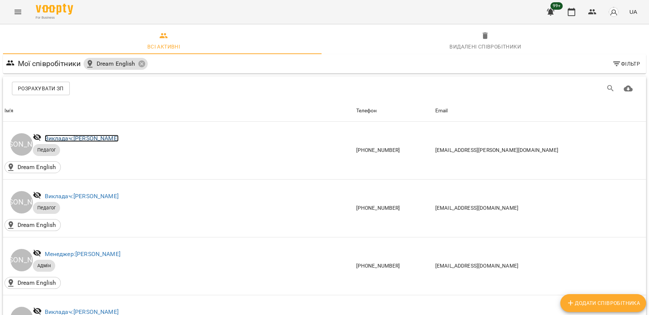
click at [100, 138] on link "Викладач: [PERSON_NAME]" at bounding box center [82, 138] width 74 height 7
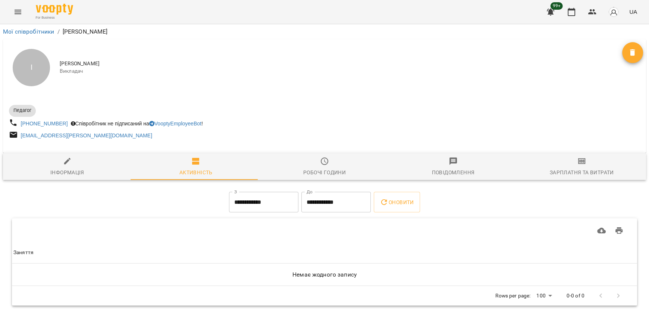
scroll to position [7, 0]
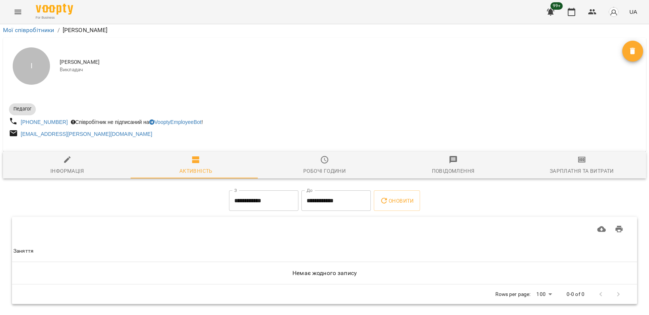
click at [59, 166] on div "Інформація" at bounding box center [67, 170] width 34 height 9
select select "**"
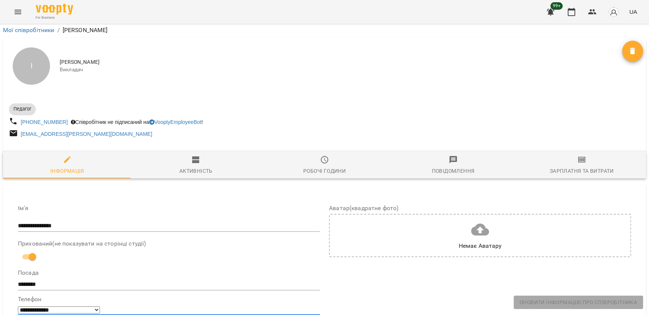
scroll to position [418, 0]
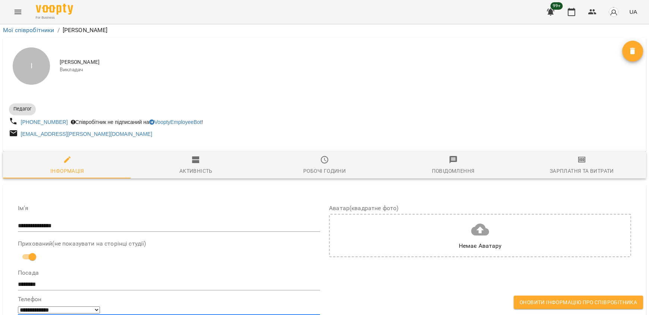
click at [577, 302] on span "Оновити інформацію про співробітника" at bounding box center [579, 302] width 118 height 9
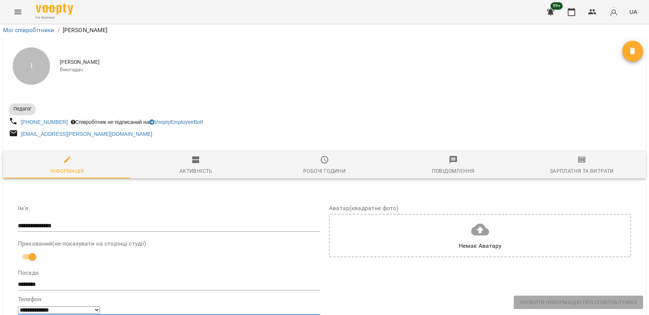
scroll to position [0, 0]
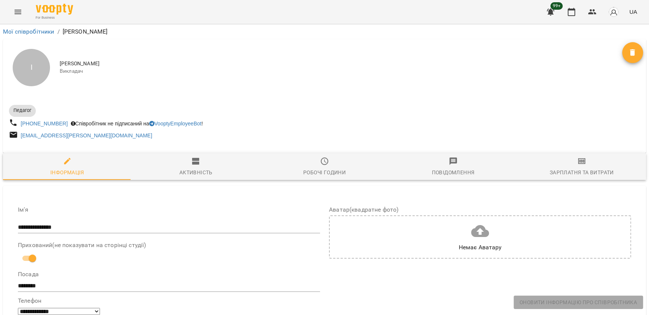
click at [17, 11] on icon "Menu" at bounding box center [17, 11] width 9 height 9
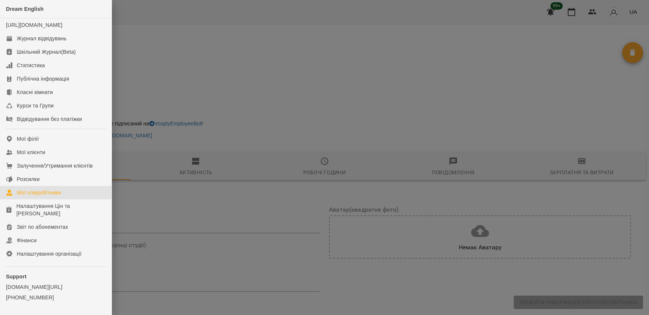
drag, startPoint x: 68, startPoint y: 196, endPoint x: 93, endPoint y: 198, distance: 25.1
click at [68, 196] on link "Мої співробітники" at bounding box center [56, 192] width 112 height 13
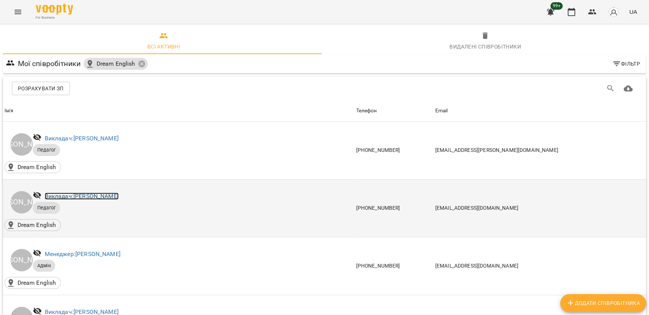
click at [109, 196] on link "Викладач: [PERSON_NAME]" at bounding box center [82, 196] width 74 height 7
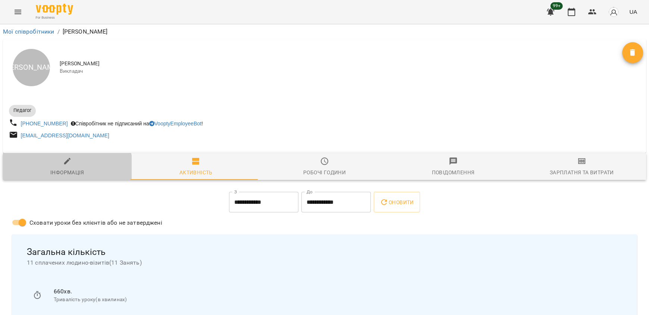
drag, startPoint x: 64, startPoint y: 170, endPoint x: 88, endPoint y: 185, distance: 28.2
click at [65, 170] on div "Інформація" at bounding box center [67, 172] width 34 height 9
select select "**"
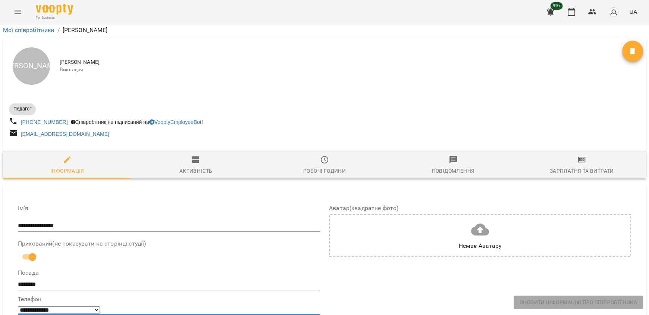
scroll to position [448, 0]
click at [565, 304] on span "Оновити інформацію про співробітника" at bounding box center [579, 302] width 118 height 9
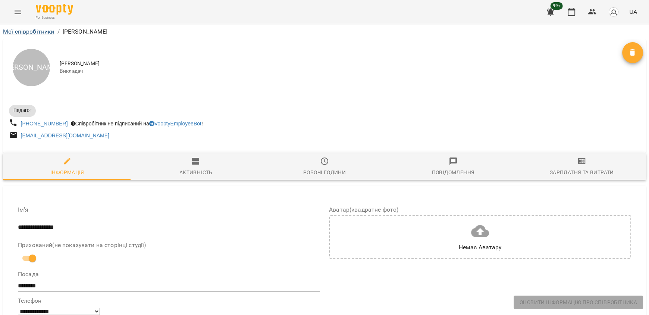
click at [37, 28] on li "Мої співробітники" at bounding box center [28, 31] width 51 height 9
click at [37, 37] on div "Мої співробітники / [PERSON_NAME]" at bounding box center [324, 32] width 646 height 12
click at [37, 31] on link "Мої співробітники" at bounding box center [28, 31] width 51 height 7
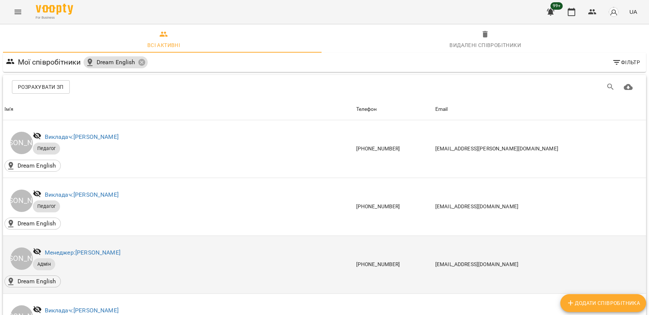
scroll to position [37, 0]
click at [117, 249] on link "Менеджер: [PERSON_NAME]" at bounding box center [83, 252] width 76 height 7
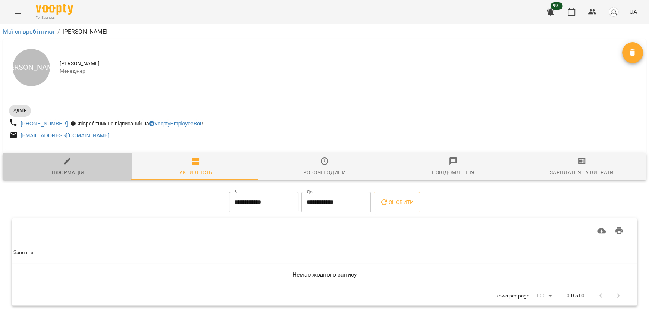
click at [79, 177] on div "Інформація" at bounding box center [67, 172] width 34 height 9
select select "**"
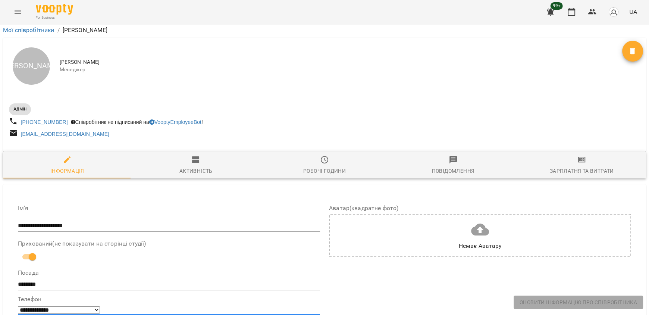
scroll to position [416, 0]
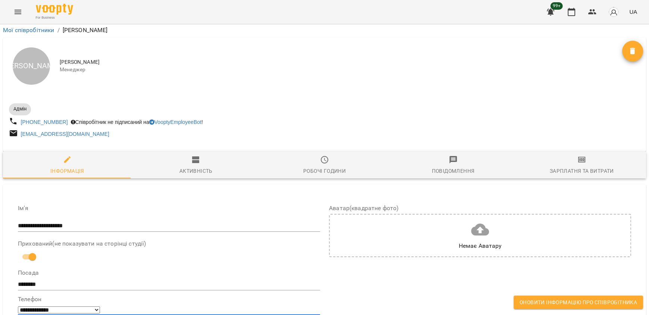
scroll to position [419, 0]
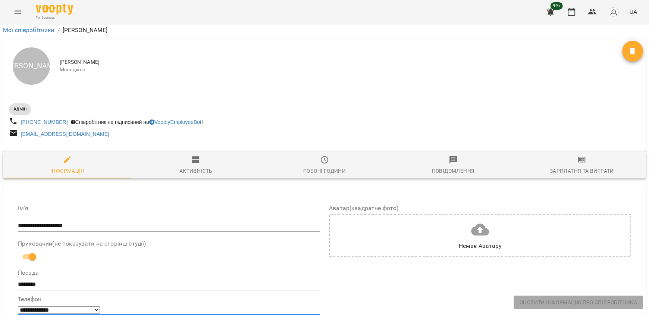
scroll to position [6, 0]
click at [43, 28] on link "Мої співробітники" at bounding box center [28, 29] width 51 height 7
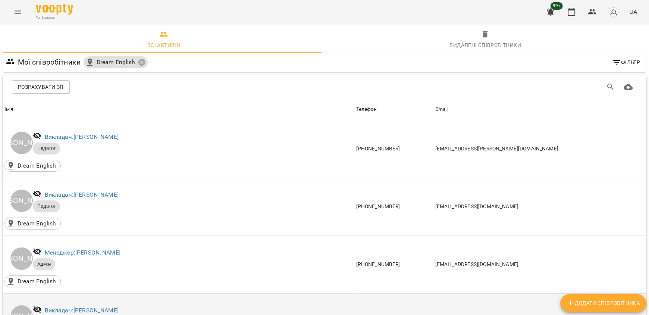
scroll to position [112, 0]
click at [117, 307] on link "Викладач: [PERSON_NAME]" at bounding box center [82, 310] width 74 height 7
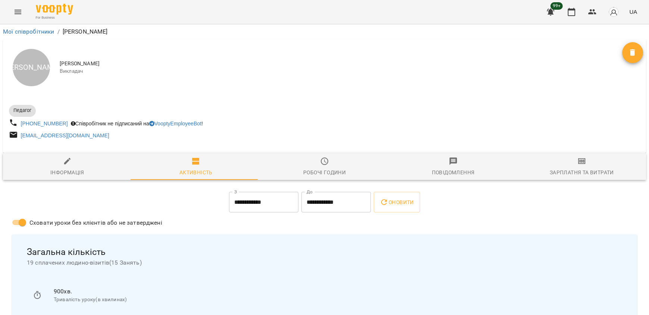
click at [66, 164] on icon "button" at bounding box center [67, 161] width 9 height 9
select select "**"
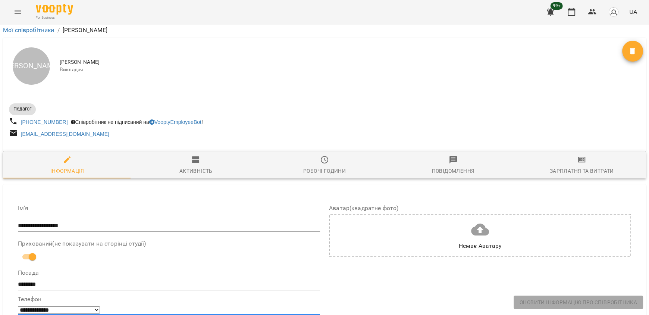
scroll to position [373, 0]
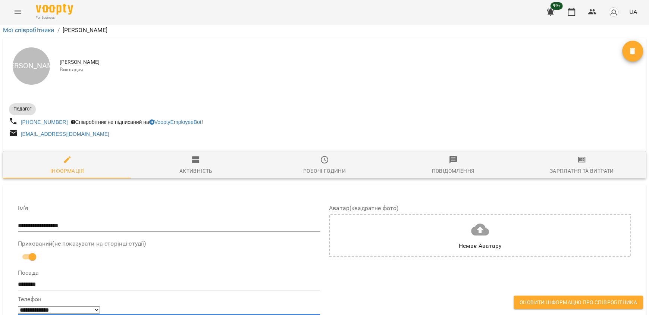
click at [571, 301] on span "Оновити інформацію про співробітника" at bounding box center [579, 302] width 118 height 9
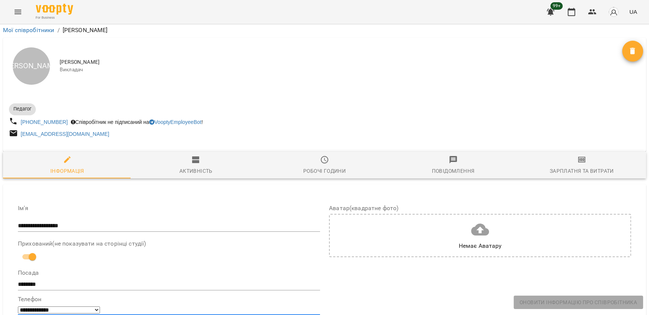
scroll to position [0, 0]
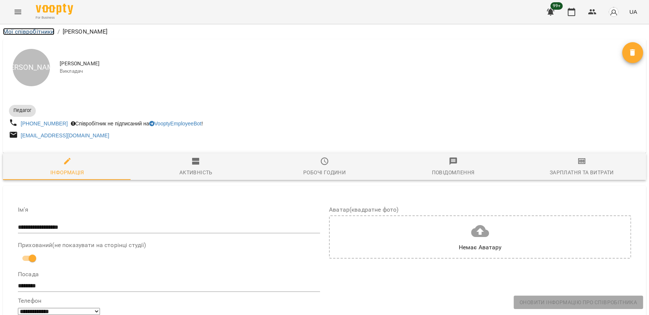
click at [46, 34] on link "Мої співробітники" at bounding box center [28, 31] width 51 height 7
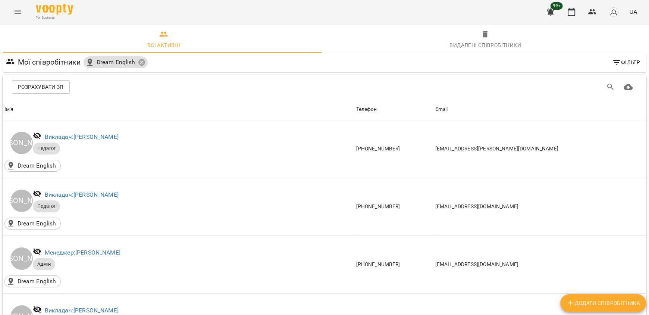
scroll to position [224, 0]
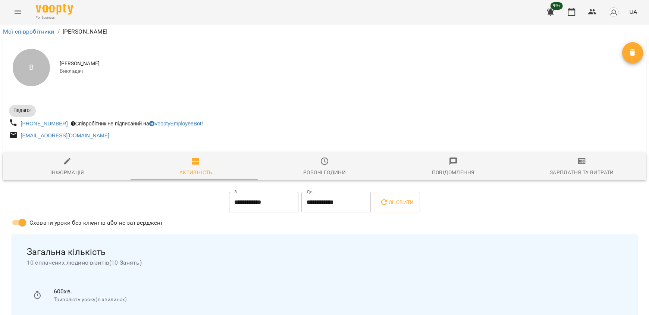
click at [81, 169] on div "Інформація" at bounding box center [67, 172] width 34 height 9
select select "**"
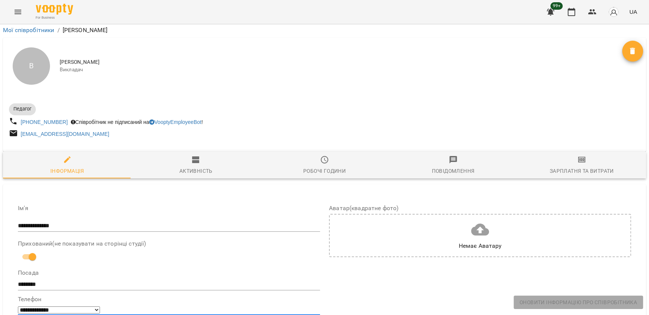
scroll to position [448, 0]
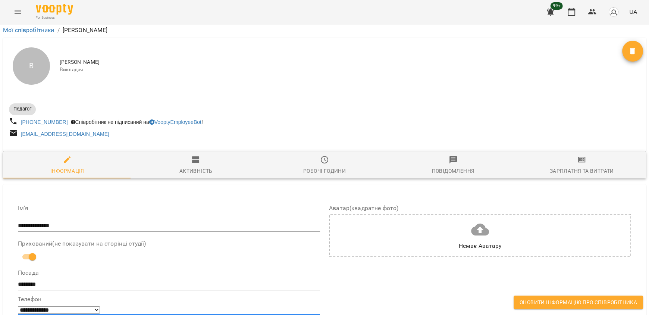
click at [573, 303] on span "Оновити інформацію про співробітника" at bounding box center [579, 302] width 118 height 9
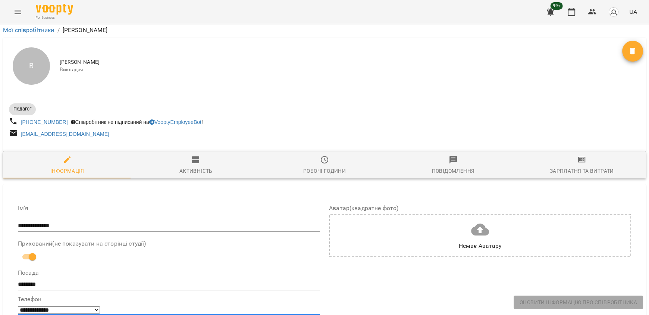
scroll to position [0, 0]
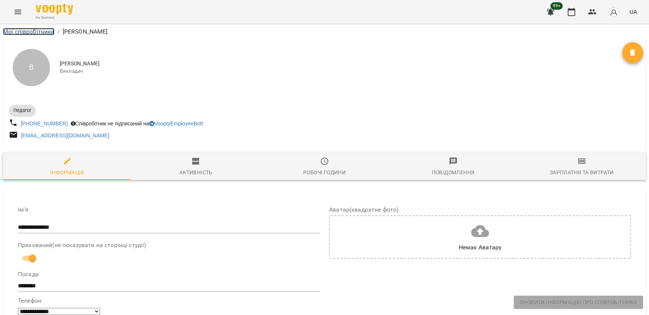
click at [44, 34] on link "Мої співробітники" at bounding box center [28, 31] width 51 height 7
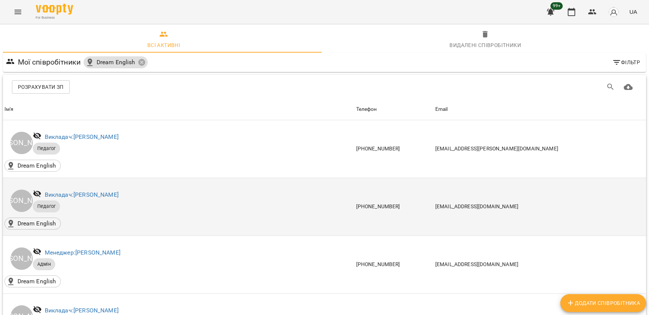
scroll to position [224, 0]
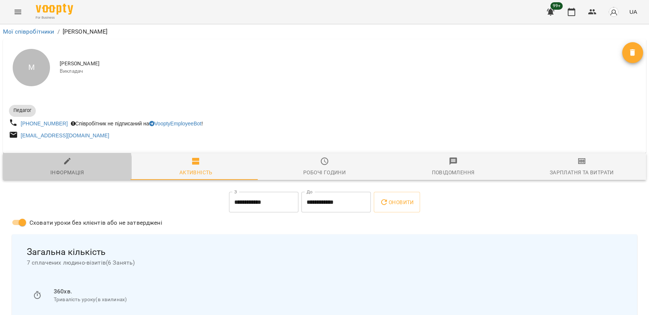
click at [64, 168] on span "Інформація" at bounding box center [67, 167] width 120 height 20
select select "**"
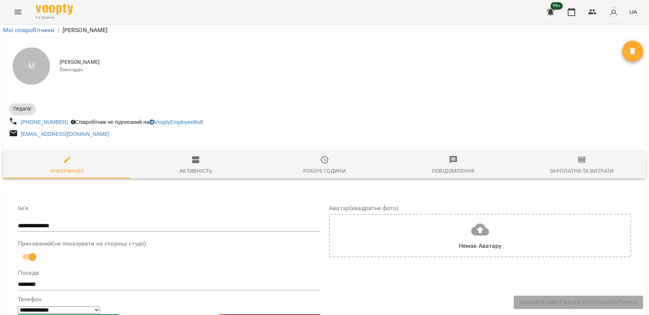
scroll to position [448, 0]
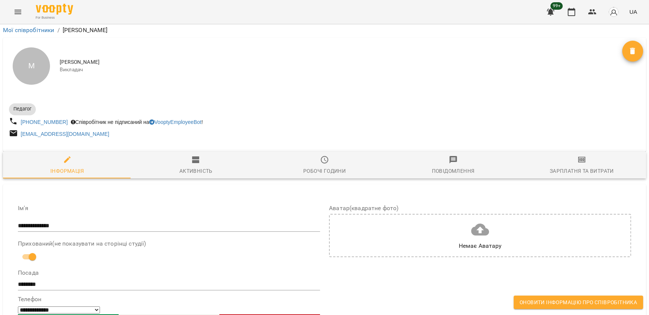
click at [562, 307] on button "Оновити інформацію про співробітника" at bounding box center [578, 302] width 129 height 13
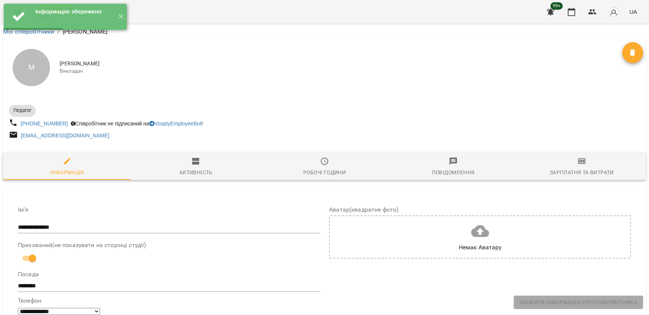
scroll to position [0, 0]
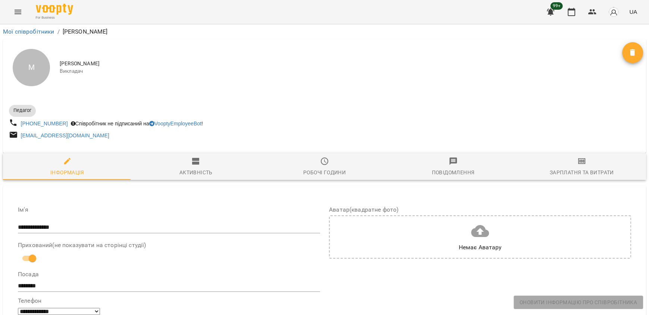
click at [23, 27] on li "Мої співробітники" at bounding box center [28, 31] width 51 height 9
click at [23, 28] on li "Мої співробітники" at bounding box center [28, 31] width 51 height 9
click at [23, 31] on link "Мої співробітники" at bounding box center [28, 31] width 51 height 7
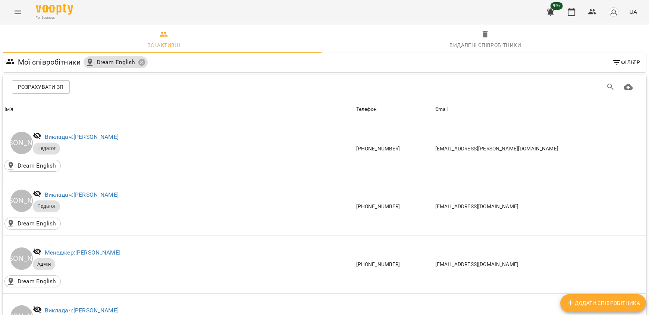
scroll to position [383, 0]
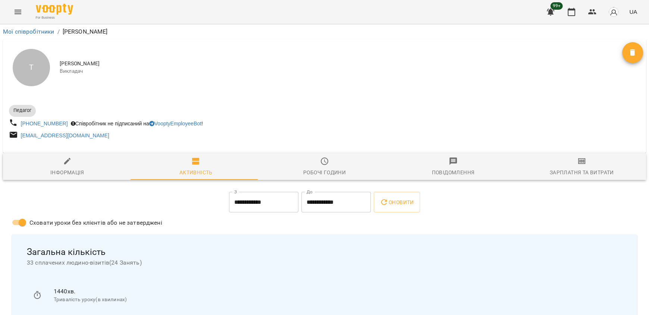
click at [65, 171] on div "Інформація" at bounding box center [67, 172] width 34 height 9
select select "**"
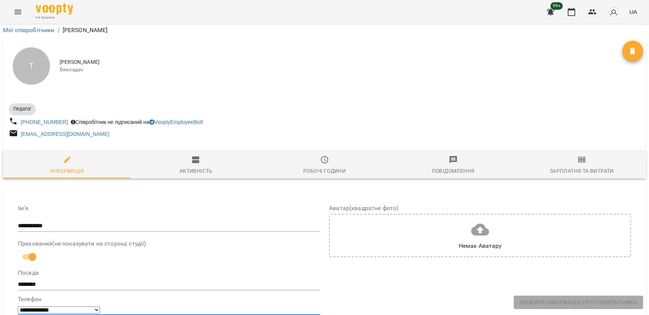
scroll to position [485, 0]
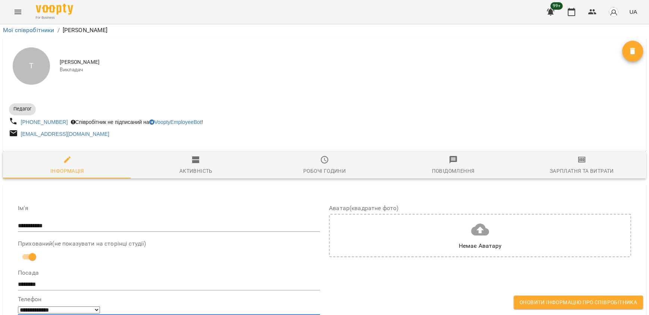
click at [541, 305] on span "Оновити інформацію про співробітника" at bounding box center [579, 302] width 118 height 9
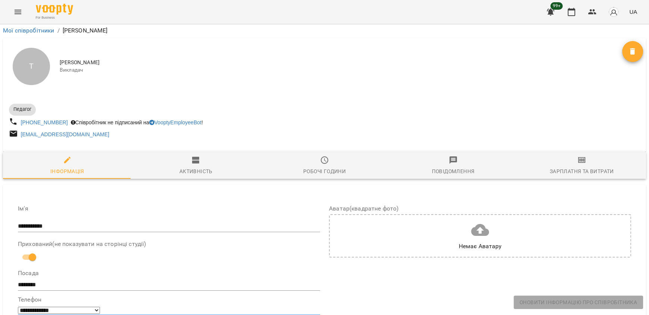
scroll to position [0, 0]
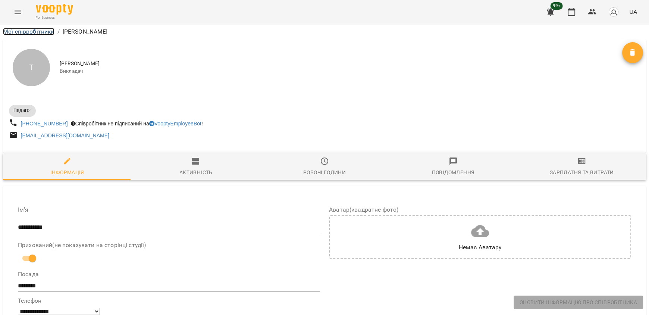
click at [35, 35] on link "Мої співробітники" at bounding box center [28, 31] width 51 height 7
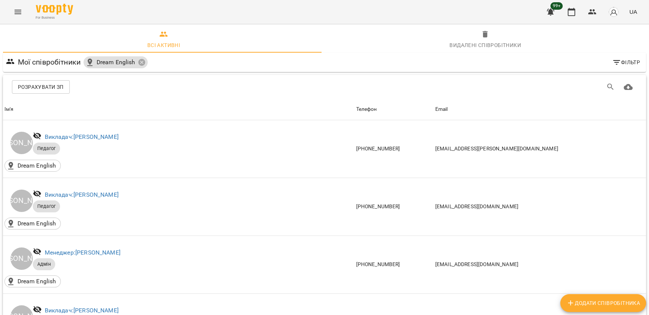
scroll to position [224, 0]
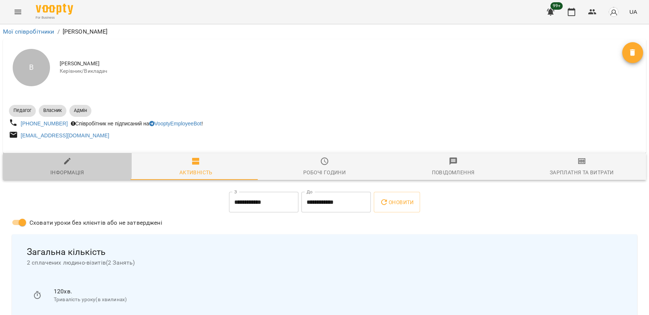
click at [66, 165] on icon "button" at bounding box center [67, 161] width 9 height 9
select select "**"
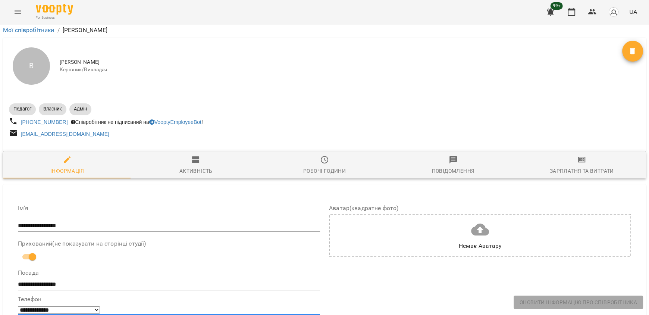
scroll to position [261, 0]
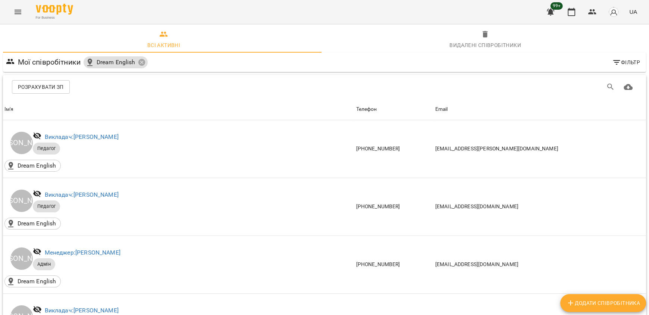
scroll to position [373, 0]
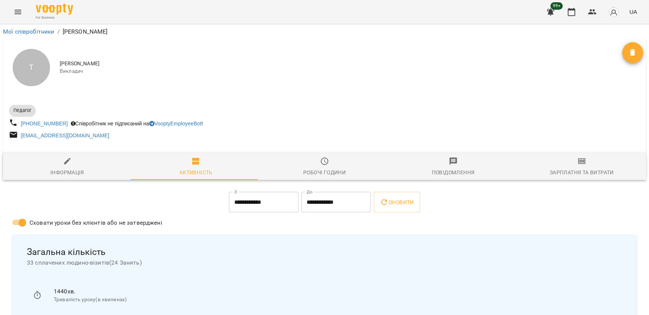
click at [79, 165] on span "Інформація" at bounding box center [67, 167] width 120 height 20
select select "**"
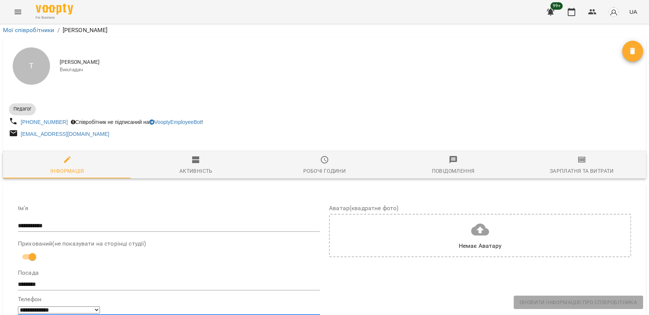
scroll to position [336, 0]
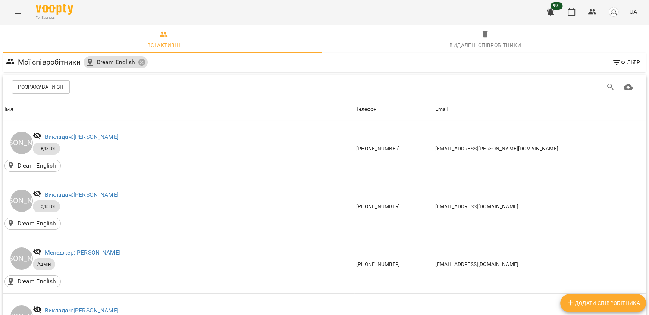
scroll to position [336, 0]
drag, startPoint x: 108, startPoint y: 205, endPoint x: 287, endPoint y: 222, distance: 179.2
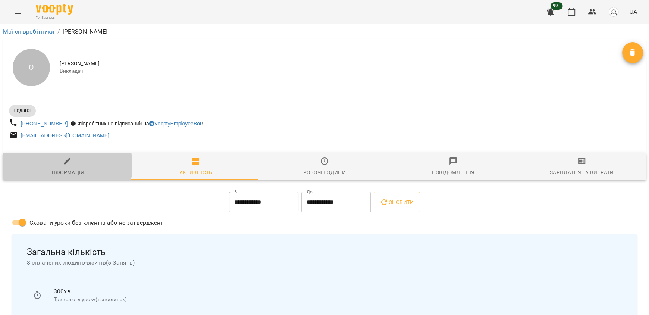
click at [59, 169] on span "Інформація" at bounding box center [67, 167] width 120 height 20
select select "**"
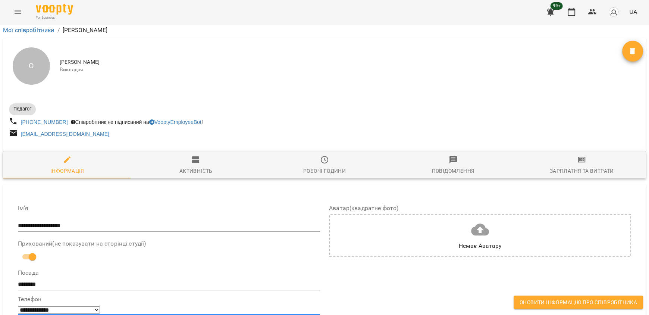
scroll to position [448, 0]
click at [594, 299] on span "Оновити інформацію про співробітника" at bounding box center [579, 302] width 118 height 9
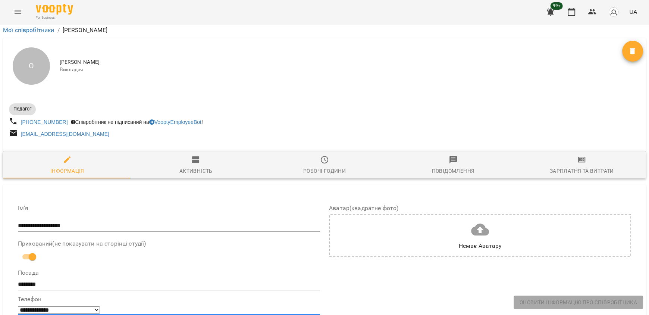
scroll to position [0, 0]
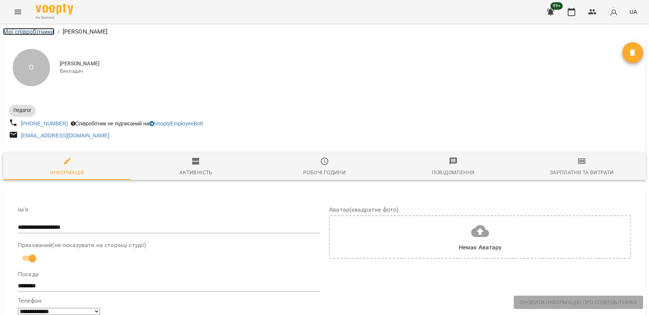
click at [32, 31] on link "Мої співробітники" at bounding box center [28, 31] width 51 height 7
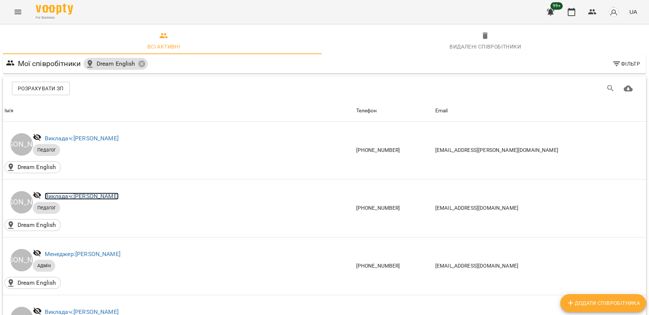
drag, startPoint x: 118, startPoint y: 193, endPoint x: 125, endPoint y: 195, distance: 7.7
click at [118, 193] on link "Викладач: [PERSON_NAME]" at bounding box center [82, 196] width 74 height 7
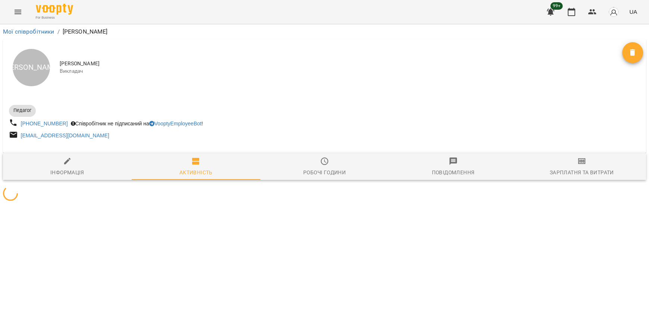
click at [68, 170] on div "Інформація" at bounding box center [67, 172] width 34 height 9
select select "**"
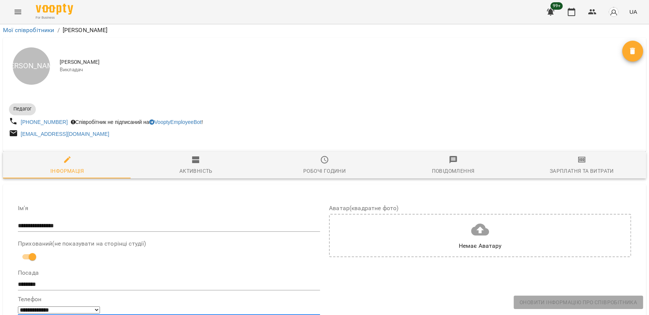
scroll to position [522, 0]
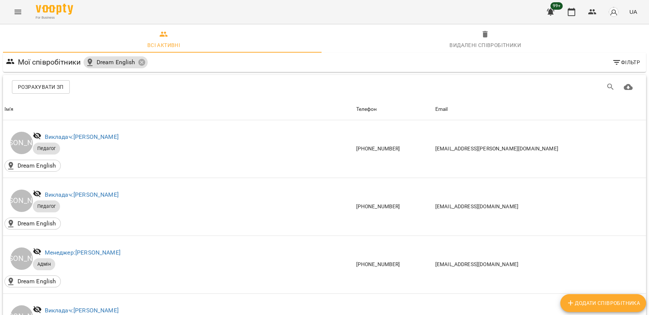
scroll to position [186, 0]
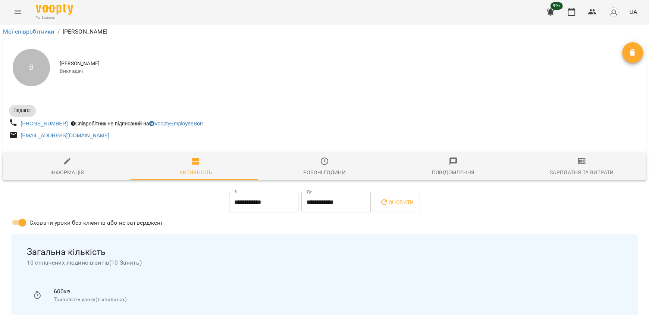
click at [58, 164] on span "Інформація" at bounding box center [67, 167] width 120 height 20
select select "**"
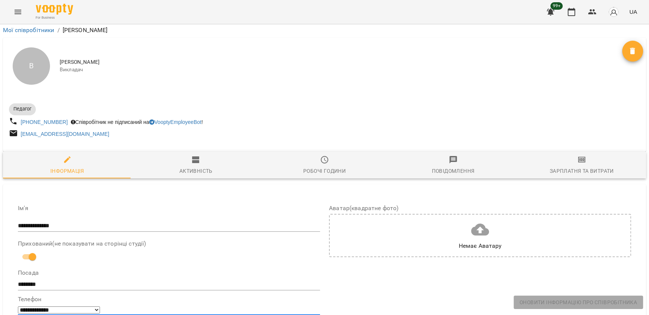
scroll to position [485, 0]
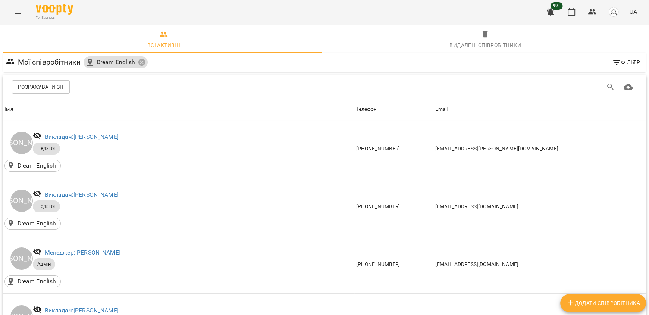
scroll to position [261, 0]
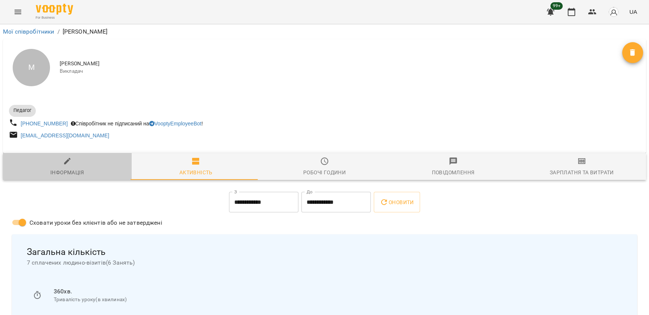
click at [72, 160] on span "Інформація" at bounding box center [67, 167] width 120 height 20
select select "**"
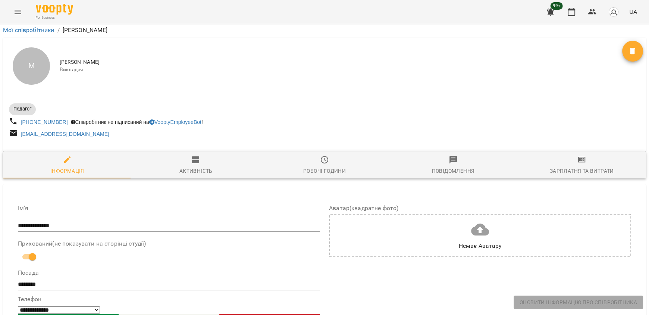
scroll to position [485, 0]
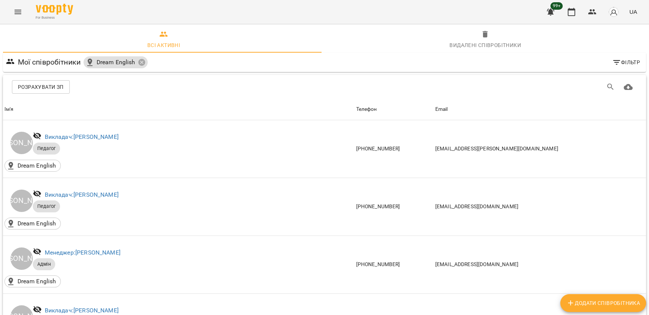
scroll to position [299, 0]
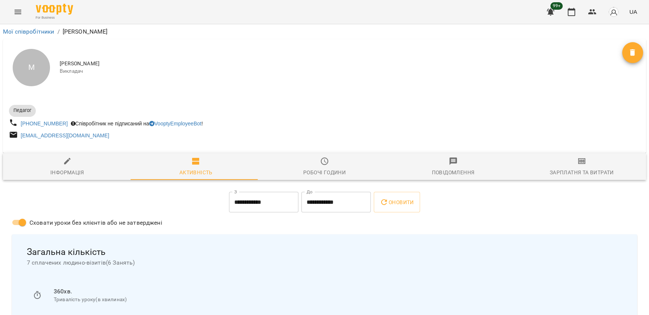
click at [74, 169] on div "Інформація" at bounding box center [67, 172] width 34 height 9
select select "**"
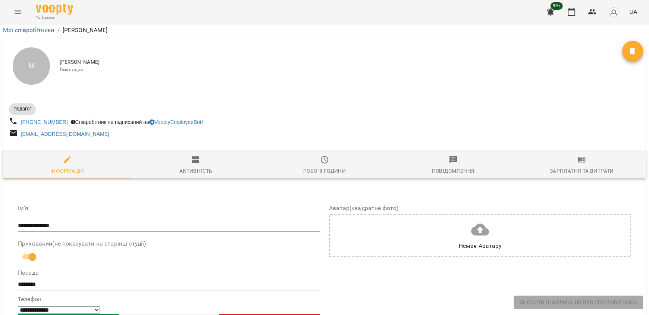
scroll to position [485, 0]
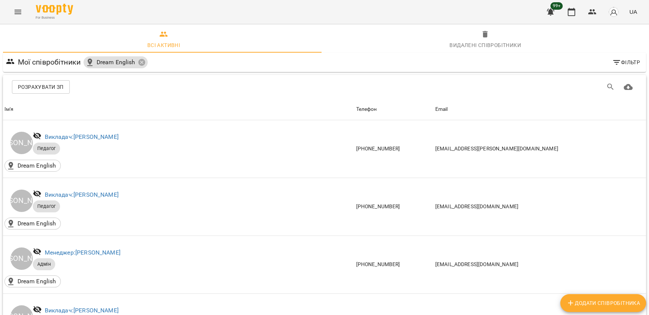
scroll to position [383, 0]
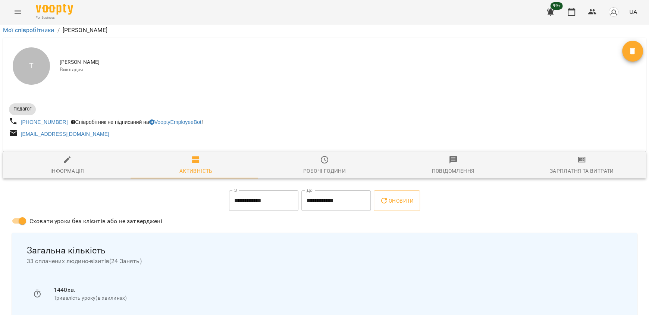
scroll to position [37, 0]
click at [65, 156] on icon "button" at bounding box center [67, 159] width 7 height 7
select select "**"
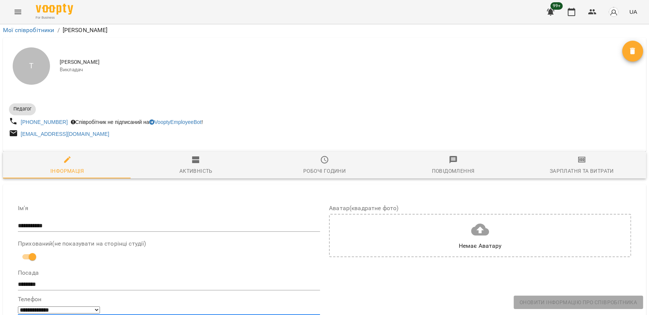
scroll to position [373, 0]
